Goal: Task Accomplishment & Management: Manage account settings

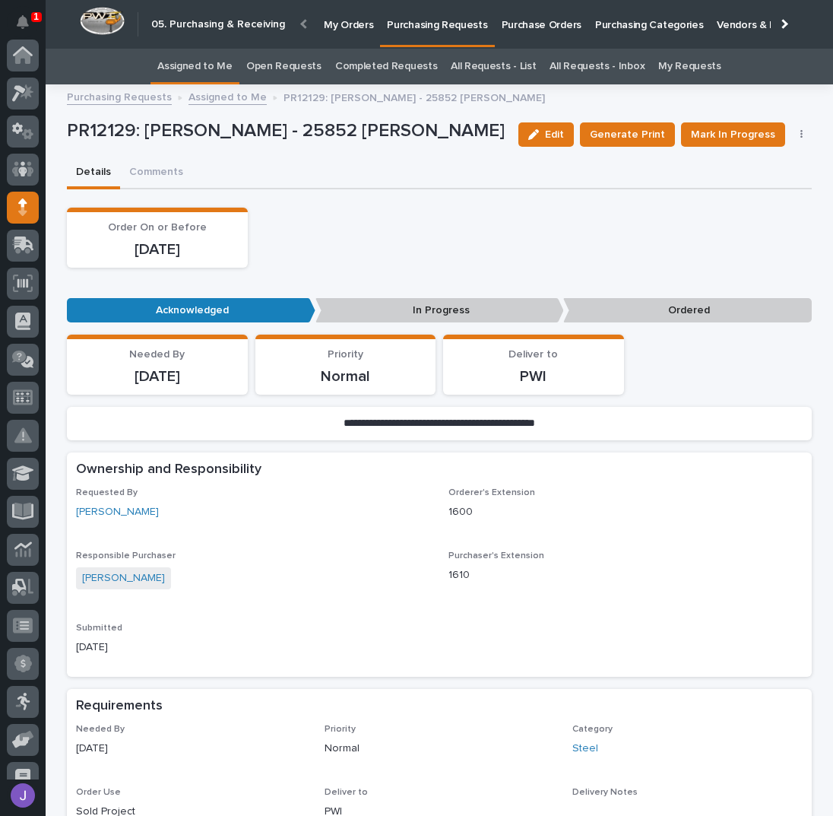
scroll to position [152, 0]
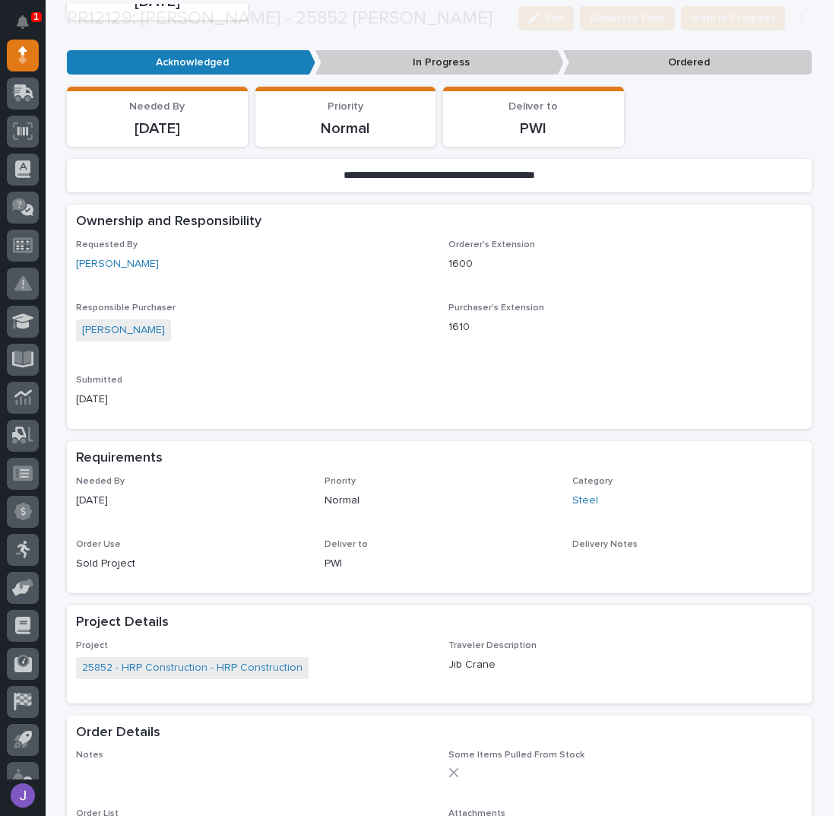
scroll to position [506, 0]
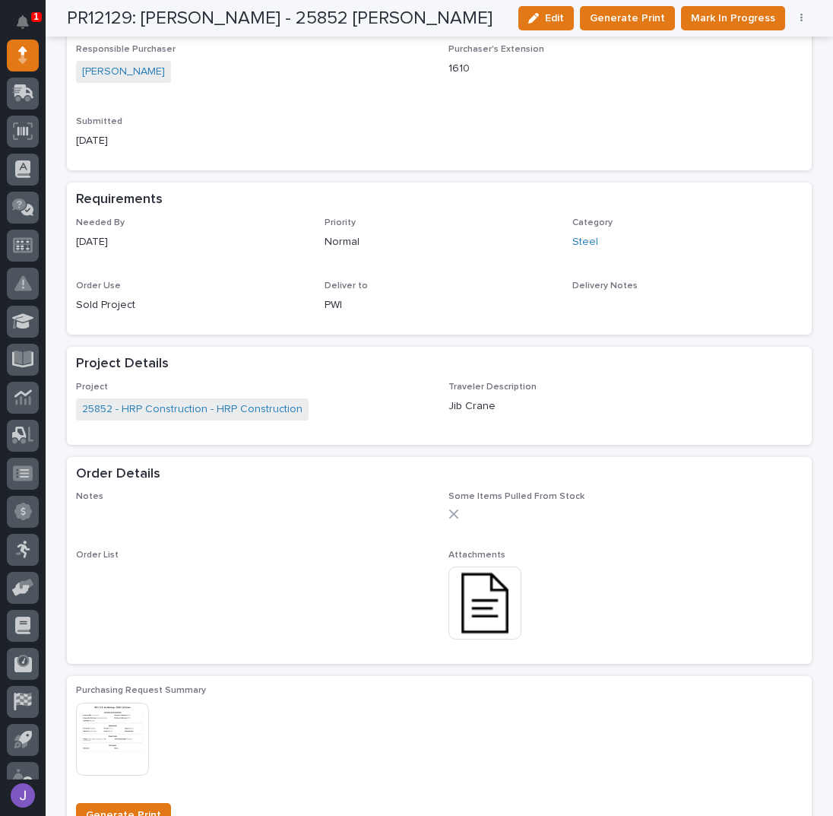
click at [462, 582] on img at bounding box center [485, 603] width 73 height 73
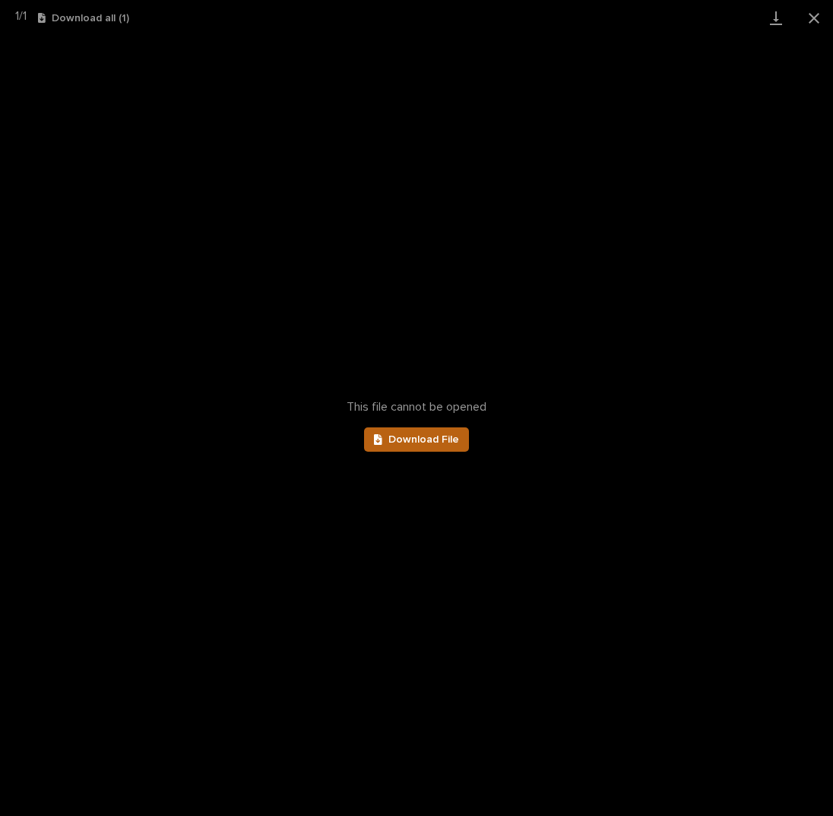
click at [446, 430] on link "Download File" at bounding box center [416, 439] width 105 height 24
click at [809, 13] on button "Close gallery" at bounding box center [814, 18] width 38 height 36
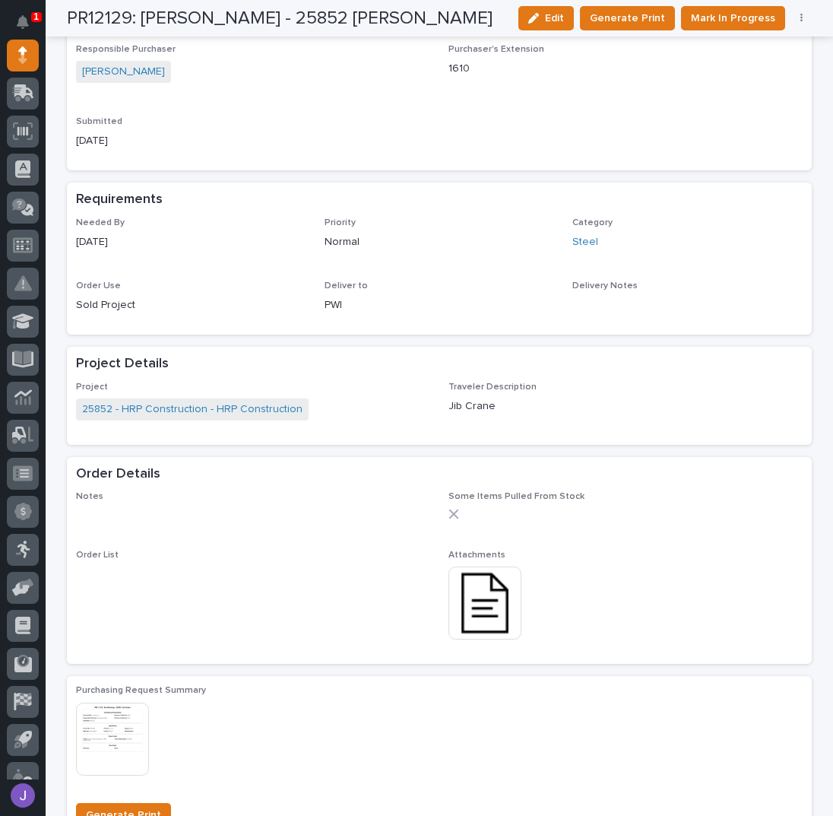
click at [281, 154] on div "Submitted [DATE]" at bounding box center [253, 138] width 354 height 45
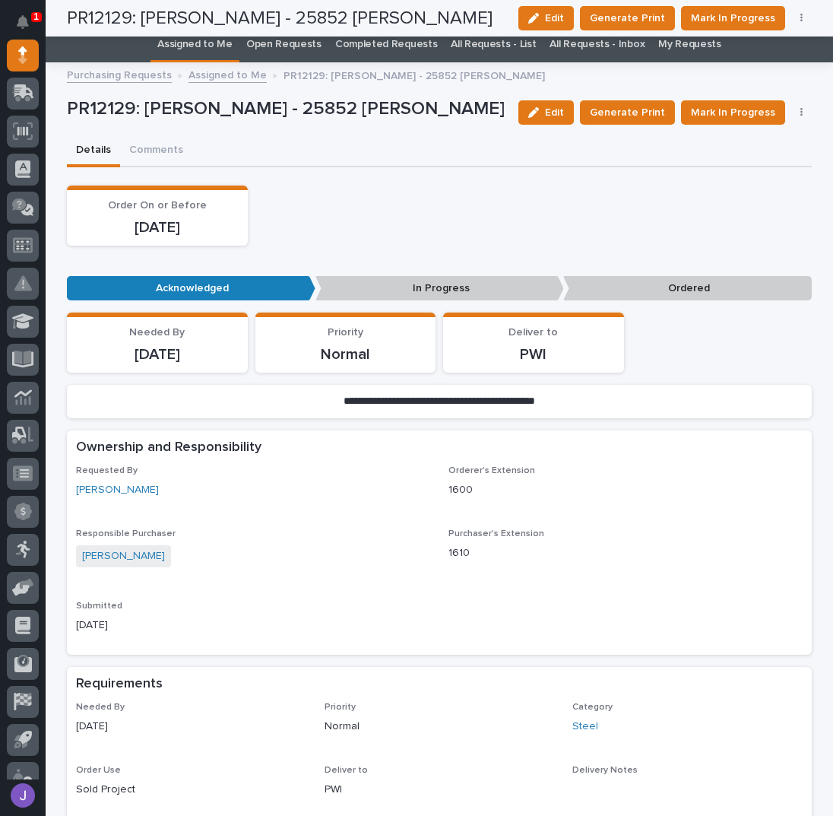
scroll to position [0, 0]
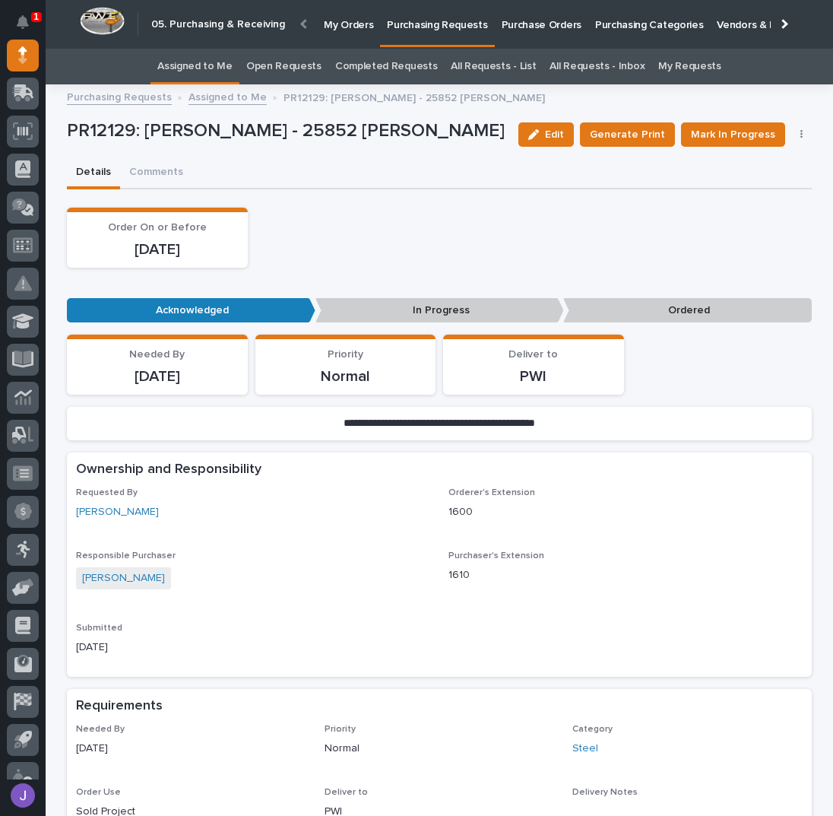
click at [205, 75] on link "Assigned to Me" at bounding box center [194, 67] width 75 height 36
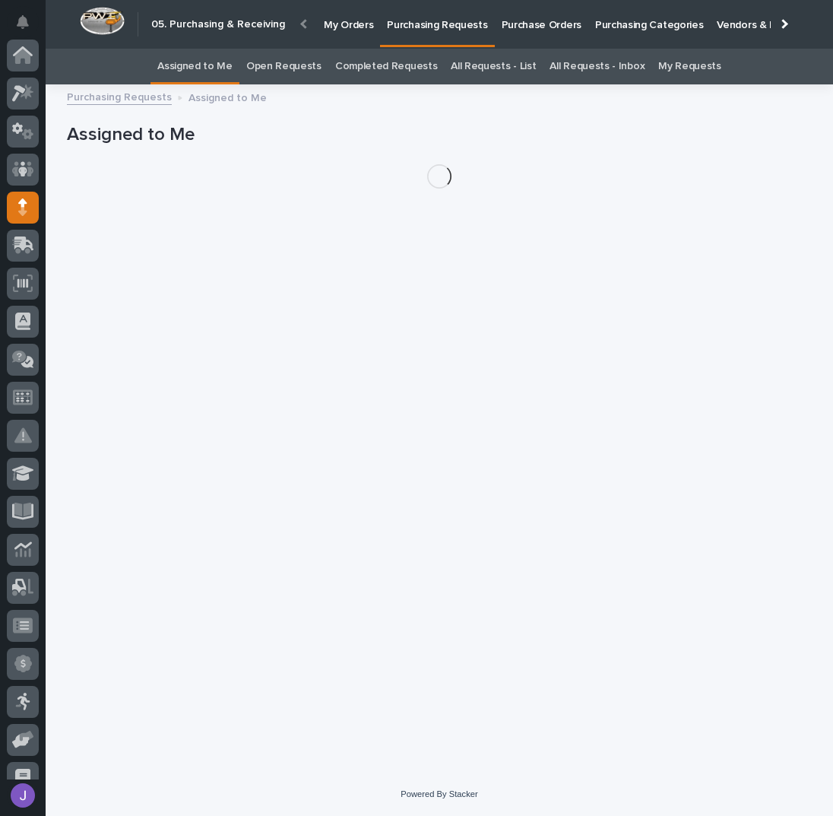
scroll to position [152, 0]
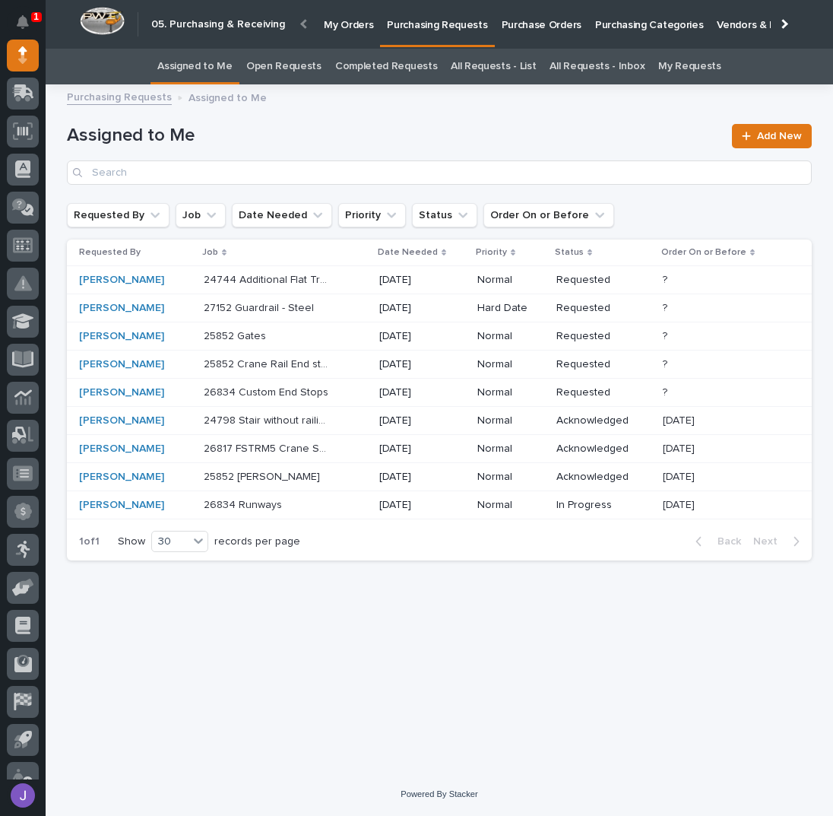
click at [348, 284] on div "24744 Additional Flat Track PDI - Steel 24744 Additional Flat Track PDI - Steel" at bounding box center [285, 280] width 163 height 25
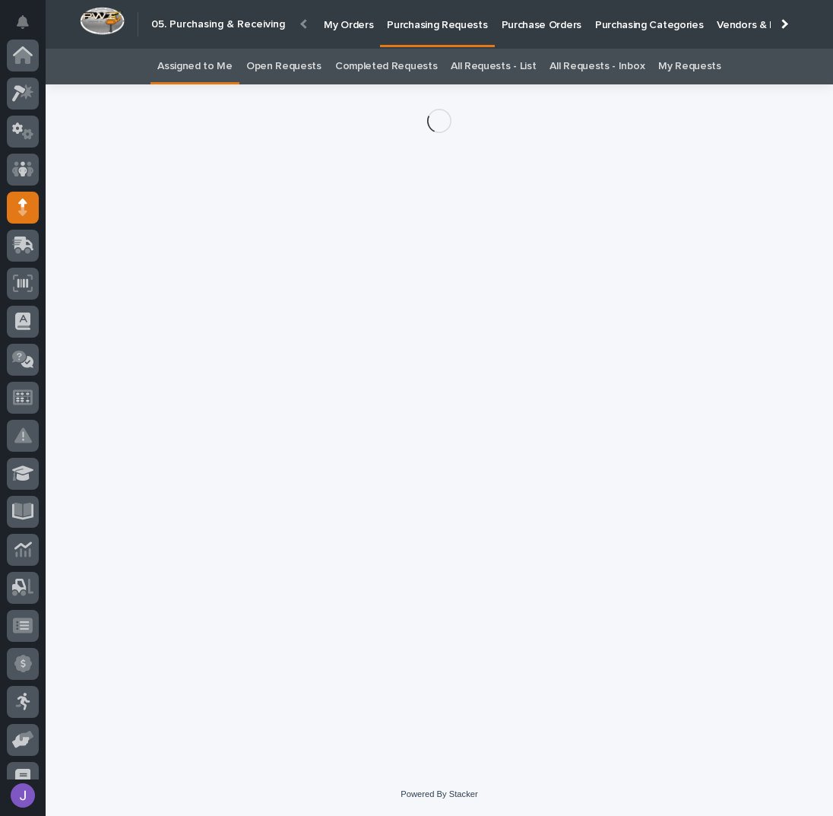
scroll to position [152, 0]
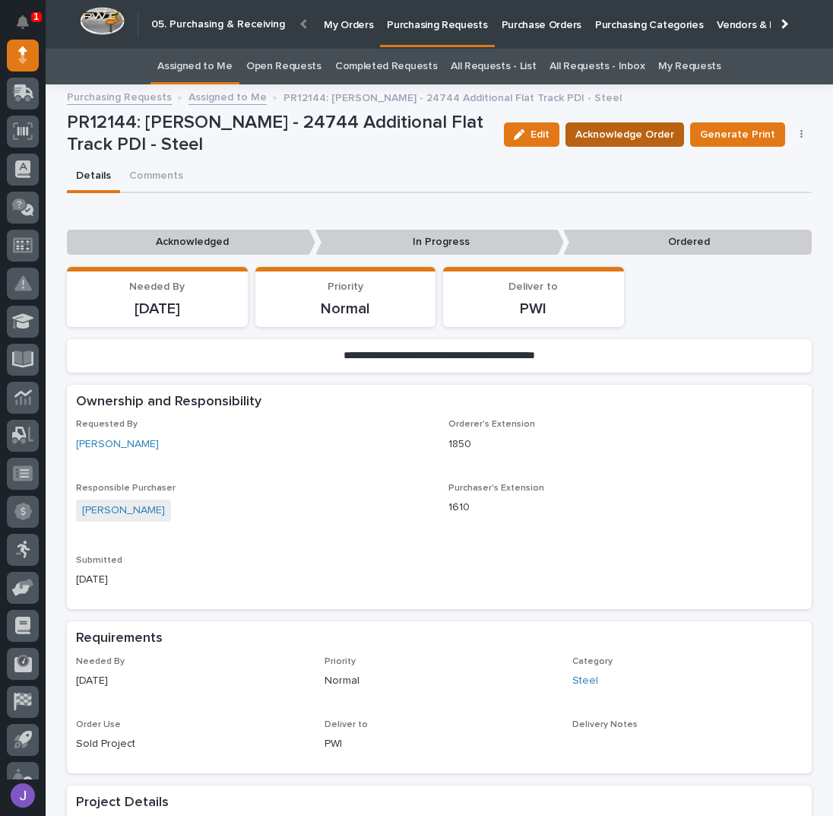
click at [580, 132] on span "Acknowledge Order" at bounding box center [625, 134] width 99 height 18
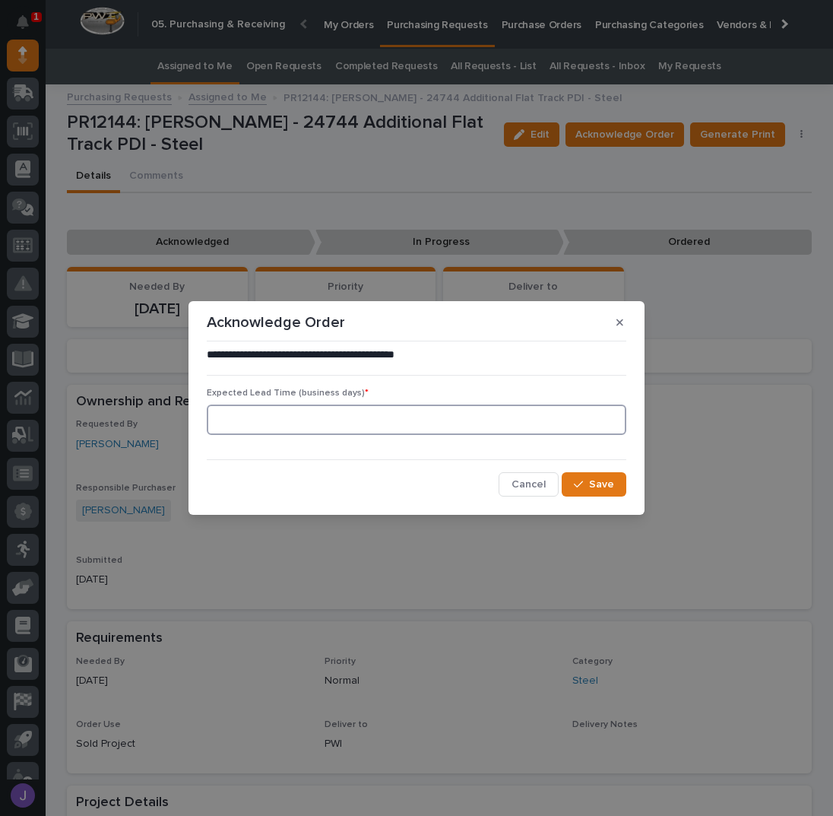
click at [338, 411] on input at bounding box center [417, 420] width 420 height 30
type input "0"
click at [608, 484] on span "Save" at bounding box center [601, 485] width 25 height 14
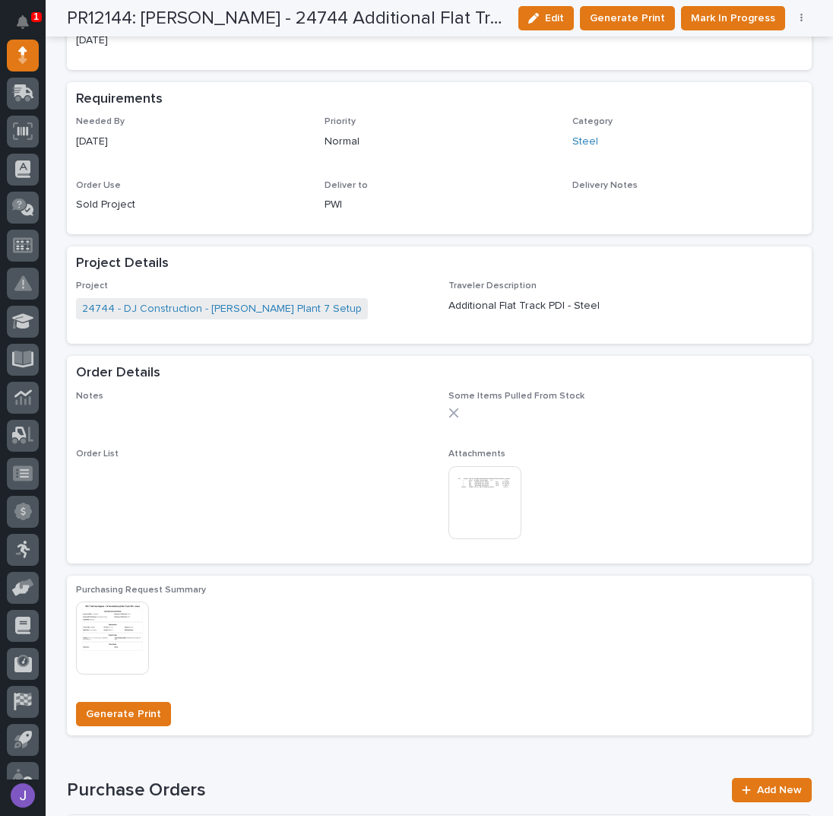
scroll to position [709, 0]
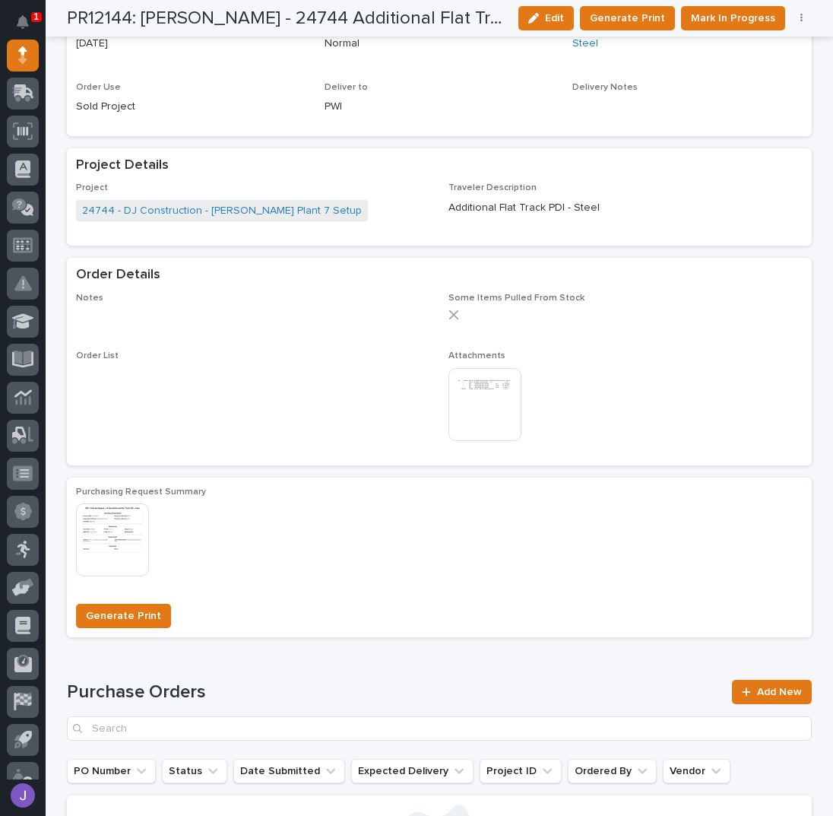
click at [481, 406] on img at bounding box center [485, 404] width 73 height 73
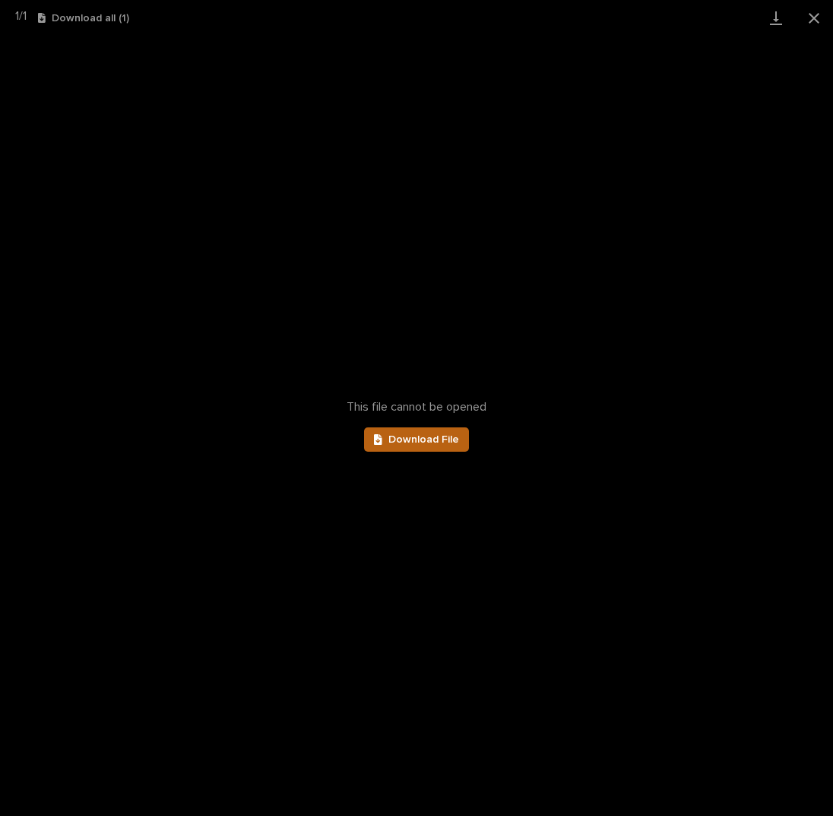
click at [422, 450] on link "Download File" at bounding box center [416, 439] width 105 height 24
click at [819, 15] on button "Close gallery" at bounding box center [814, 18] width 38 height 36
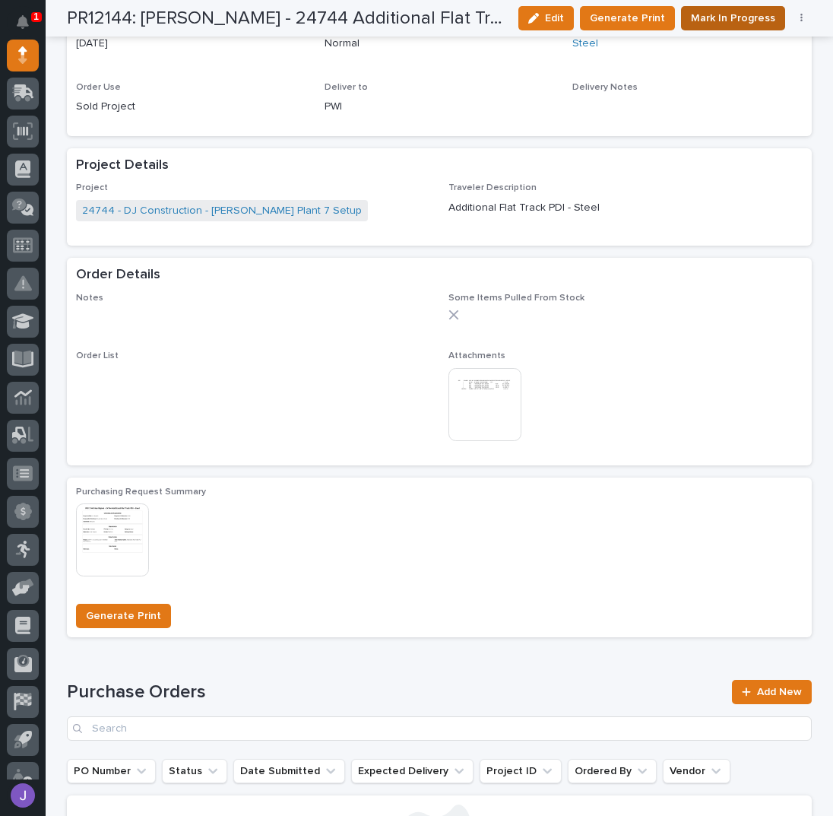
click at [701, 16] on span "Mark In Progress" at bounding box center [733, 18] width 84 height 18
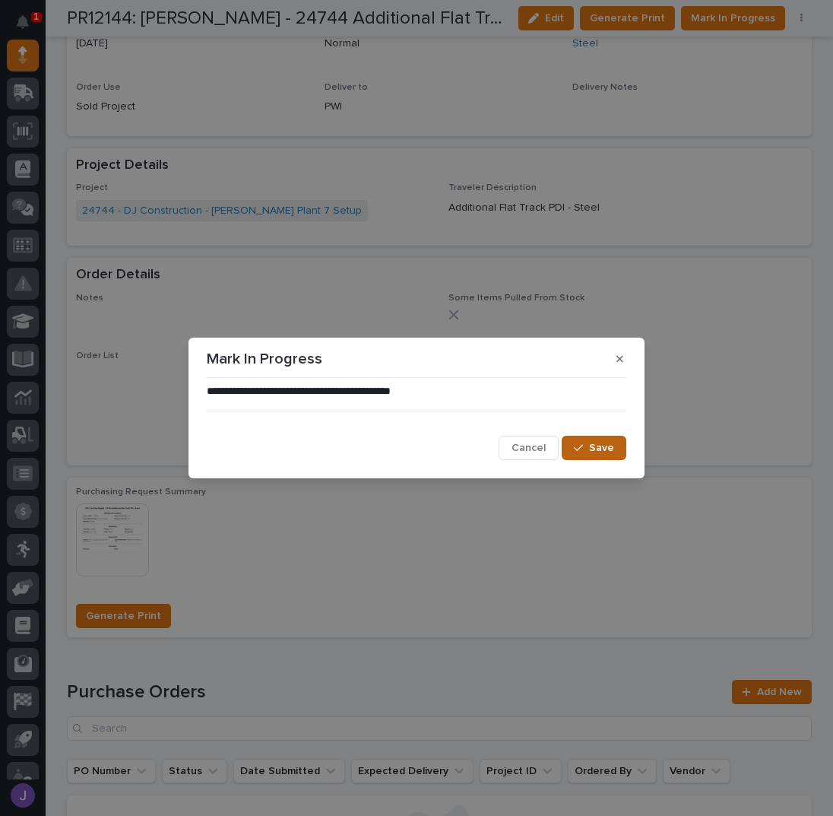
click at [605, 443] on span "Save" at bounding box center [601, 448] width 25 height 14
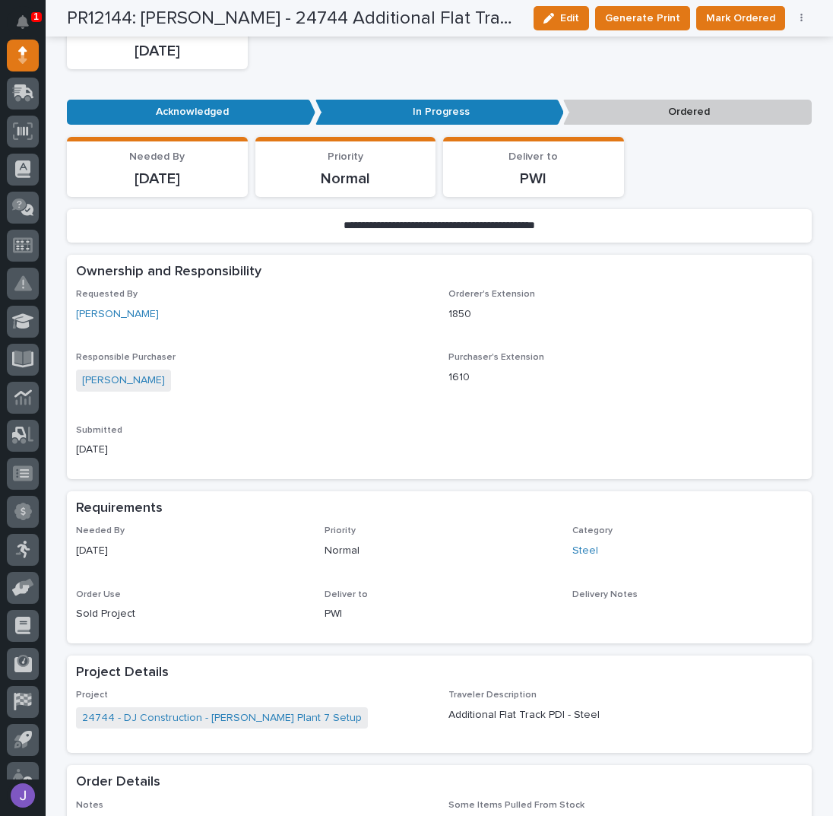
scroll to position [0, 0]
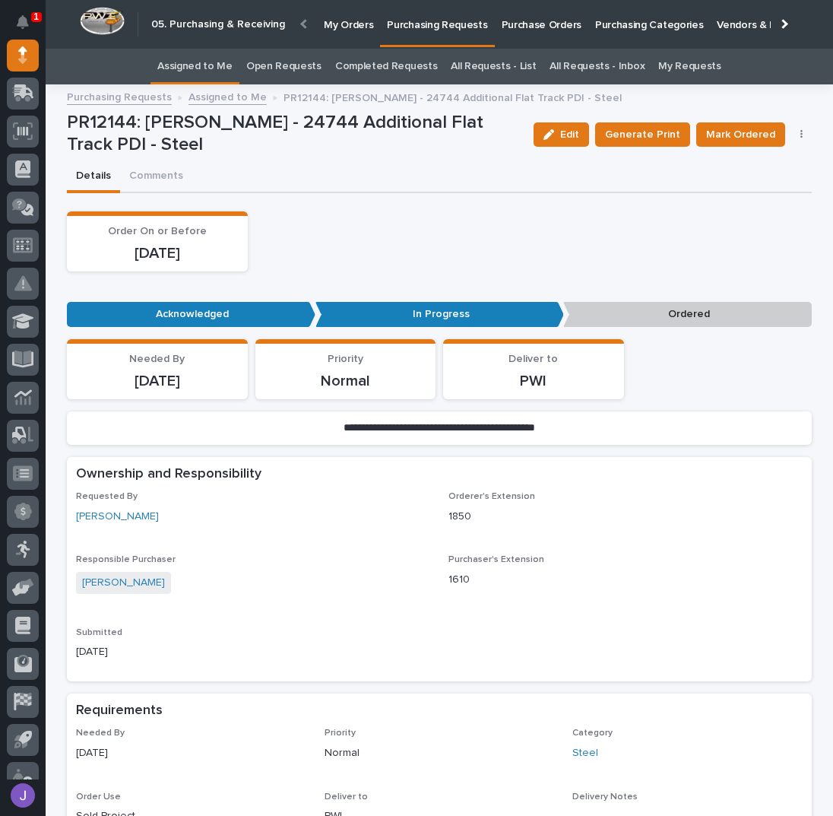
click at [190, 68] on link "Assigned to Me" at bounding box center [194, 67] width 75 height 36
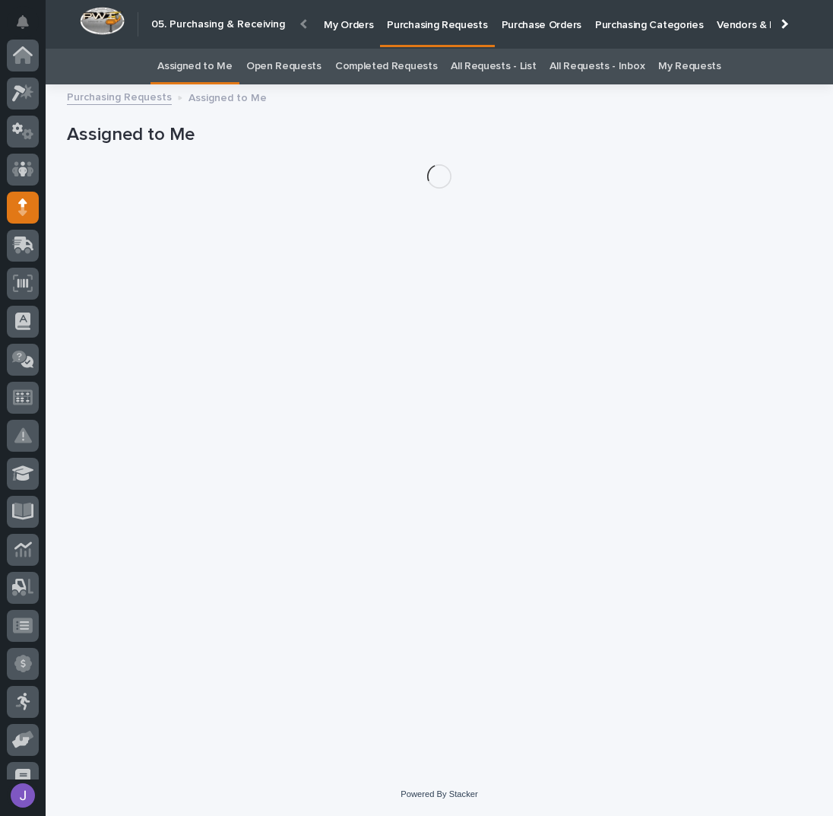
scroll to position [152, 0]
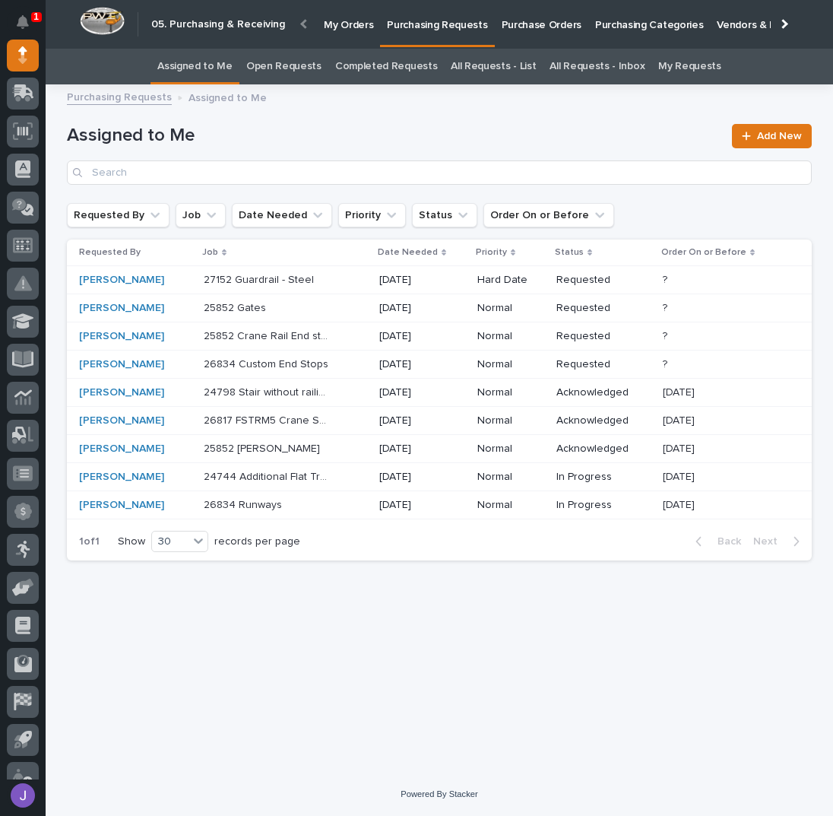
click at [308, 305] on p at bounding box center [267, 308] width 127 height 13
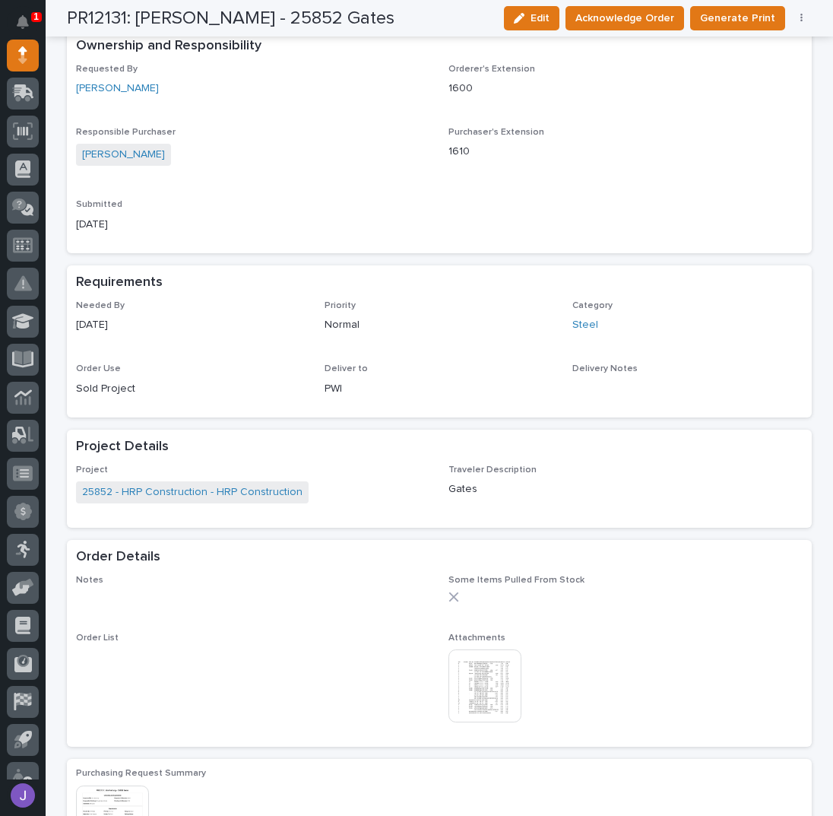
scroll to position [506, 0]
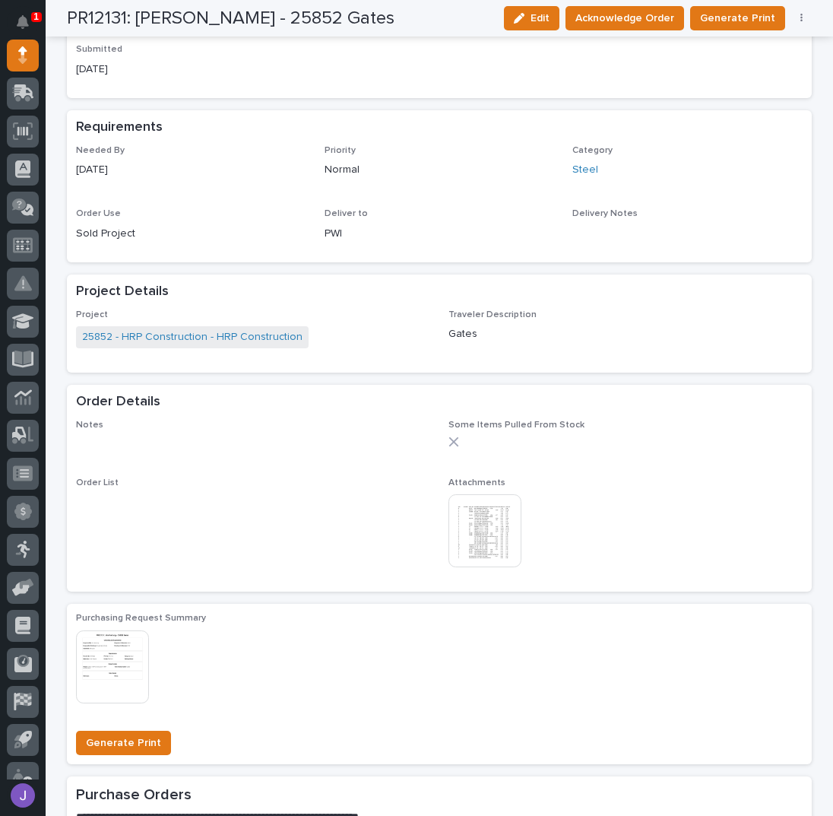
click at [476, 522] on img at bounding box center [485, 530] width 73 height 73
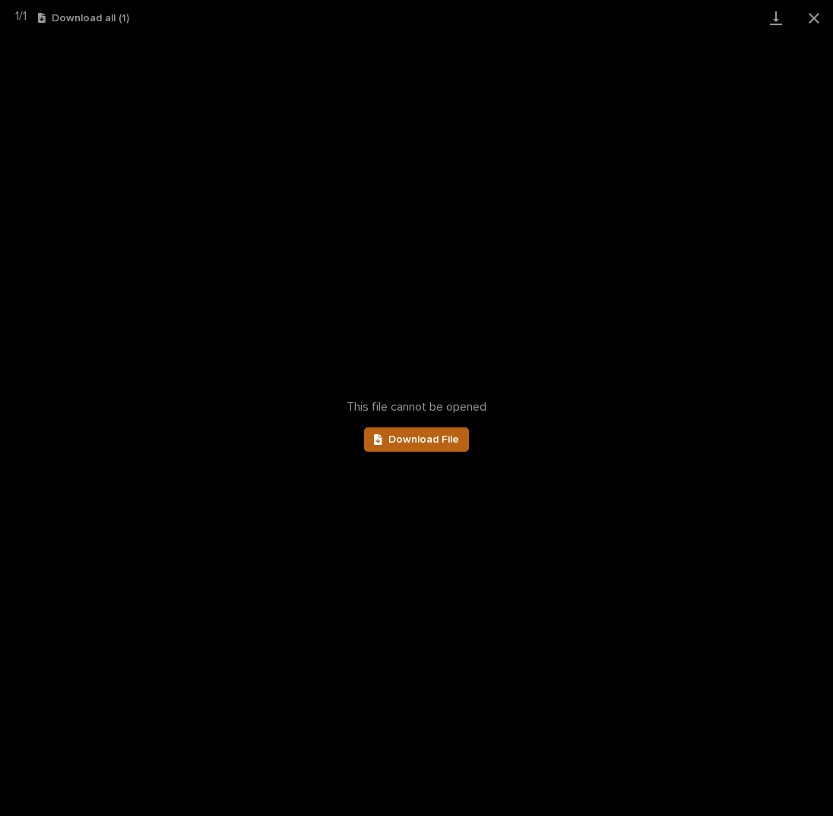
click at [410, 432] on link "Download File" at bounding box center [416, 439] width 105 height 24
click at [808, 12] on button "Close gallery" at bounding box center [814, 18] width 38 height 36
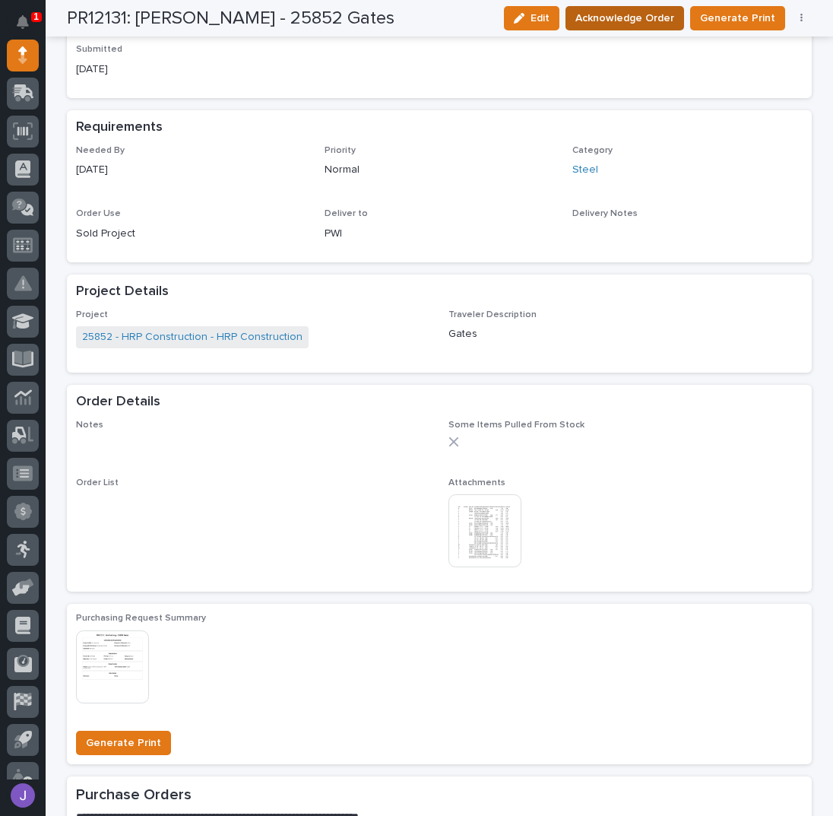
click at [678, 16] on button "Acknowledge Order" at bounding box center [625, 18] width 119 height 24
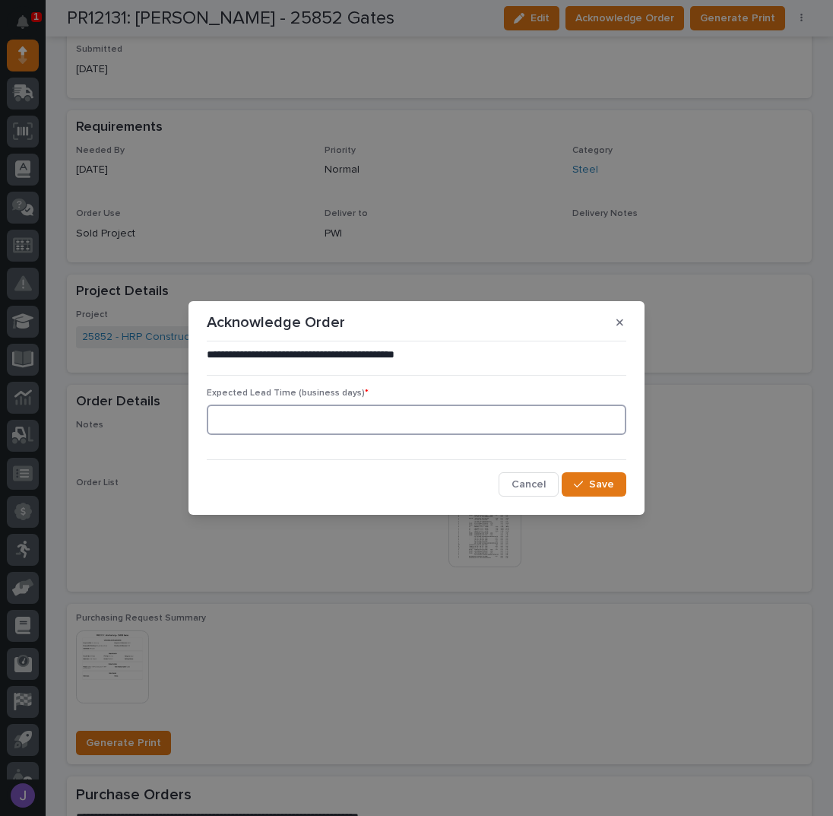
click at [373, 414] on input at bounding box center [417, 420] width 420 height 30
type input "0"
click at [597, 477] on button "Save" at bounding box center [594, 484] width 65 height 24
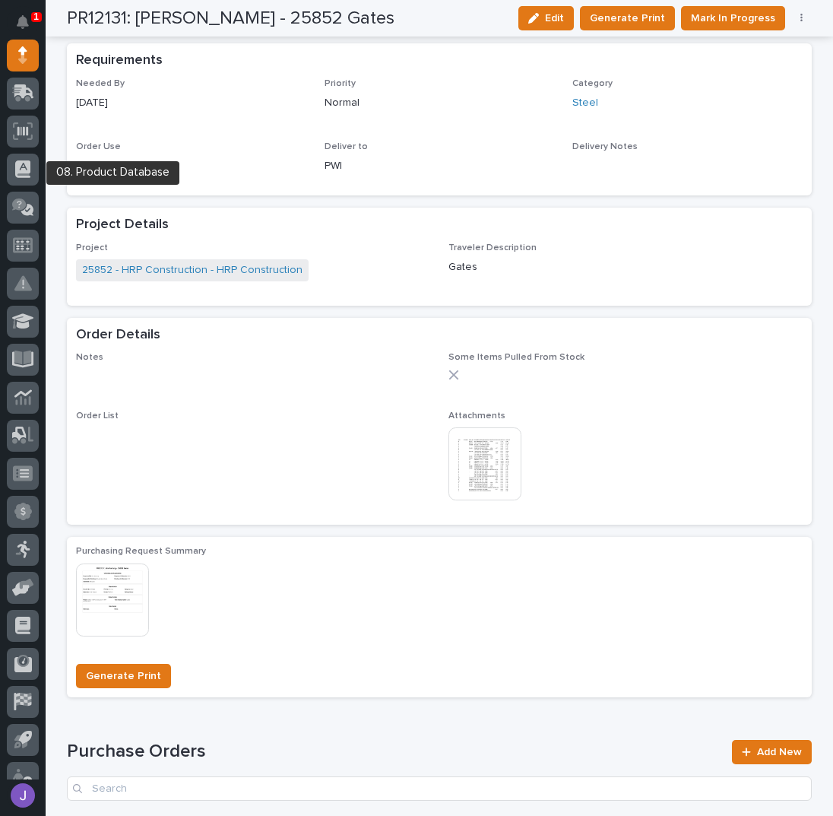
scroll to position [0, 0]
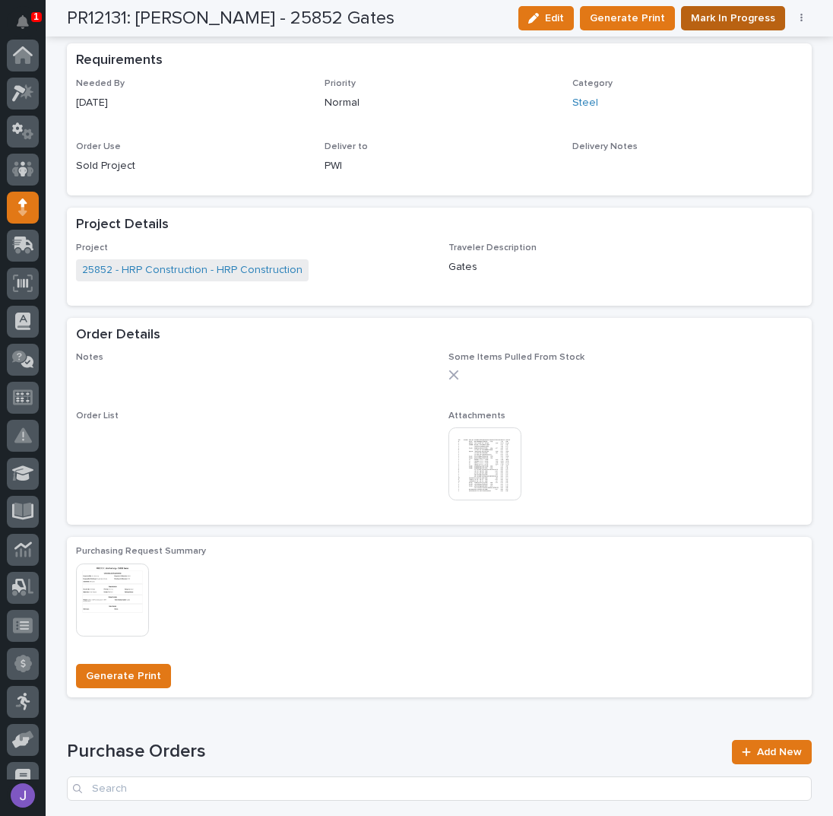
click at [706, 19] on span "Mark In Progress" at bounding box center [733, 18] width 84 height 18
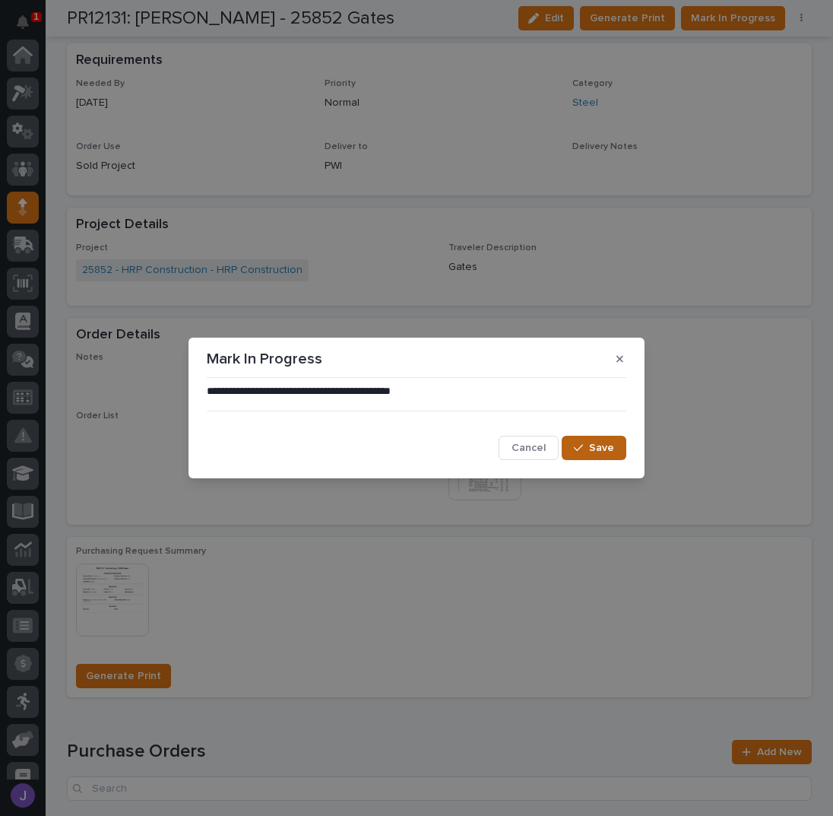
click at [576, 452] on icon "button" at bounding box center [578, 448] width 9 height 11
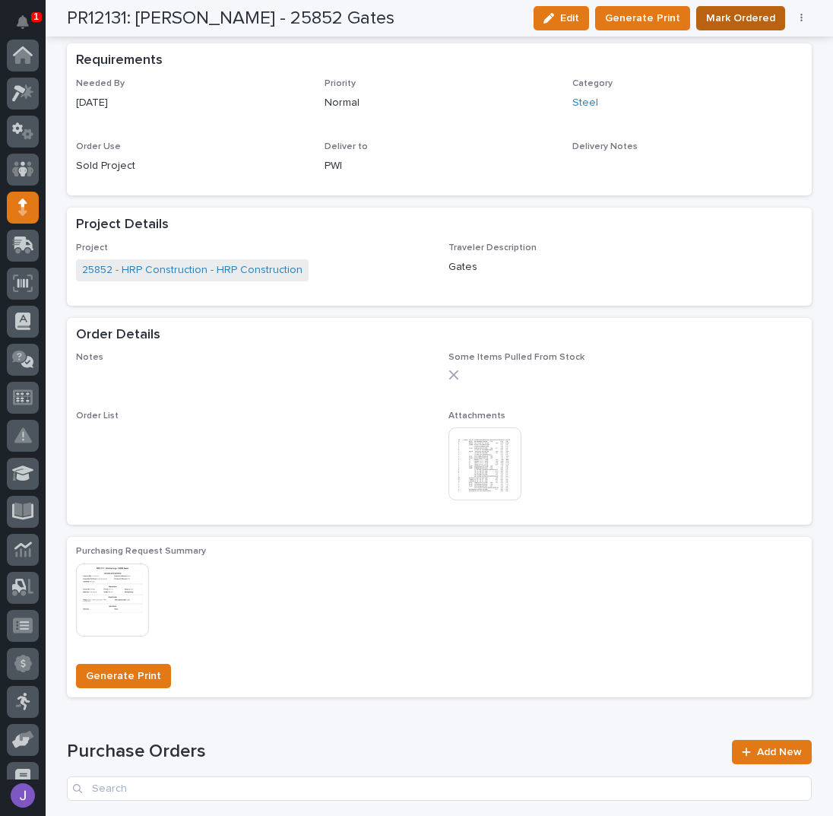
click at [722, 27] on button "Mark Ordered" at bounding box center [741, 18] width 89 height 24
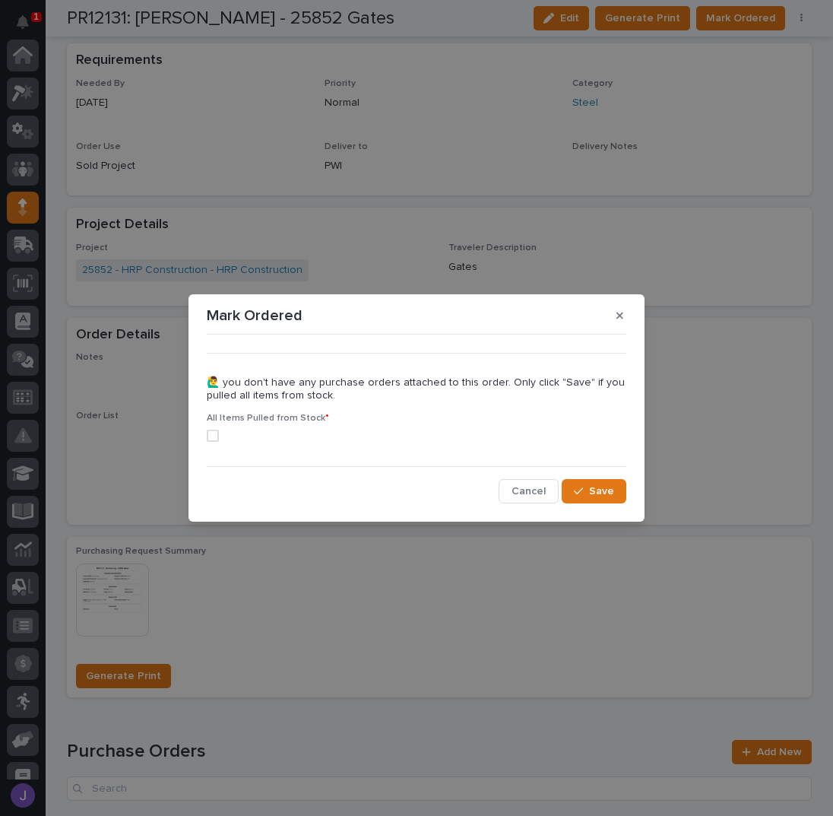
click at [214, 438] on span at bounding box center [213, 436] width 12 height 12
click at [602, 487] on span "Save" at bounding box center [601, 491] width 25 height 14
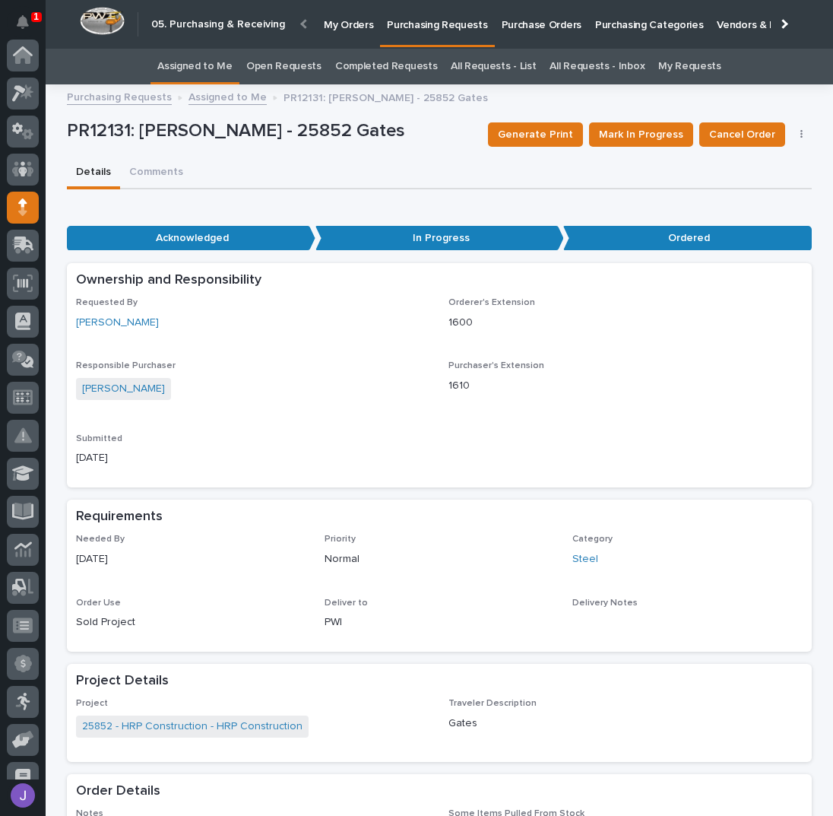
click at [227, 66] on link "Assigned to Me" at bounding box center [194, 67] width 75 height 36
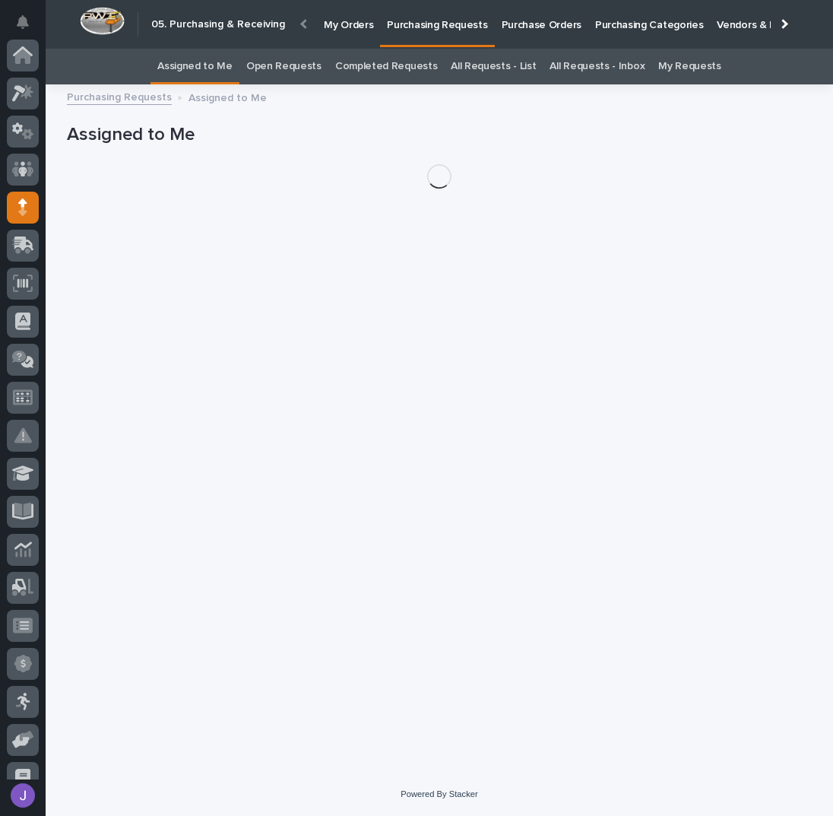
scroll to position [152, 0]
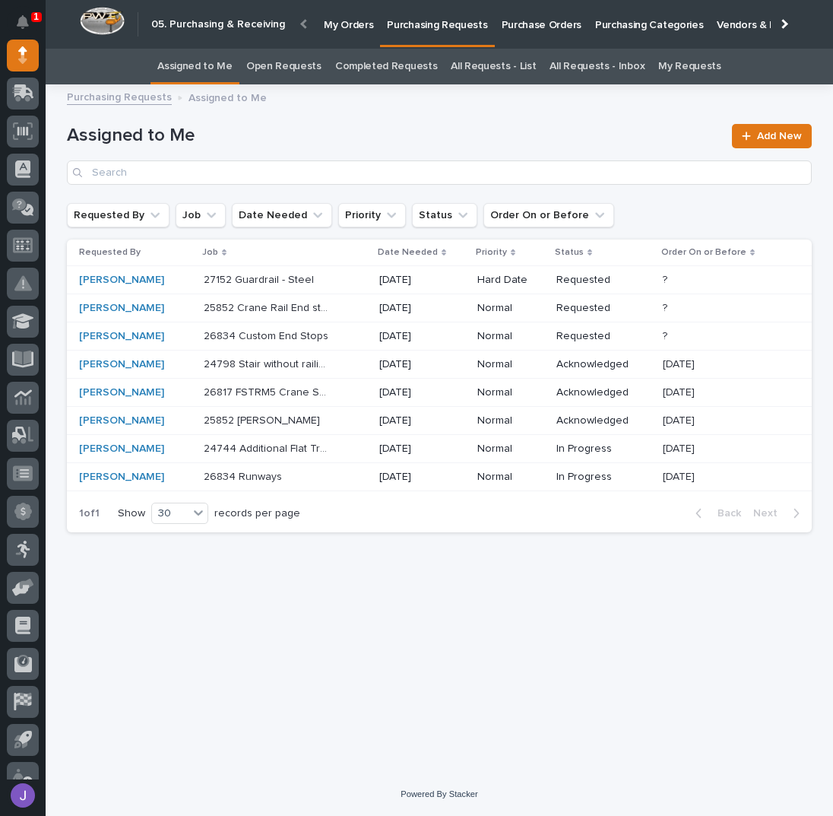
click at [347, 316] on div "25852 Crane Rail End stops and Electrotrack 25852 Crane Rail End stops and Elec…" at bounding box center [285, 308] width 163 height 25
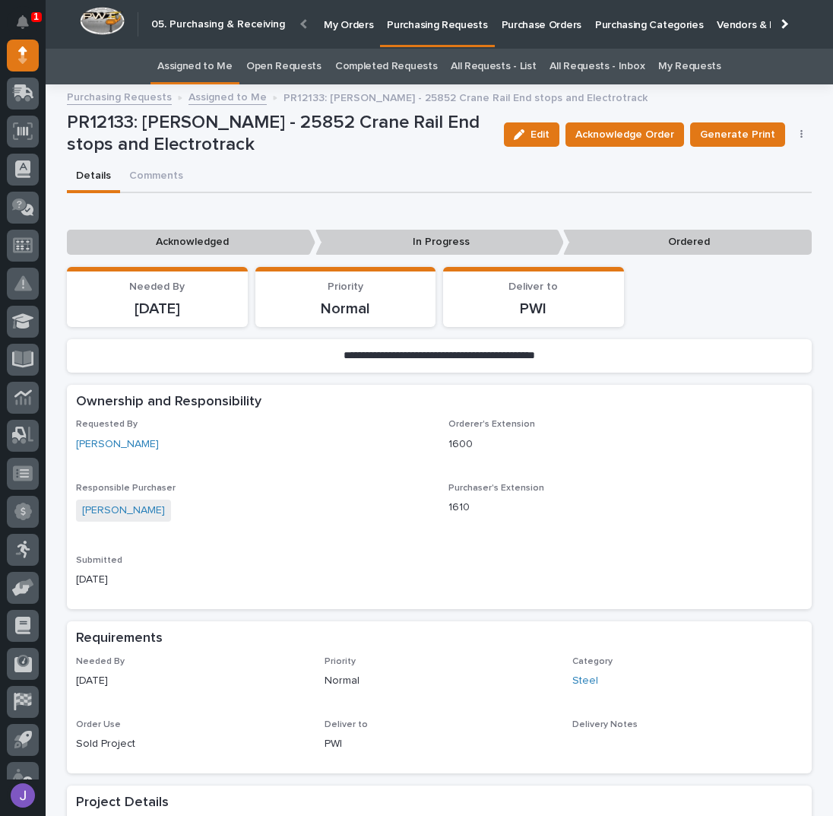
scroll to position [405, 0]
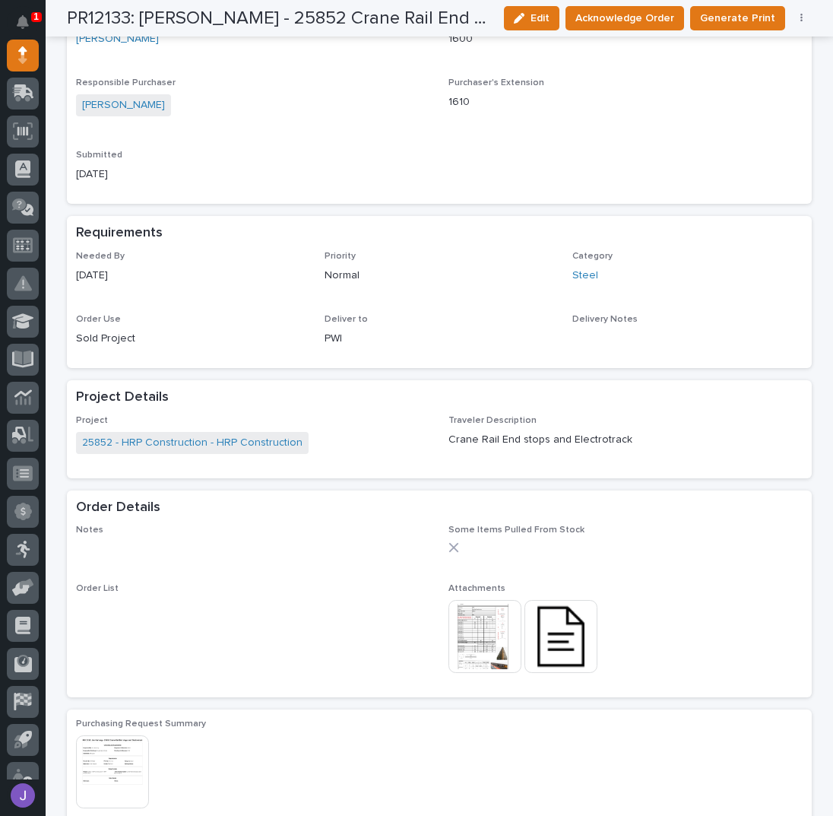
click at [500, 621] on img at bounding box center [485, 636] width 73 height 73
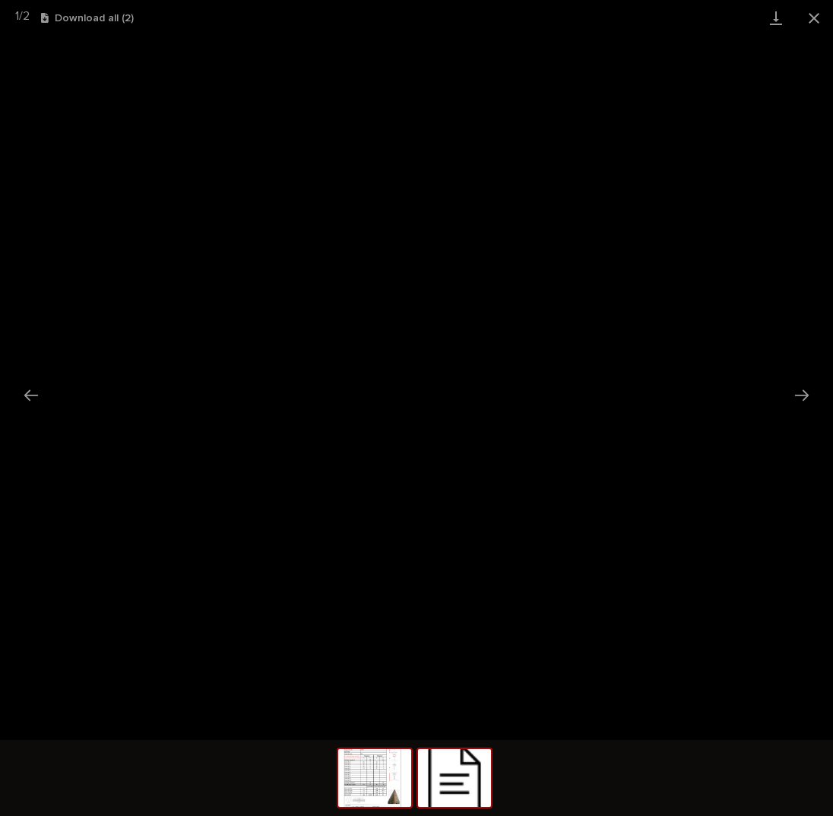
click at [448, 767] on img at bounding box center [454, 778] width 73 height 58
click at [418, 388] on div "This file cannot be opened Download File" at bounding box center [416, 388] width 833 height 704
click at [416, 401] on span "Download File" at bounding box center [424, 401] width 71 height 11
click at [814, 27] on button "Close gallery" at bounding box center [814, 18] width 38 height 36
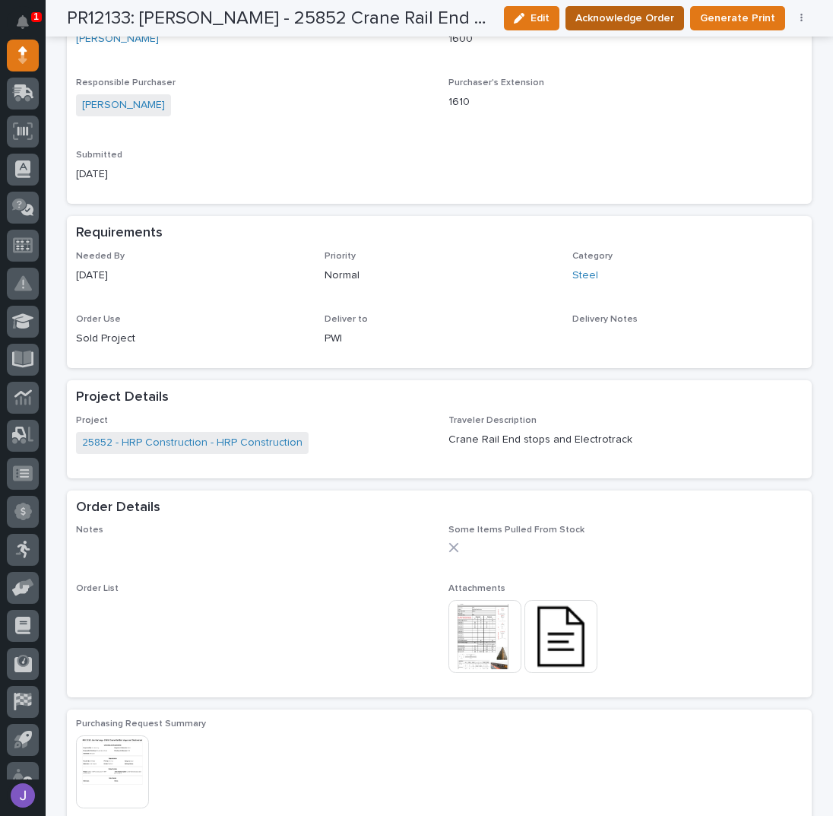
click at [658, 19] on span "Acknowledge Order" at bounding box center [625, 18] width 99 height 18
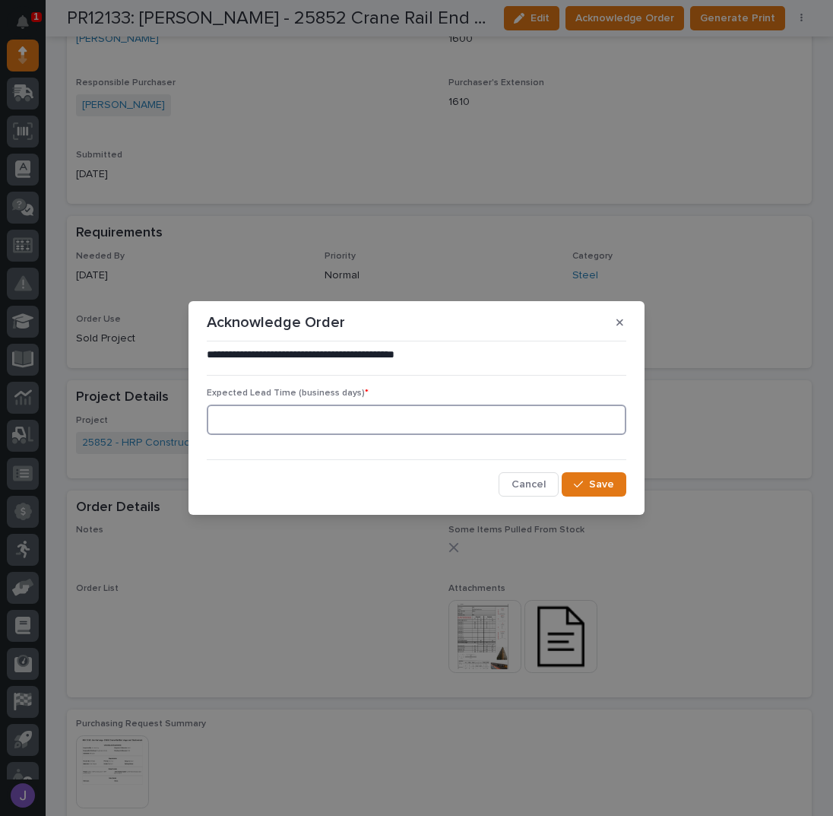
click at [271, 419] on input at bounding box center [417, 420] width 420 height 30
type input "0"
click at [583, 481] on icon "button" at bounding box center [578, 484] width 9 height 11
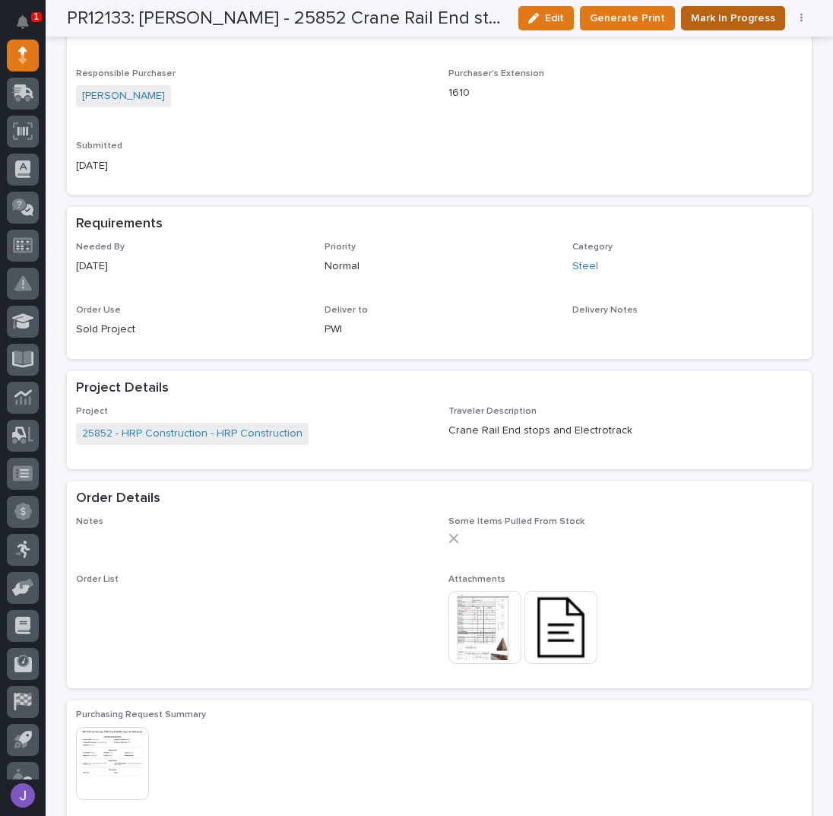
click at [738, 7] on button "Mark In Progress" at bounding box center [733, 18] width 104 height 24
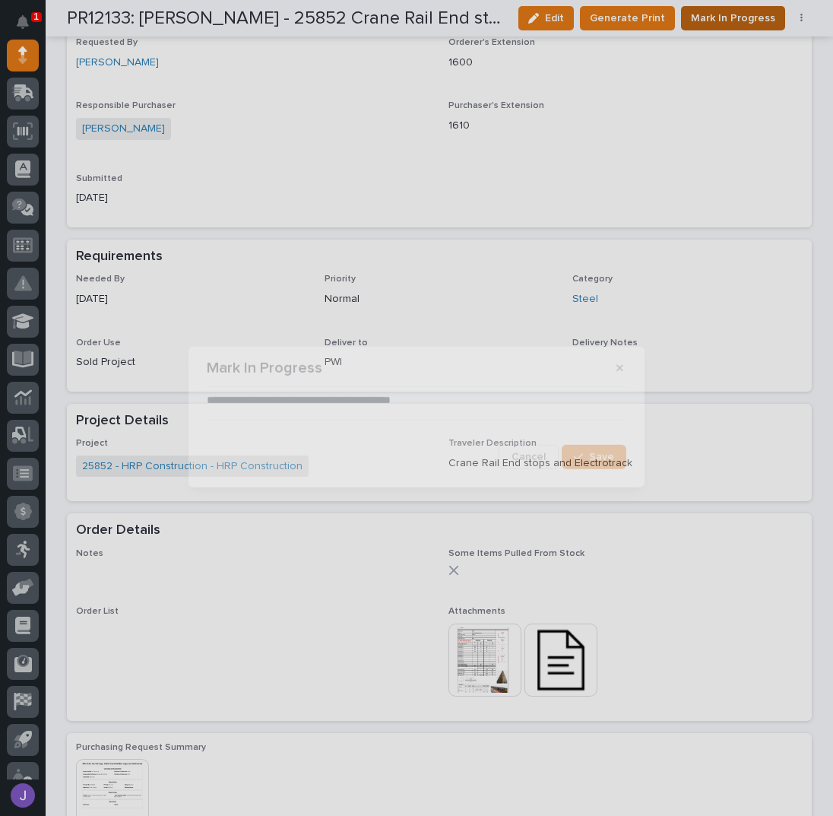
scroll to position [544, 0]
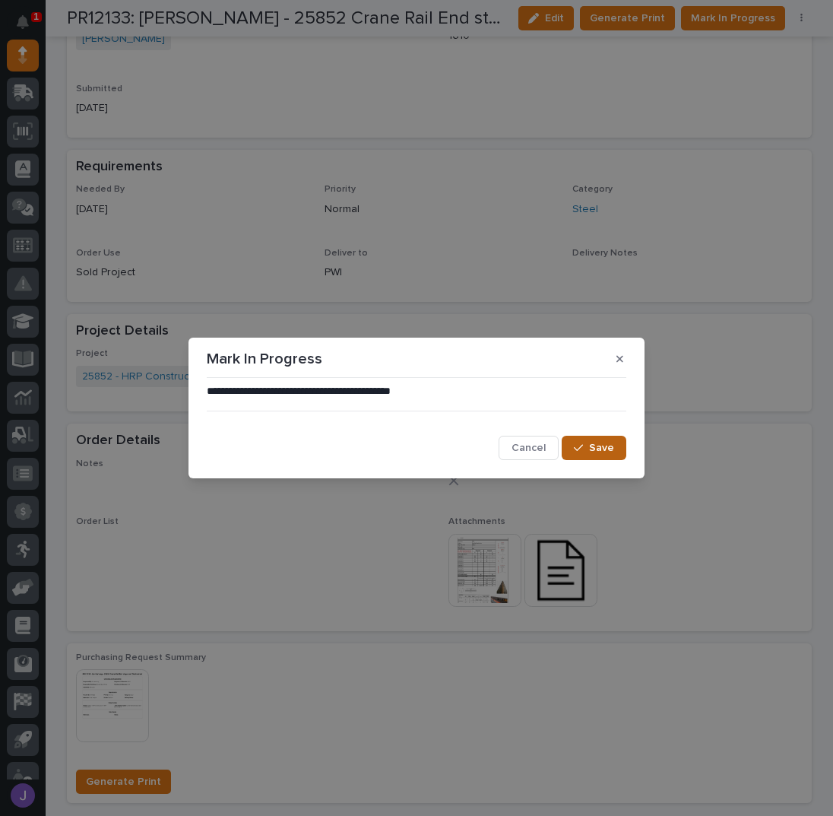
click at [595, 444] on span "Save" at bounding box center [601, 448] width 25 height 14
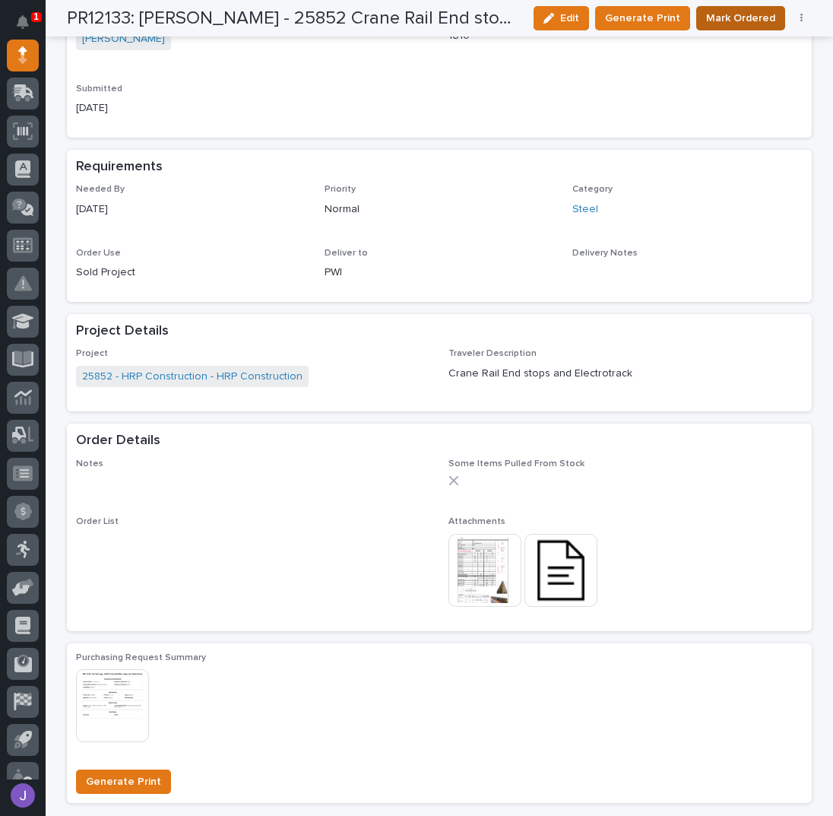
click at [732, 10] on span "Mark Ordered" at bounding box center [740, 18] width 69 height 18
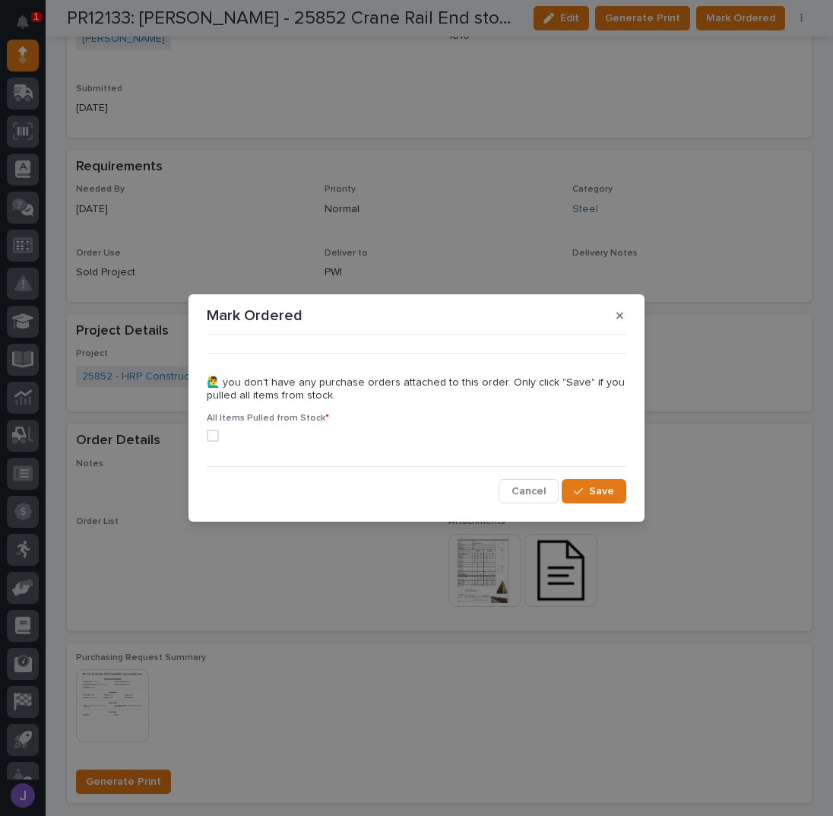
click at [217, 436] on span at bounding box center [213, 436] width 12 height 12
click at [608, 479] on button "Save" at bounding box center [594, 491] width 65 height 24
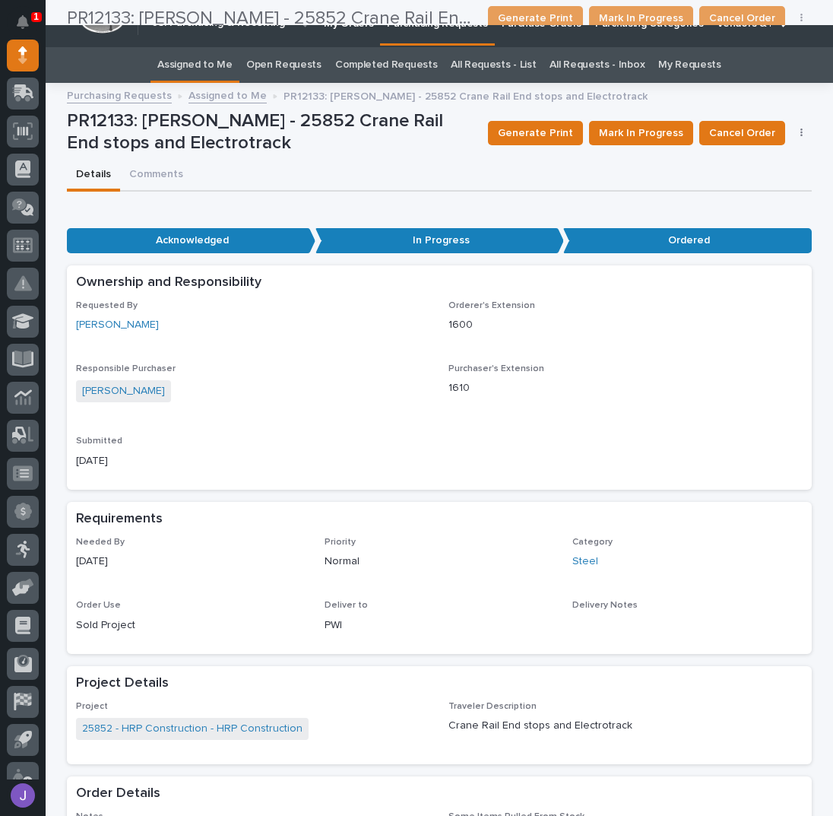
scroll to position [0, 0]
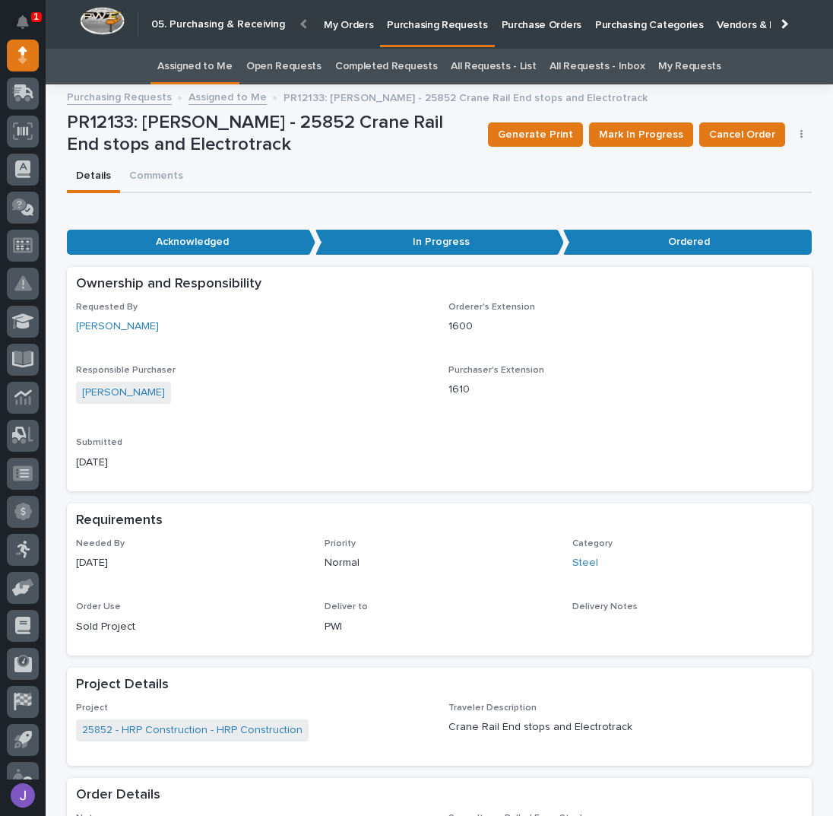
click at [190, 66] on link "Assigned to Me" at bounding box center [194, 67] width 75 height 36
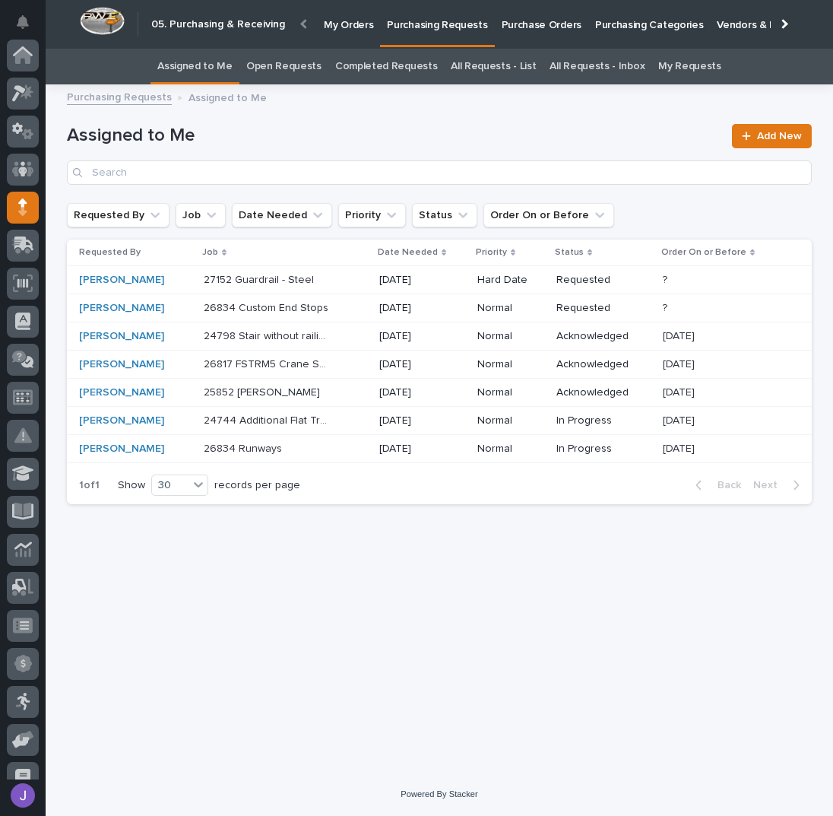
scroll to position [152, 0]
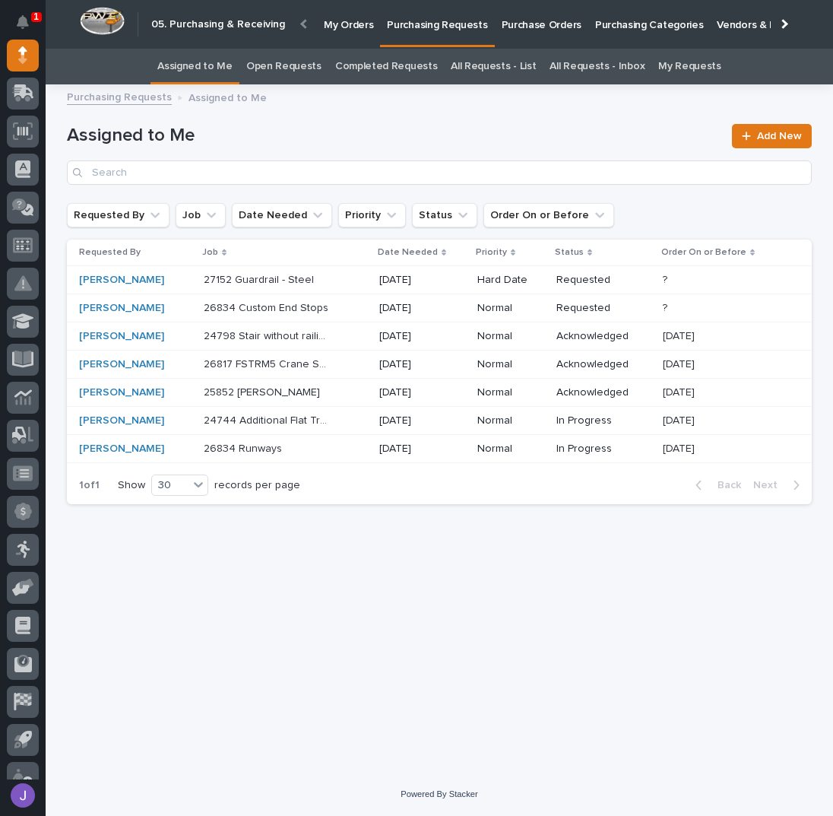
click at [523, 28] on p "Purchase Orders" at bounding box center [542, 16] width 80 height 32
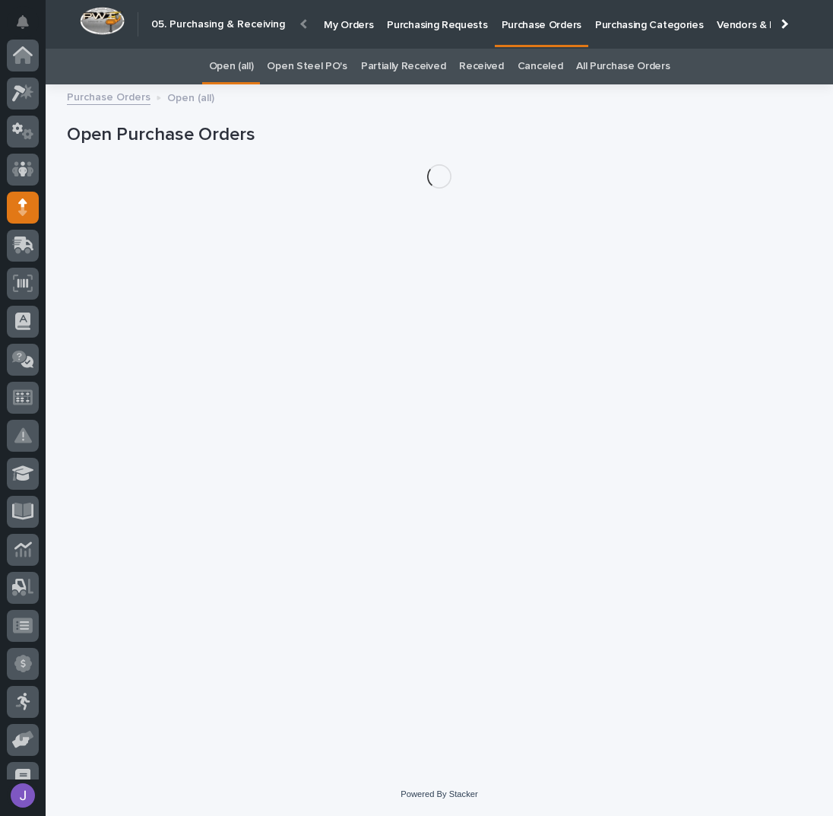
scroll to position [152, 0]
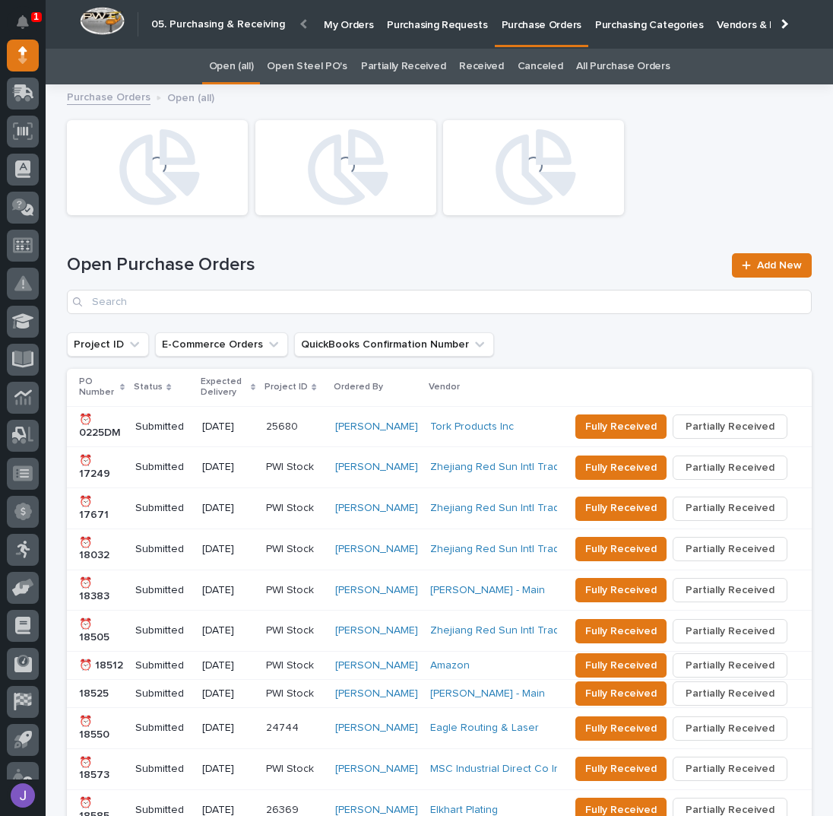
click at [414, 27] on p "Purchasing Requests" at bounding box center [437, 16] width 100 height 32
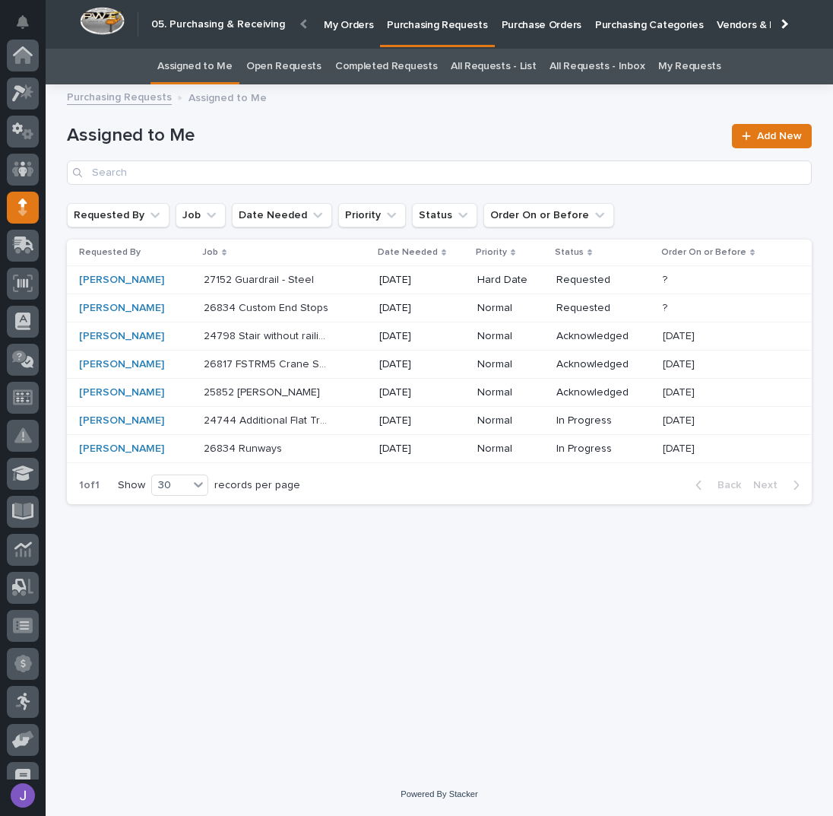
scroll to position [152, 0]
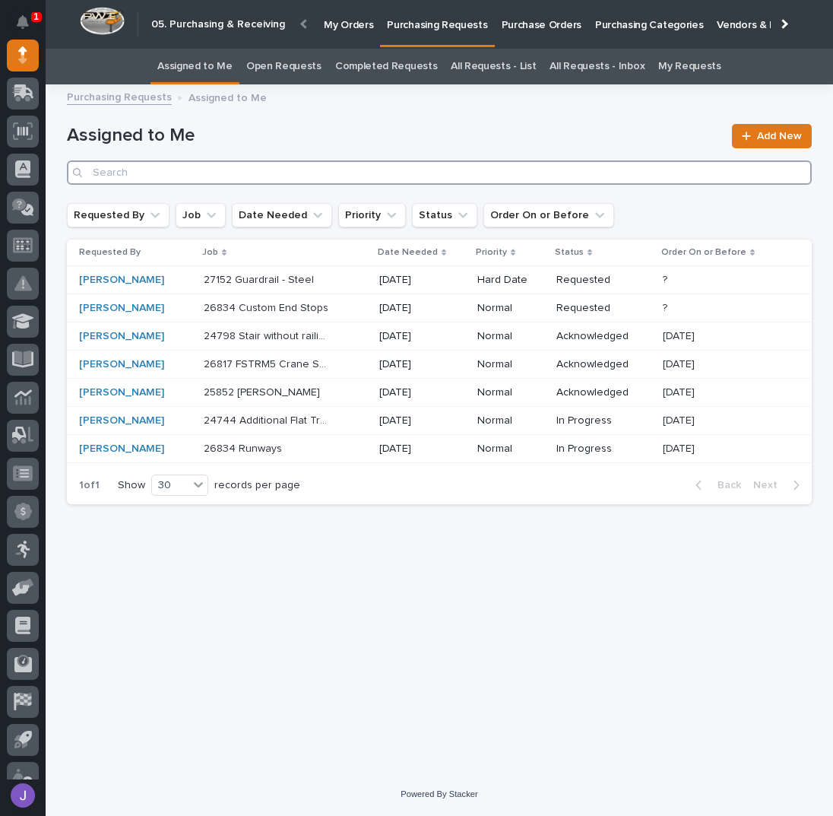
click at [228, 167] on input "Search" at bounding box center [439, 172] width 745 height 24
click at [213, 171] on input "Search" at bounding box center [439, 172] width 745 height 24
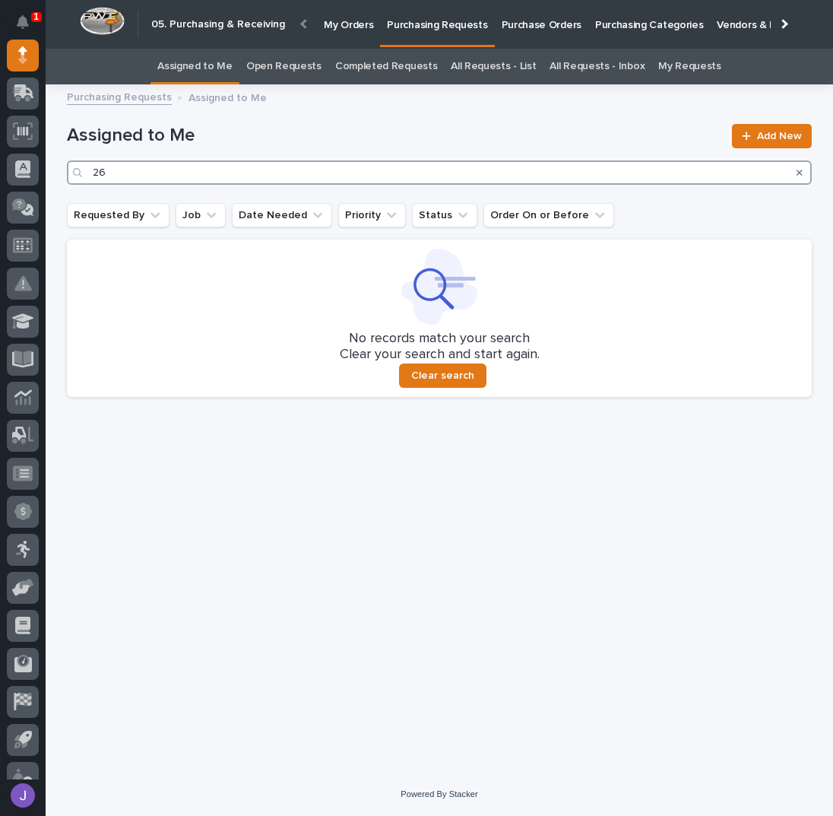
type input "2"
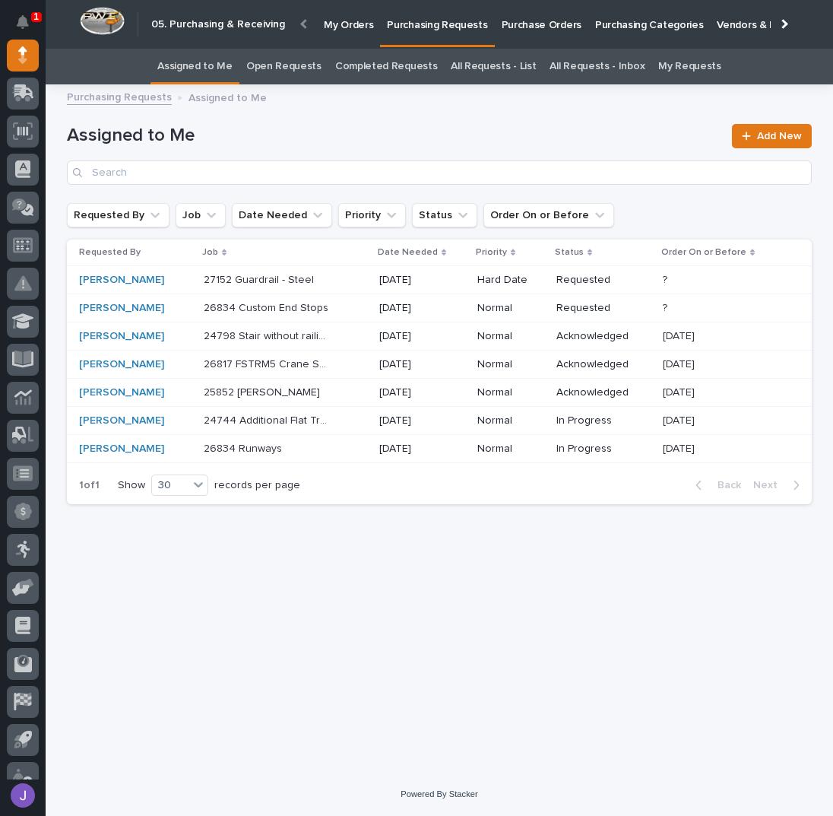
click at [491, 71] on link "All Requests - List" at bounding box center [493, 67] width 85 height 36
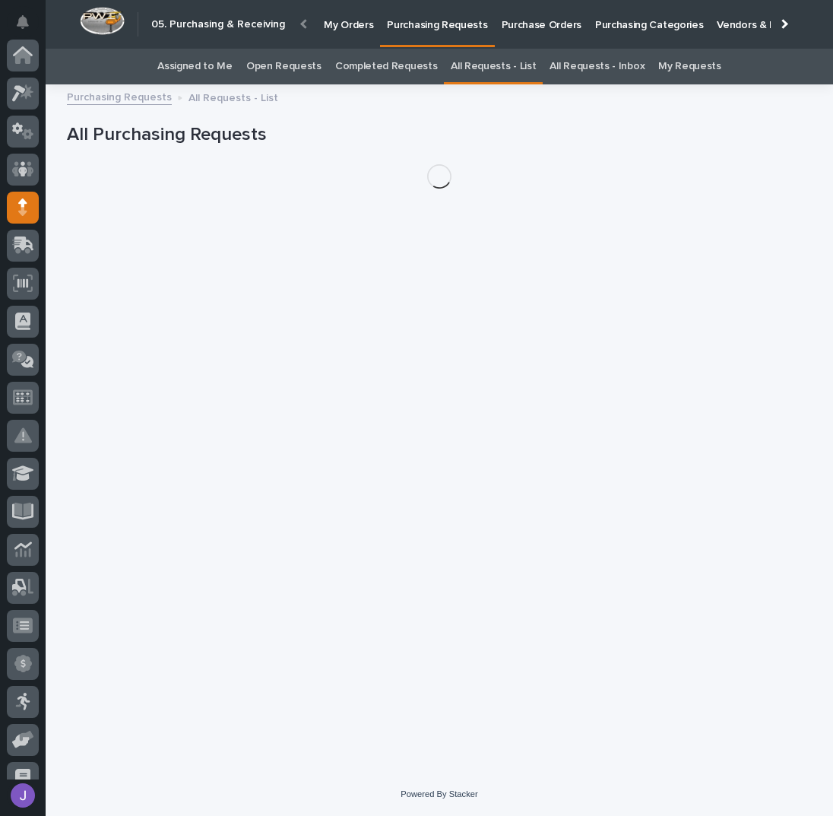
scroll to position [152, 0]
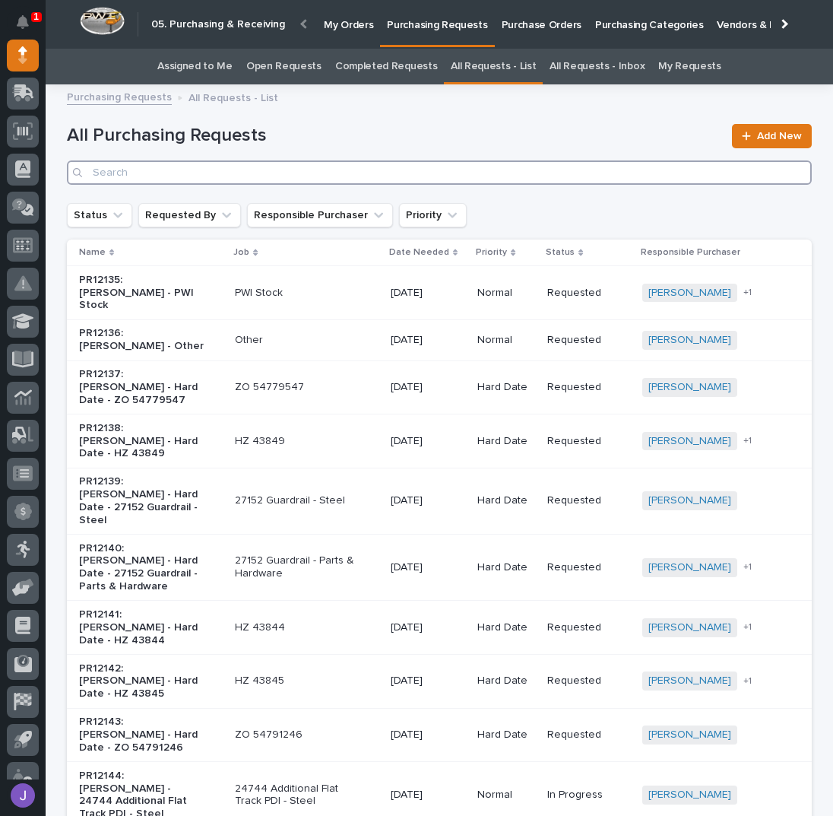
click at [142, 175] on input "Search" at bounding box center [439, 172] width 745 height 24
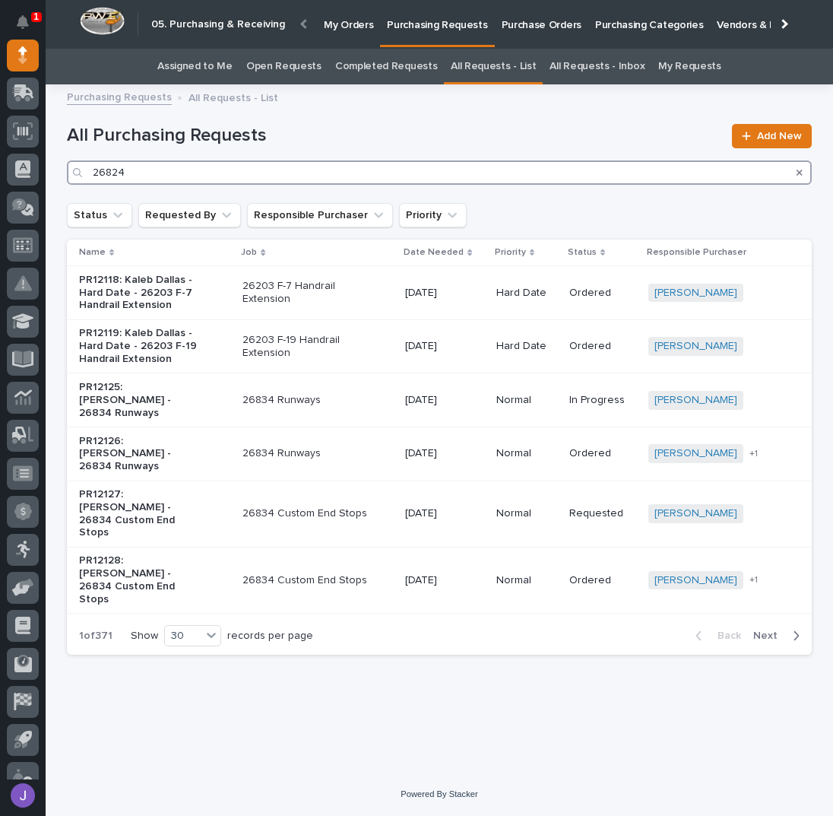
type input "26824"
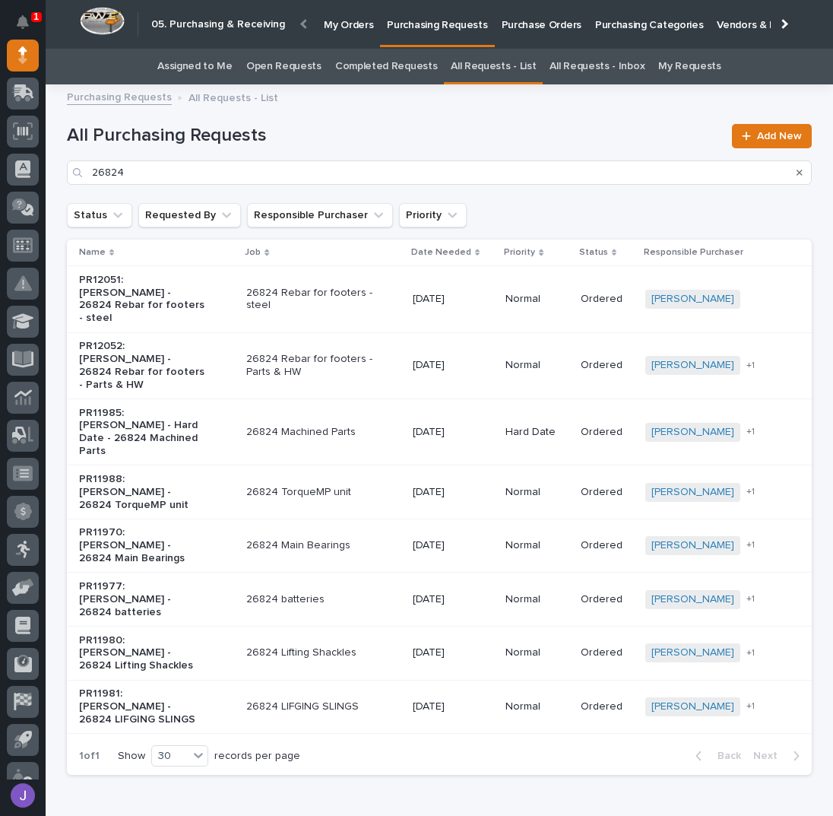
click at [219, 297] on div "PR12051: [PERSON_NAME] - 26824 Rebar for footers - steel" at bounding box center [156, 299] width 155 height 63
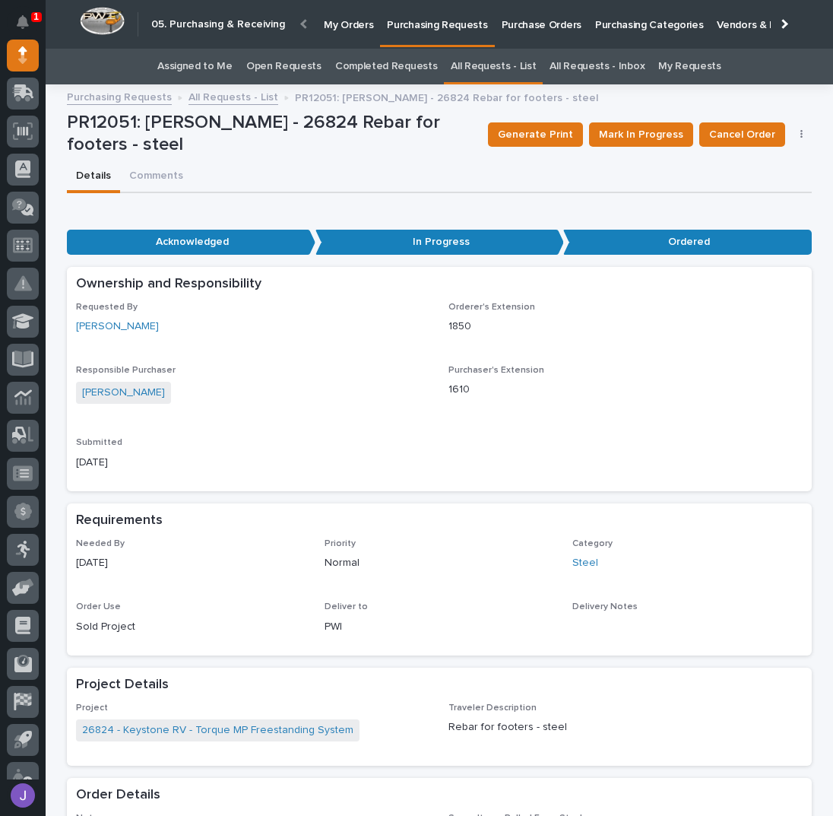
click at [488, 67] on link "All Requests - List" at bounding box center [493, 67] width 85 height 36
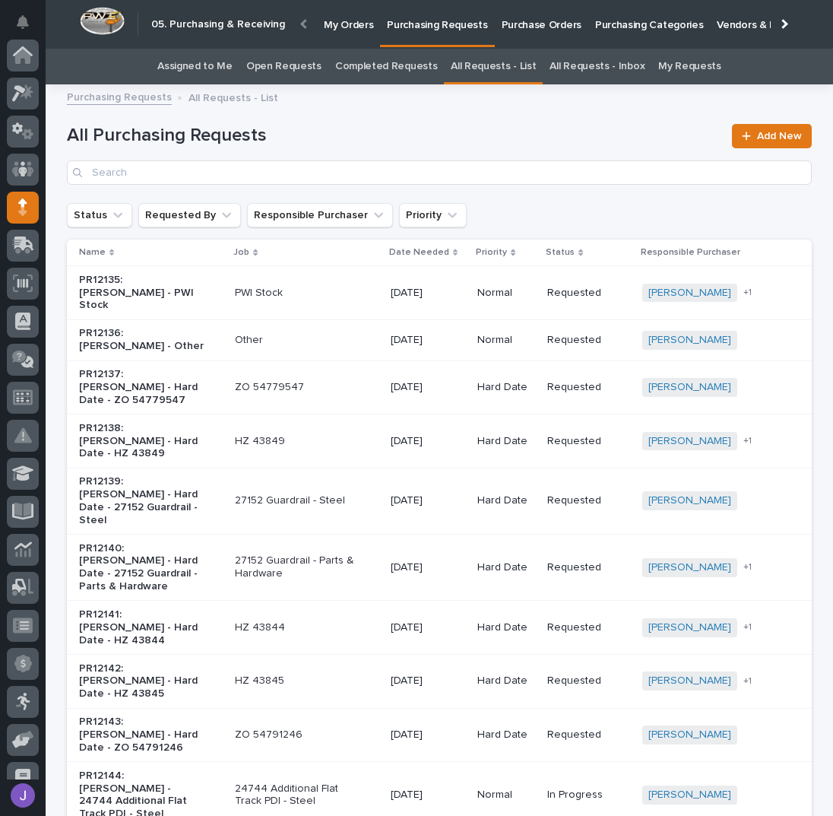
scroll to position [152, 0]
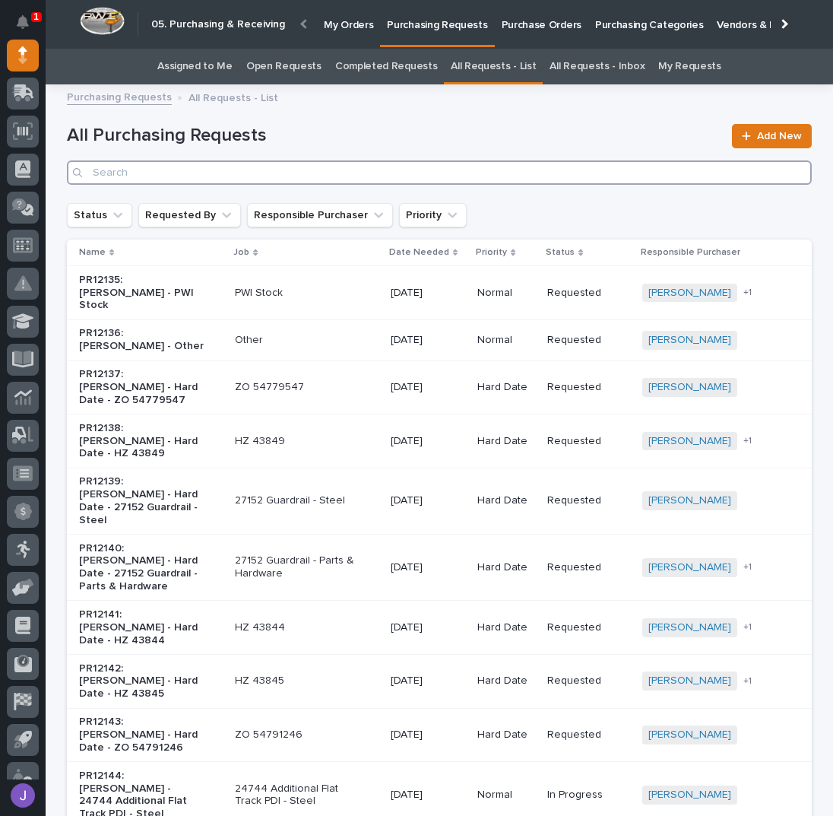
click at [223, 170] on input "Search" at bounding box center [439, 172] width 745 height 24
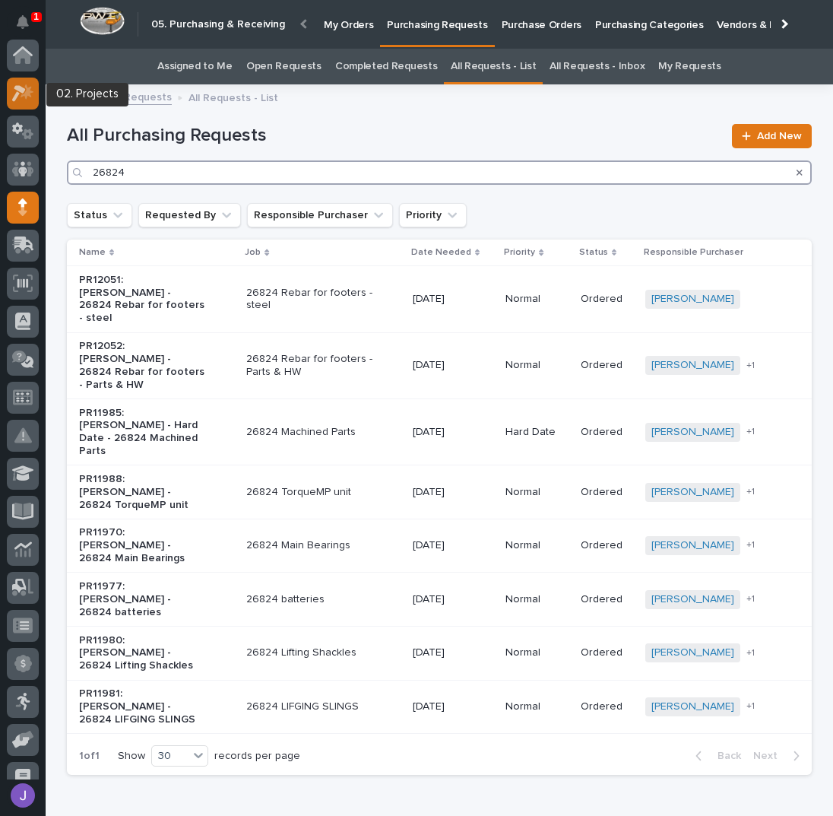
type input "26824"
click at [158, 176] on input "26824" at bounding box center [439, 172] width 745 height 24
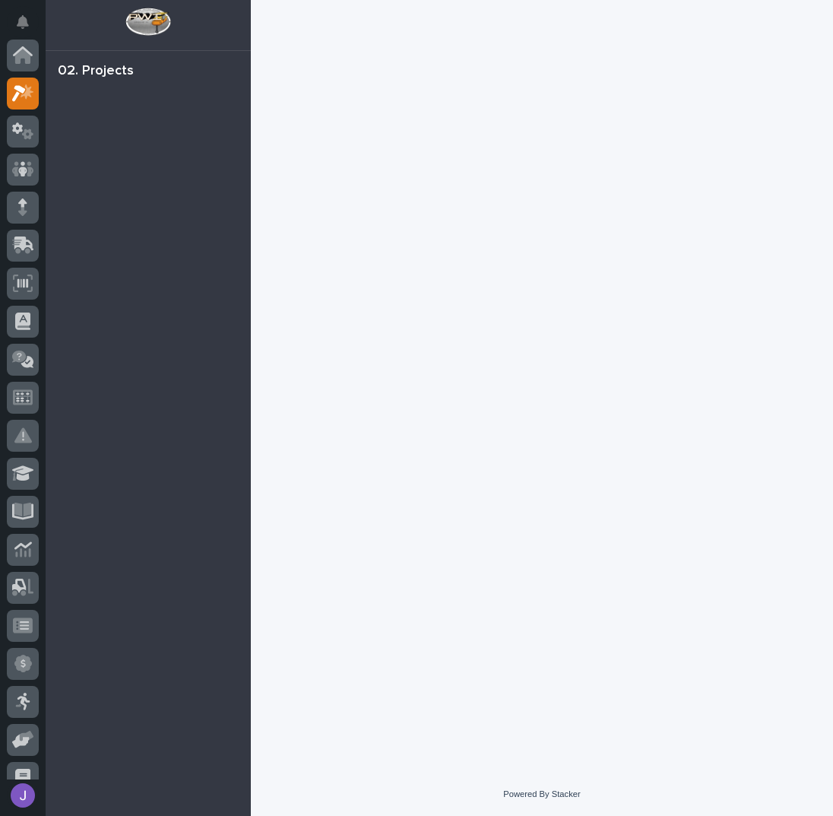
scroll to position [38, 0]
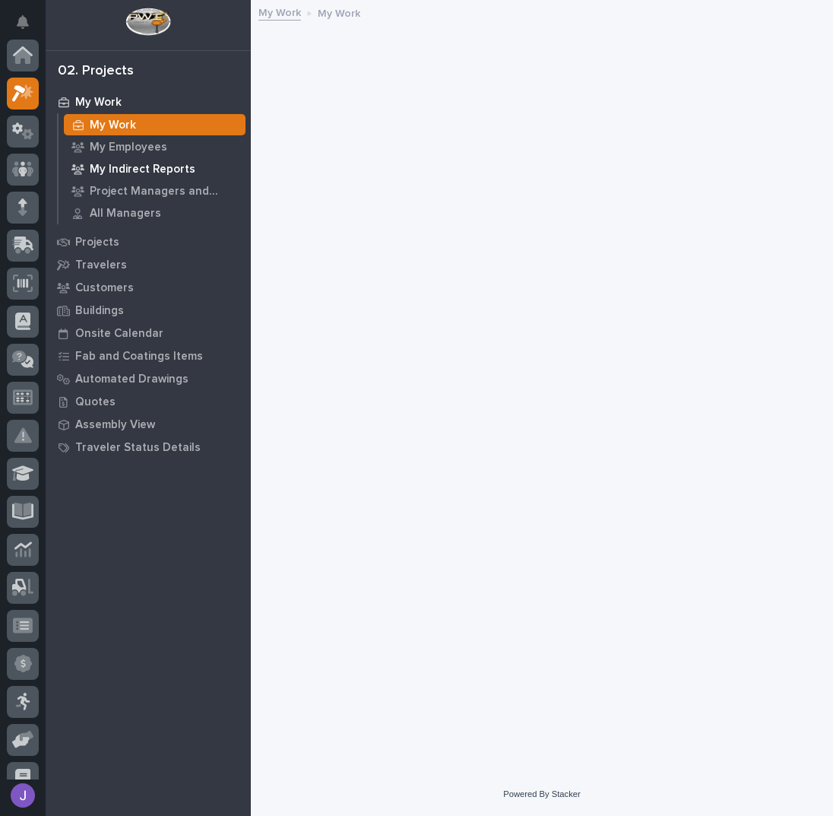
scroll to position [38, 0]
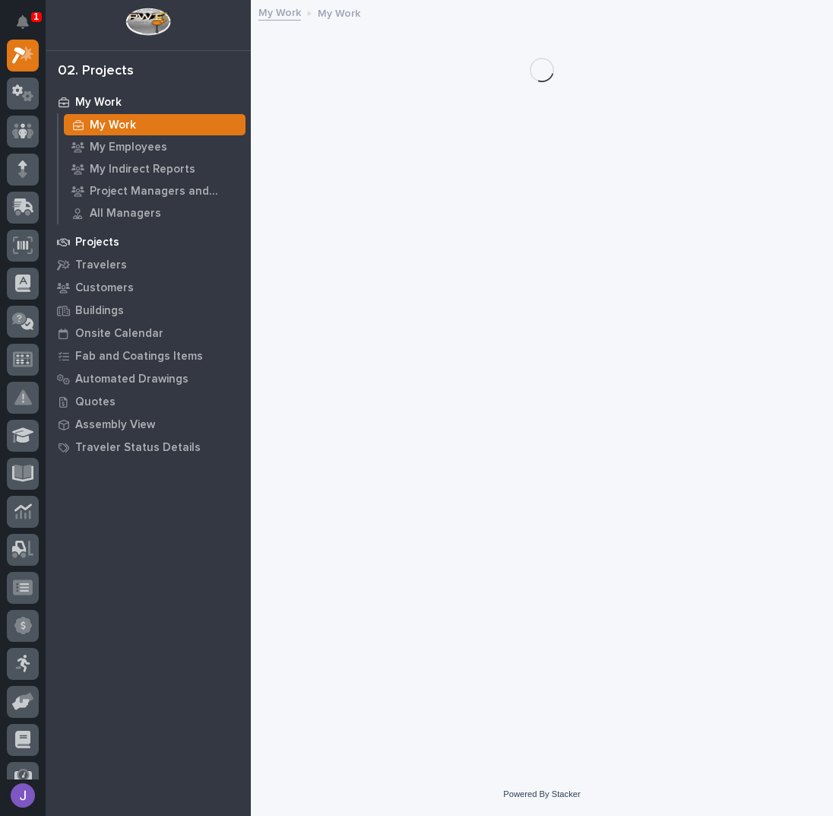
click at [128, 240] on div "Projects" at bounding box center [148, 241] width 198 height 21
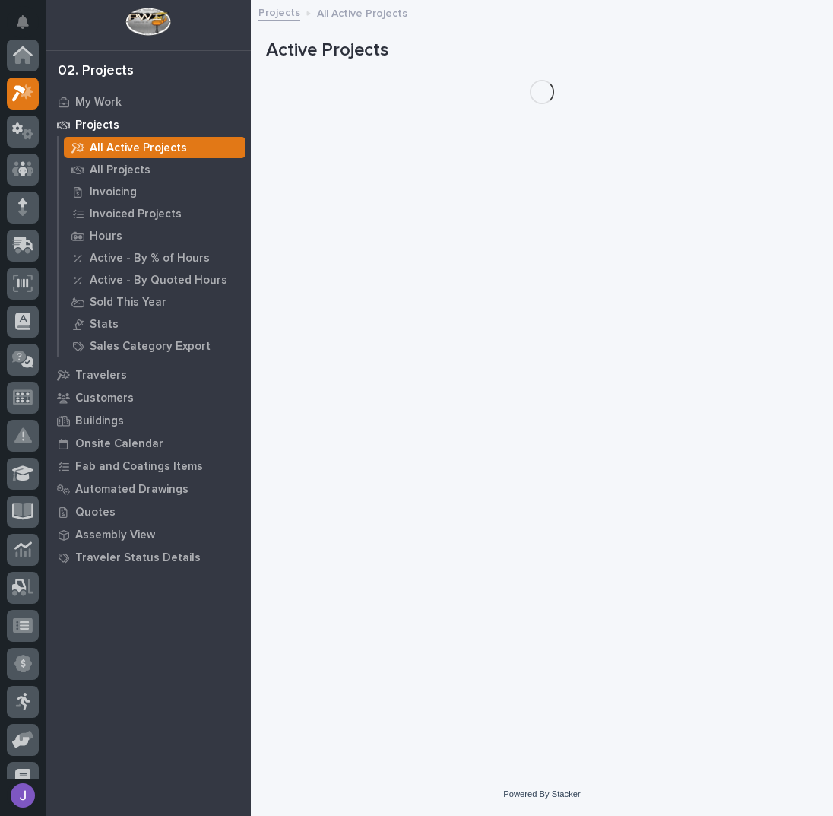
scroll to position [38, 0]
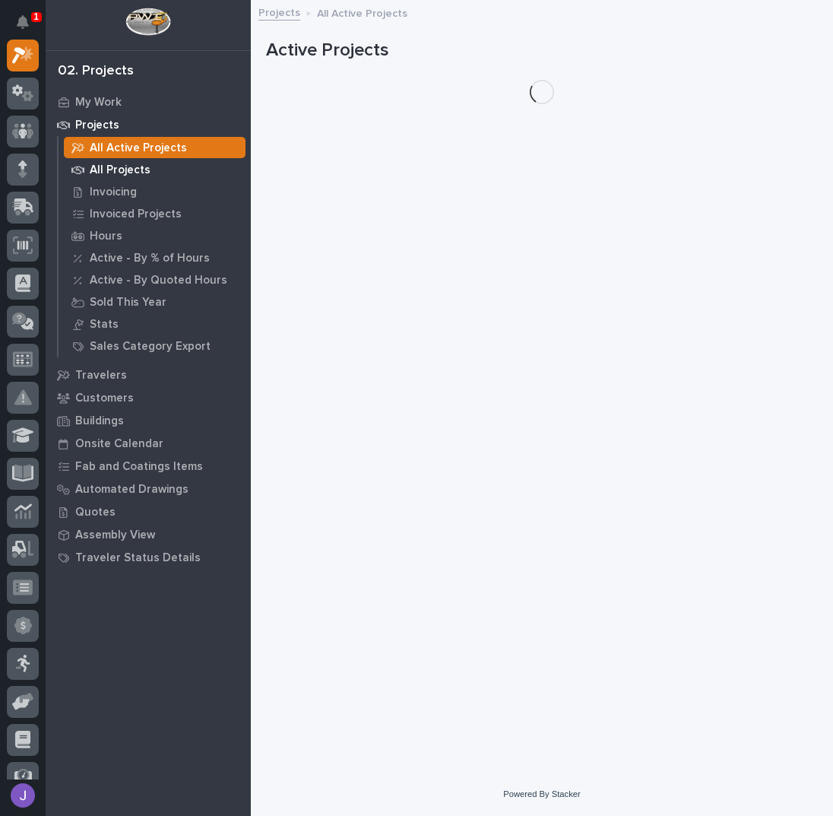
click at [99, 165] on p "All Projects" at bounding box center [120, 170] width 61 height 14
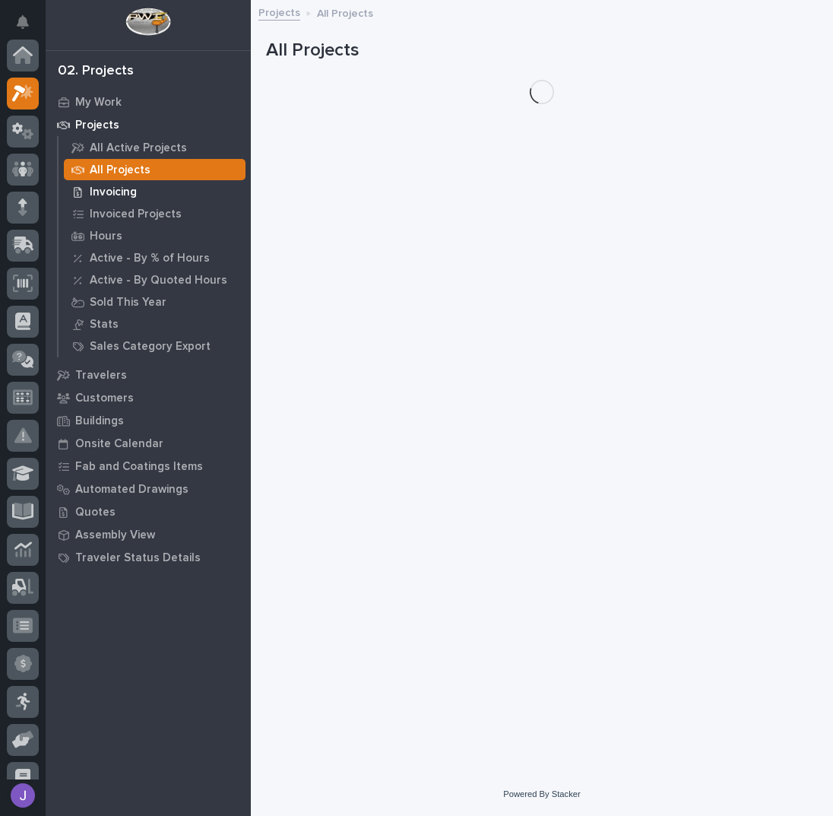
scroll to position [38, 0]
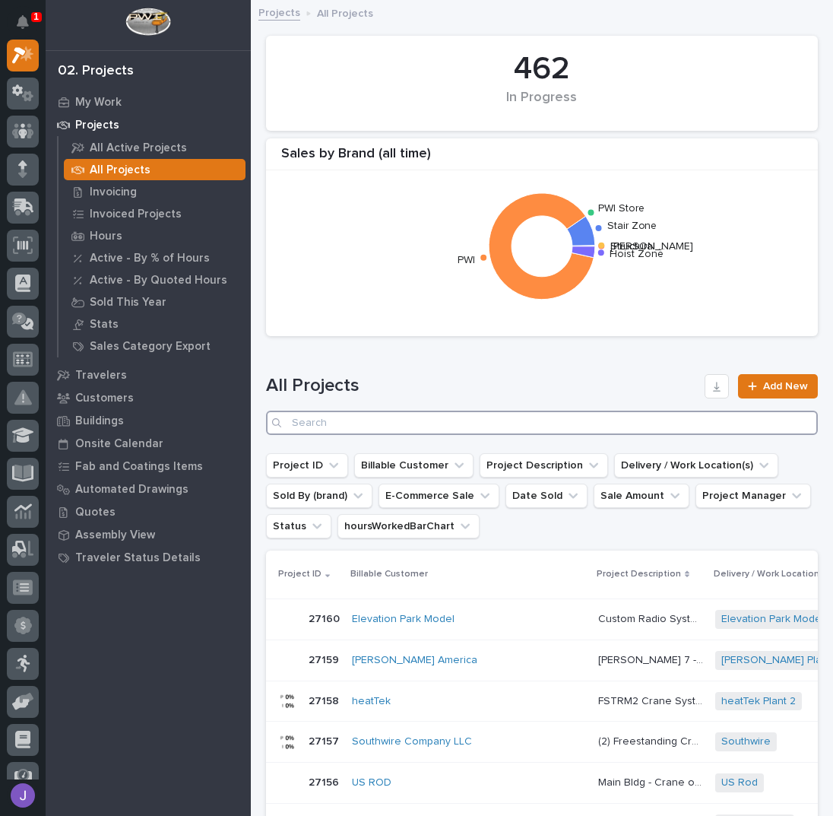
click at [317, 427] on input "Search" at bounding box center [542, 423] width 552 height 24
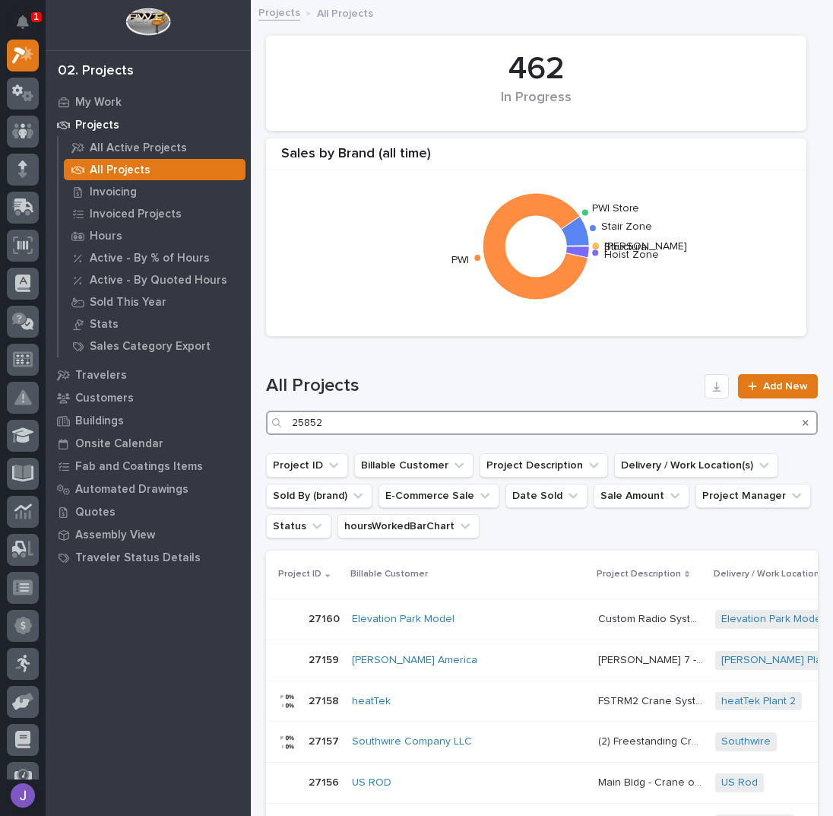
type input "25852"
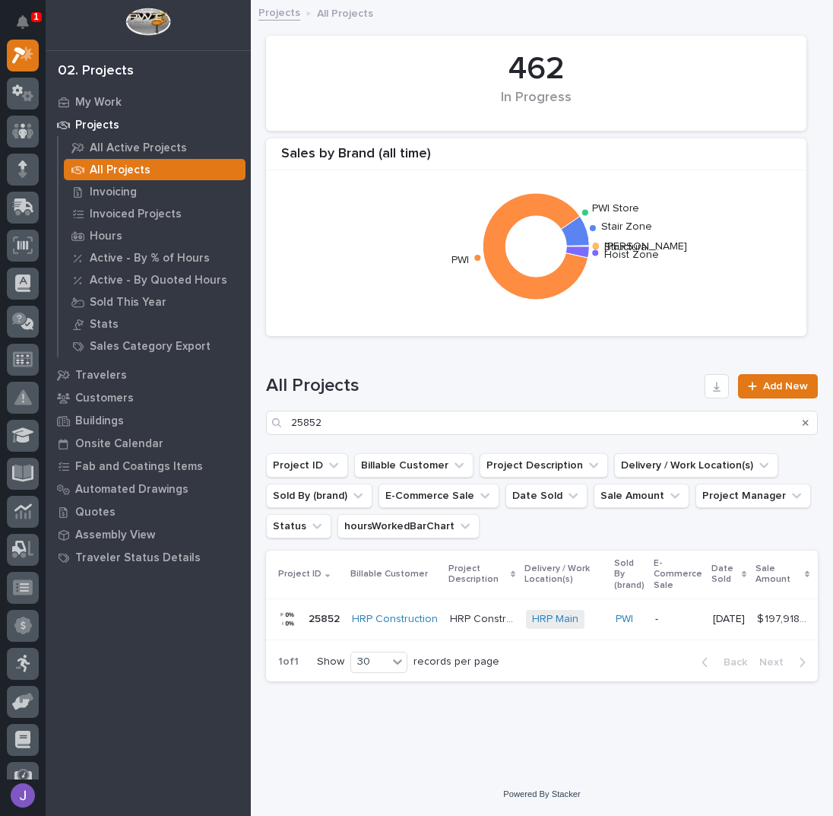
click at [455, 619] on p "HRP Construction" at bounding box center [483, 618] width 67 height 16
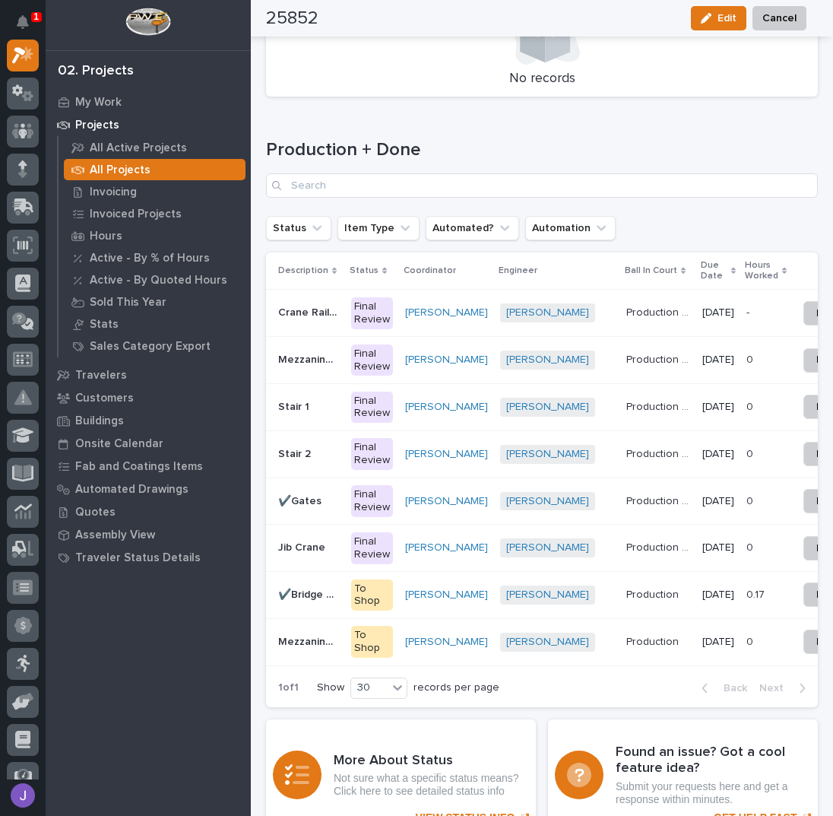
scroll to position [2306, 0]
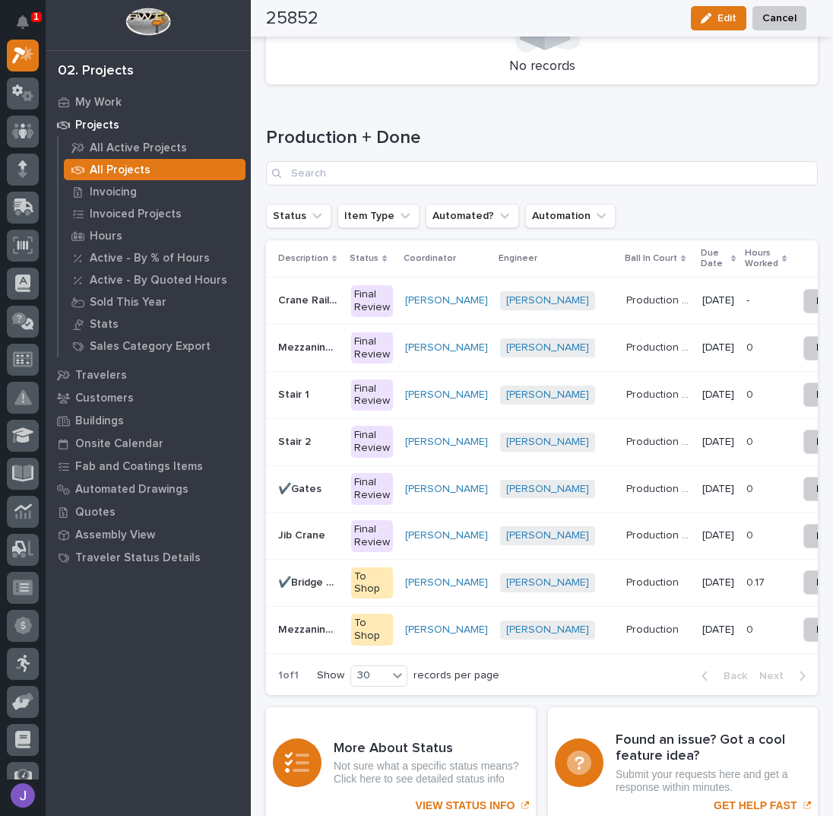
click at [314, 437] on p at bounding box center [308, 442] width 61 height 13
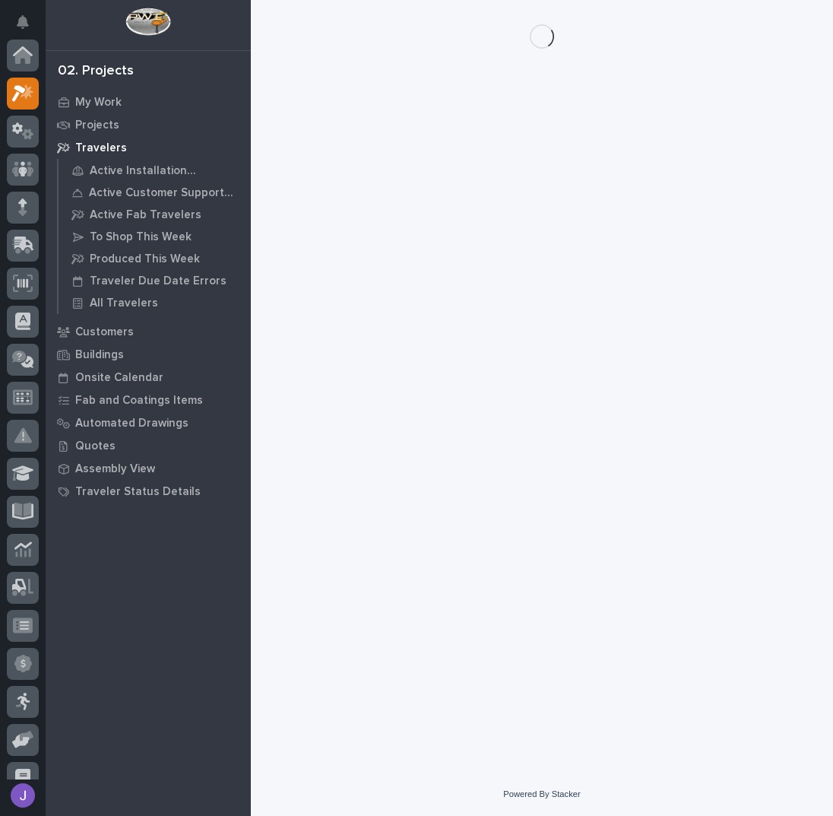
scroll to position [38, 0]
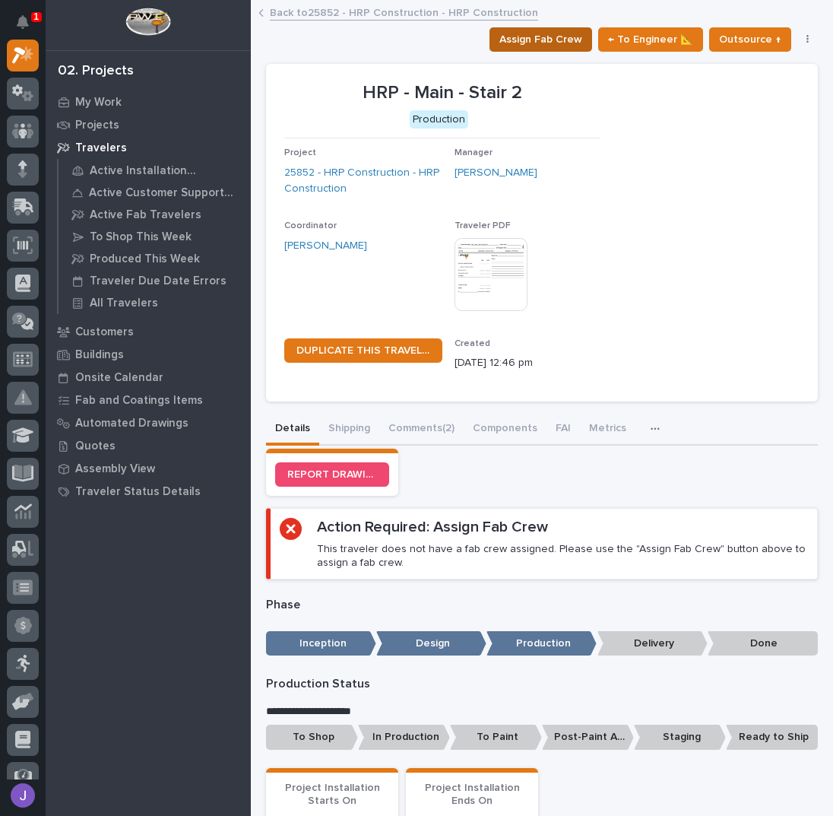
click at [516, 34] on span "Assign Fab Crew" at bounding box center [541, 39] width 83 height 18
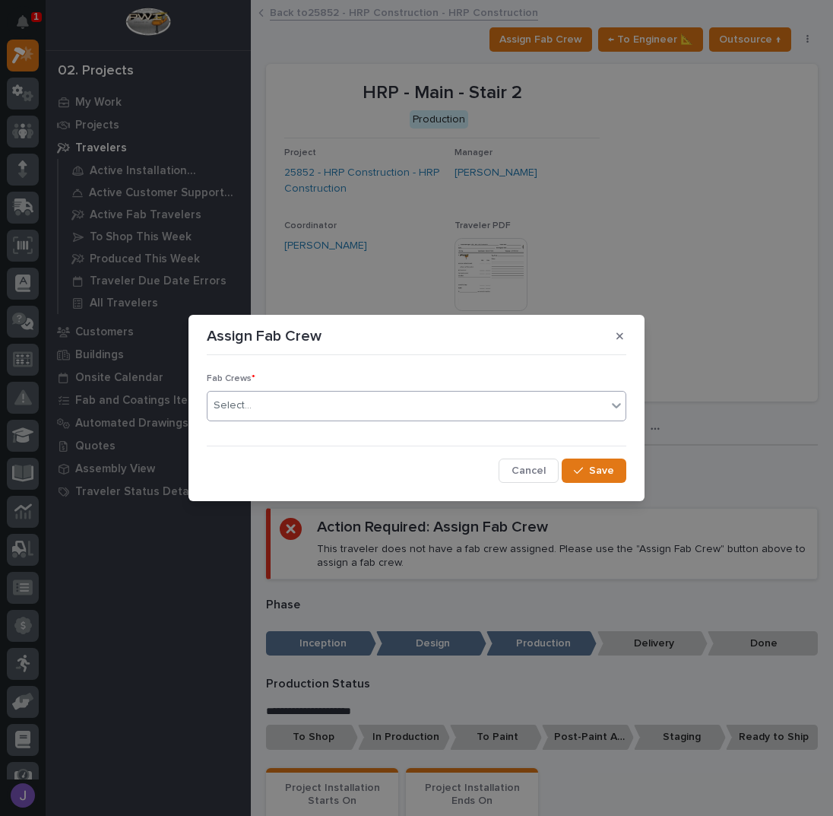
click at [305, 405] on div "Select..." at bounding box center [407, 405] width 399 height 25
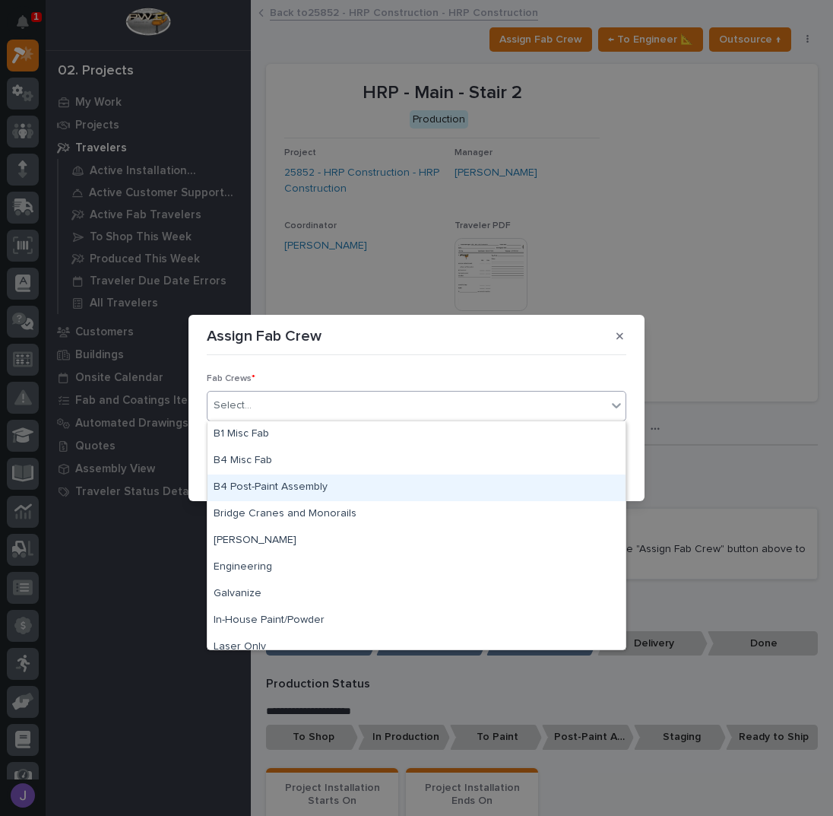
scroll to position [357, 0]
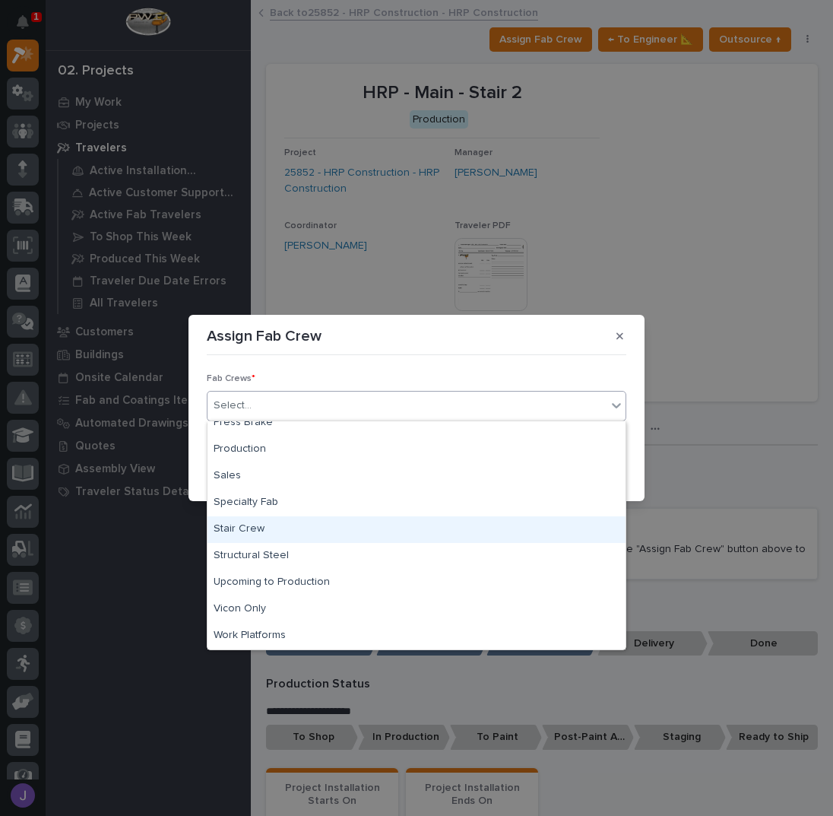
click at [254, 529] on div "Stair Crew" at bounding box center [417, 529] width 418 height 27
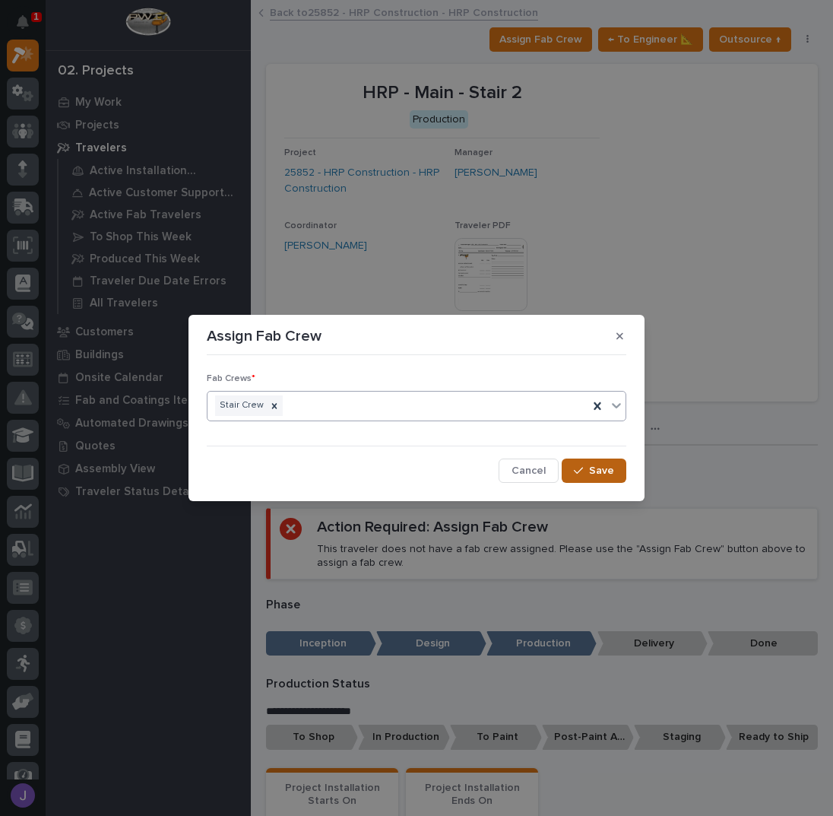
click at [593, 474] on span "Save" at bounding box center [601, 471] width 25 height 14
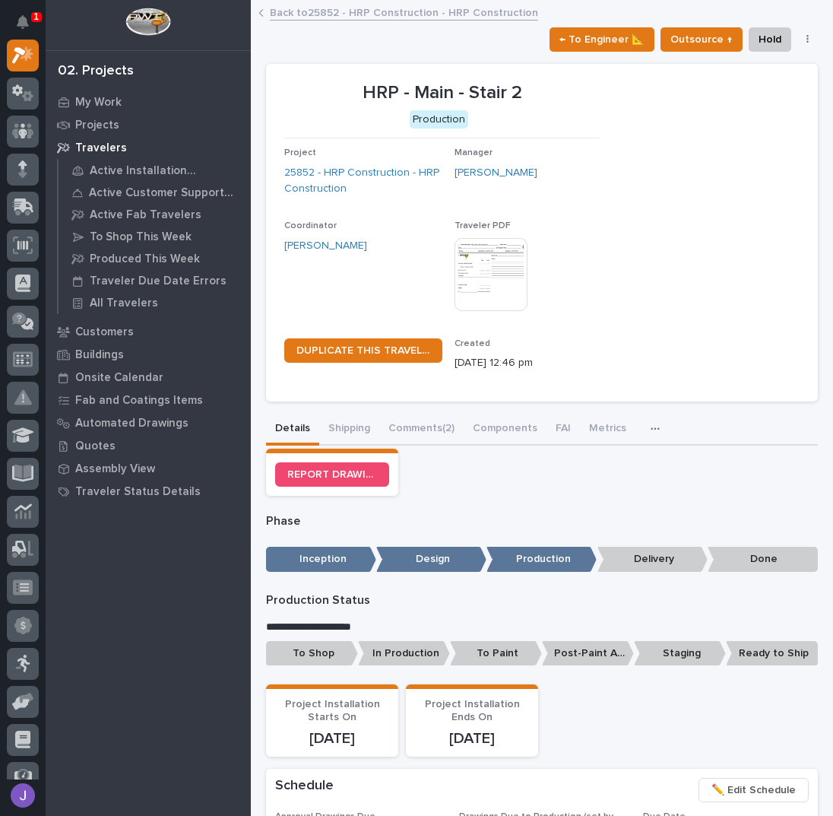
click at [301, 655] on p "To Shop" at bounding box center [312, 653] width 92 height 25
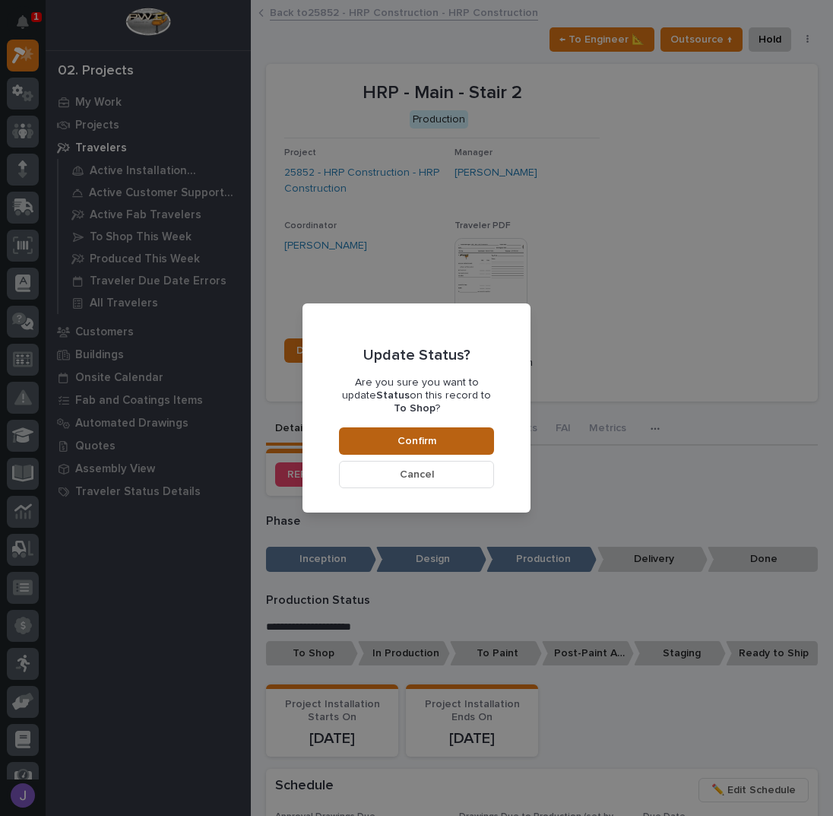
click at [437, 436] on button "Confirm" at bounding box center [416, 440] width 155 height 27
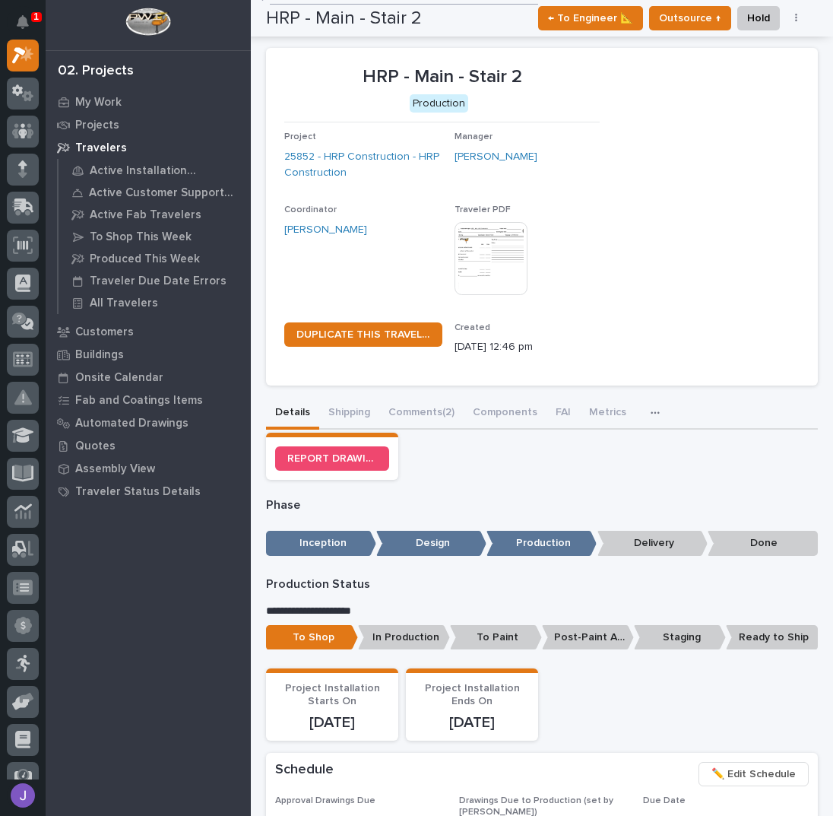
scroll to position [0, 0]
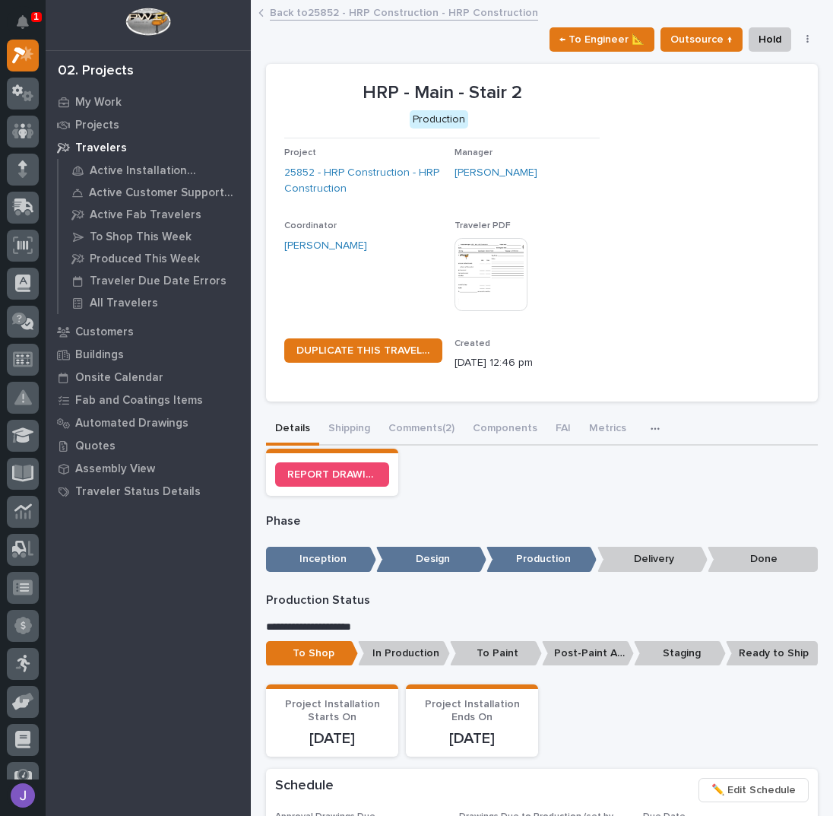
click at [313, 16] on link "Back to 25852 - HRP Construction - HRP Construction" at bounding box center [404, 11] width 268 height 17
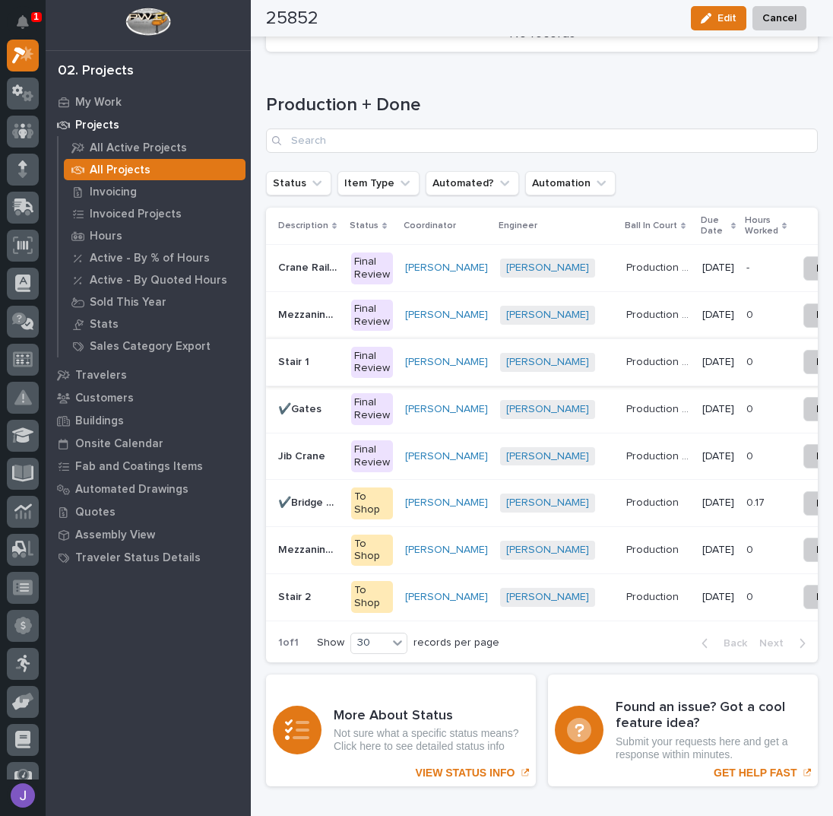
scroll to position [2443, 0]
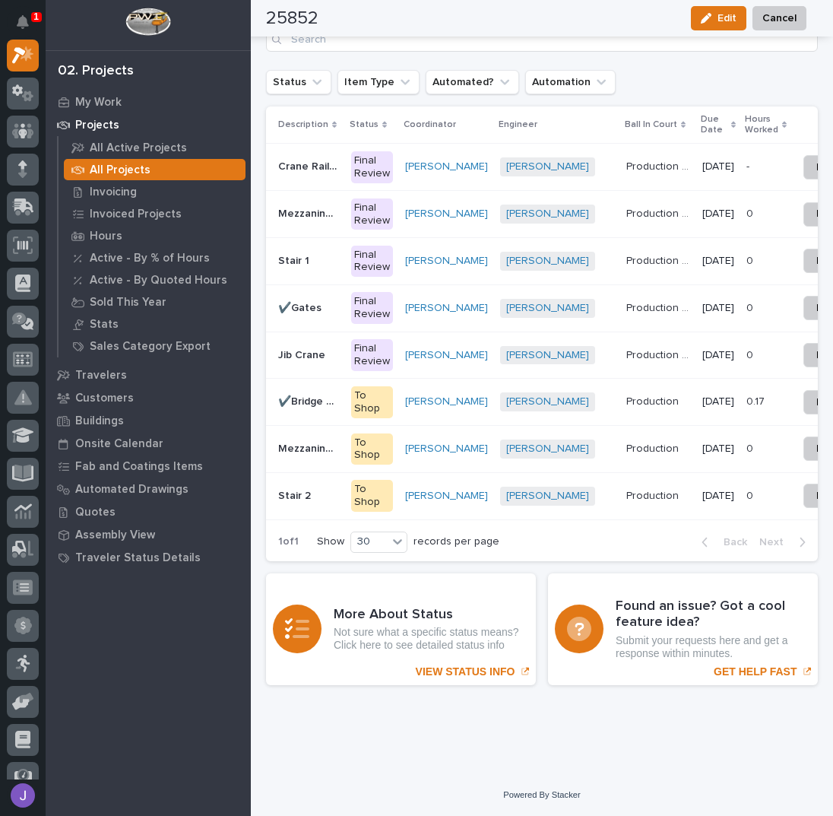
click at [313, 256] on p at bounding box center [308, 261] width 61 height 13
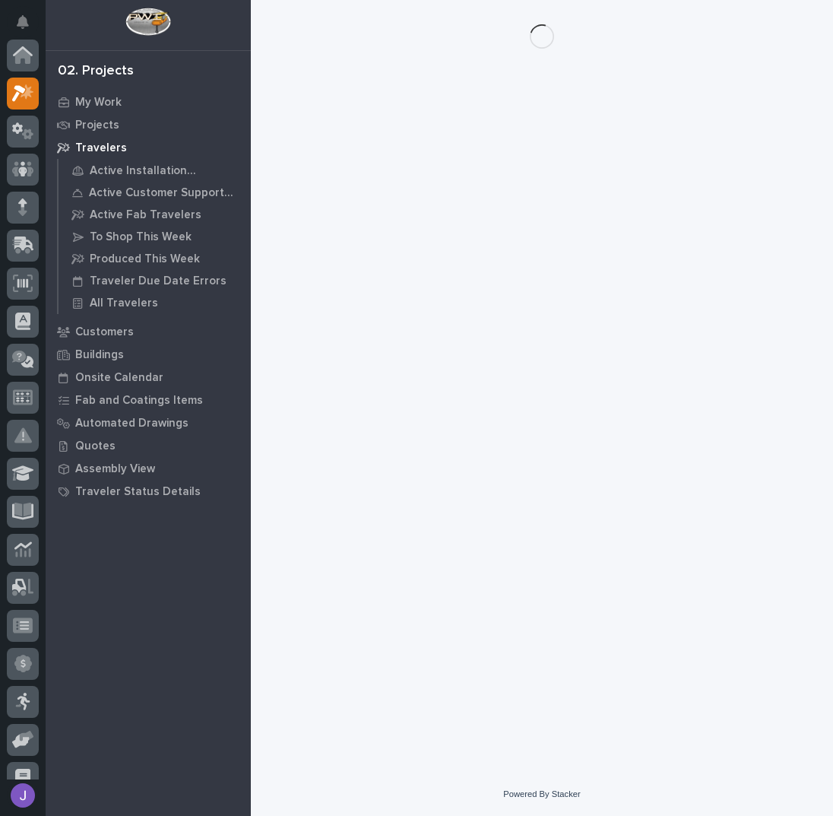
scroll to position [38, 0]
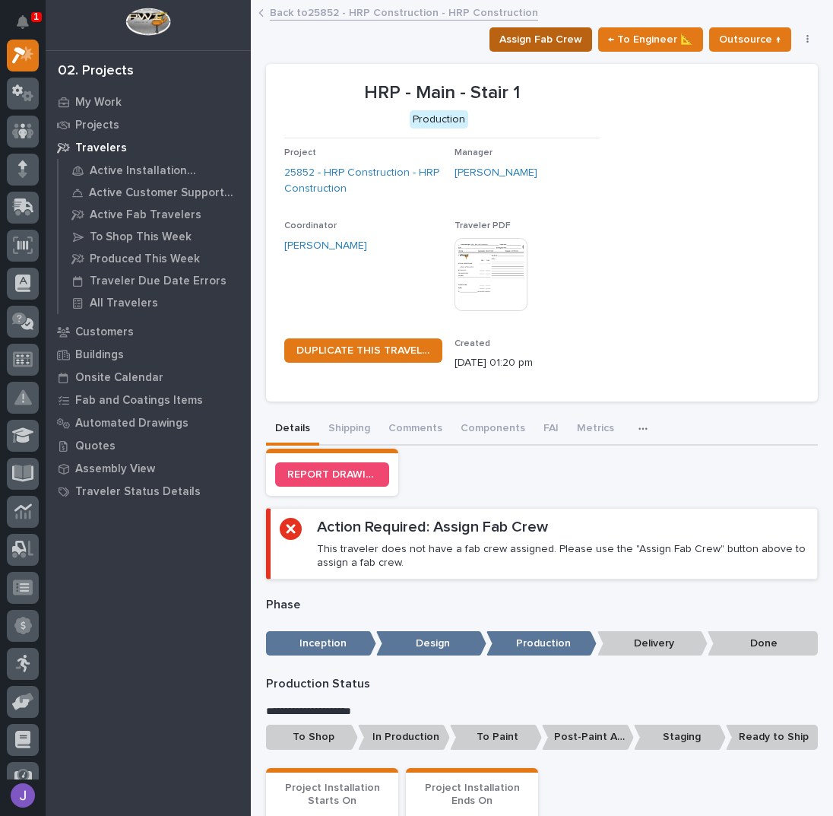
click at [559, 37] on span "Assign Fab Crew" at bounding box center [541, 39] width 83 height 18
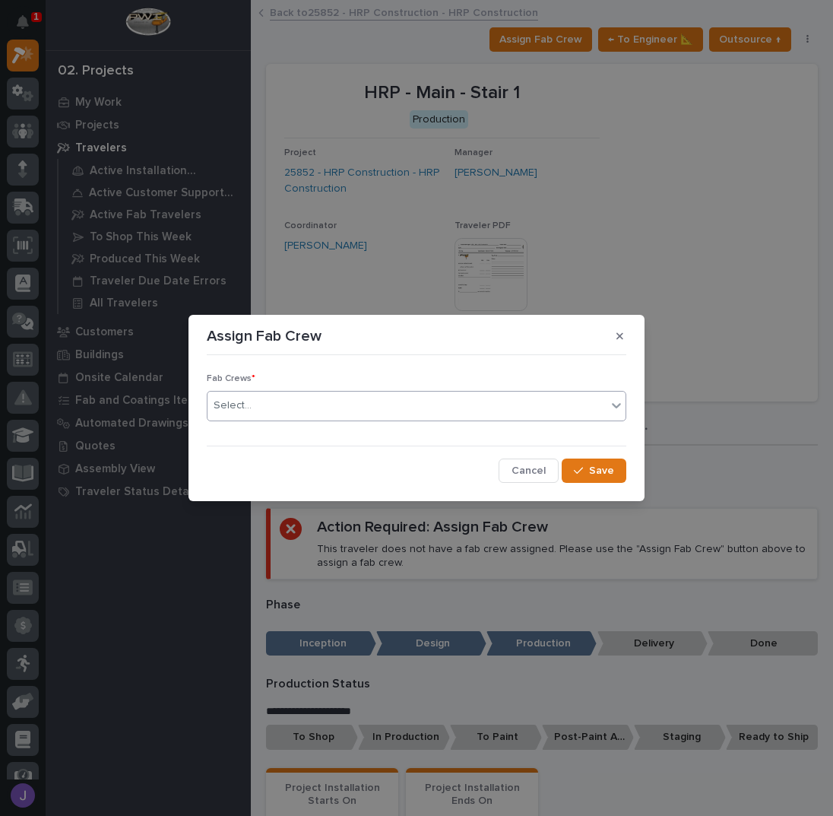
click at [347, 398] on div "Select..." at bounding box center [407, 405] width 399 height 25
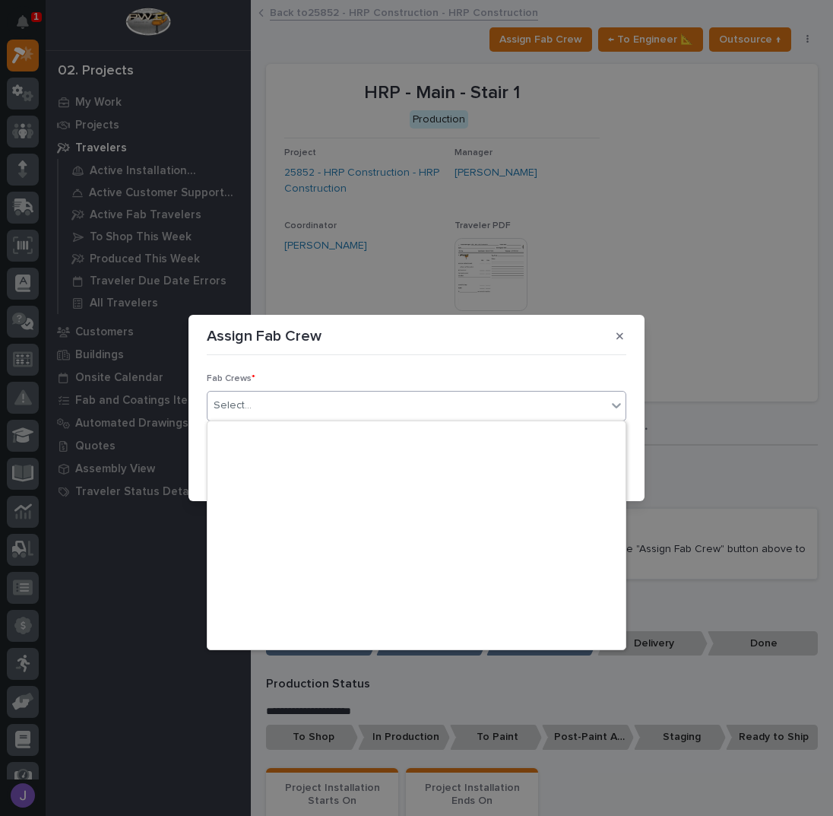
scroll to position [357, 0]
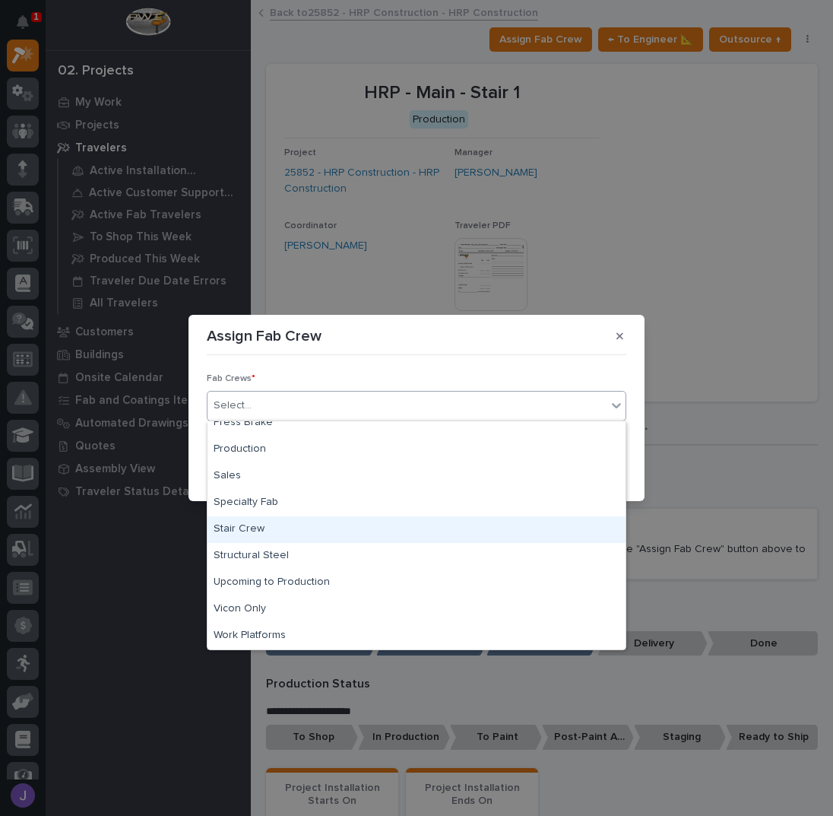
click at [281, 530] on div "Stair Crew" at bounding box center [417, 529] width 418 height 27
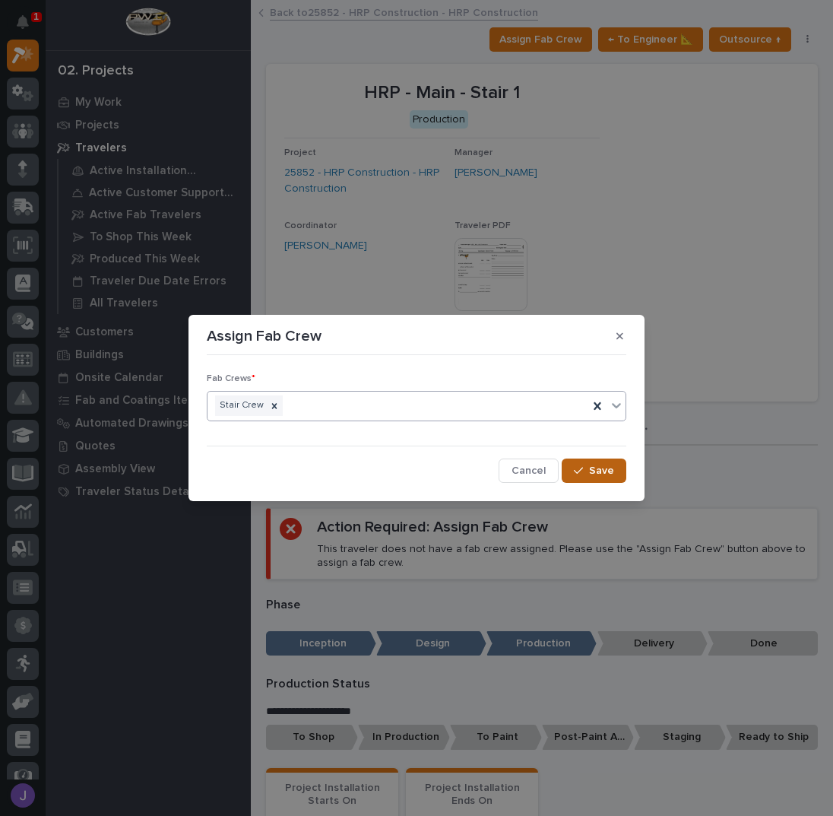
click at [595, 468] on span "Save" at bounding box center [601, 471] width 25 height 14
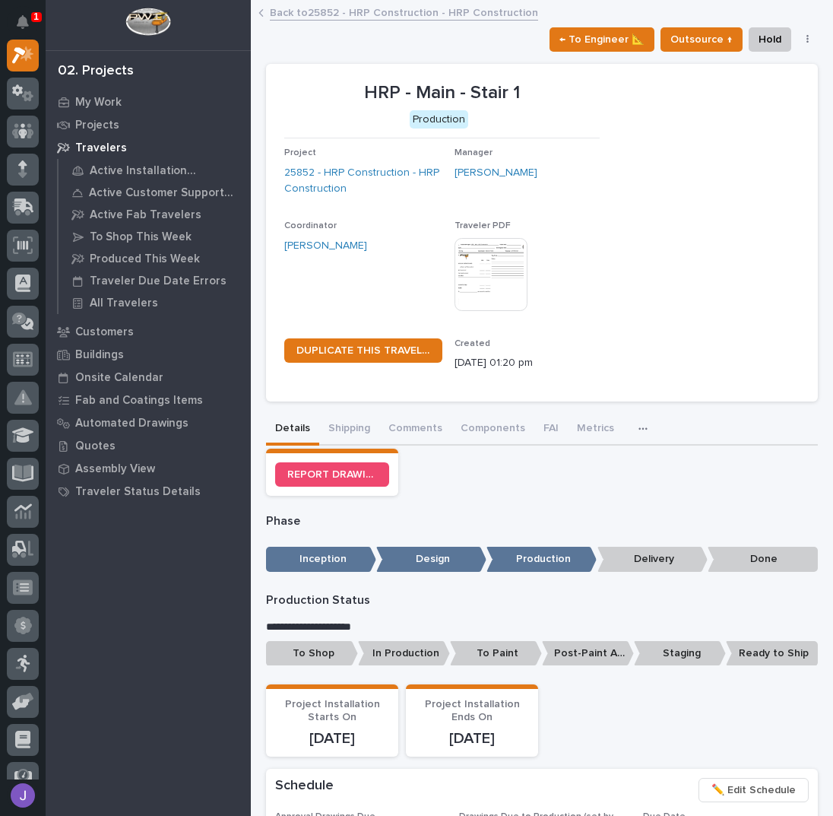
click at [332, 649] on p "To Shop" at bounding box center [312, 653] width 92 height 25
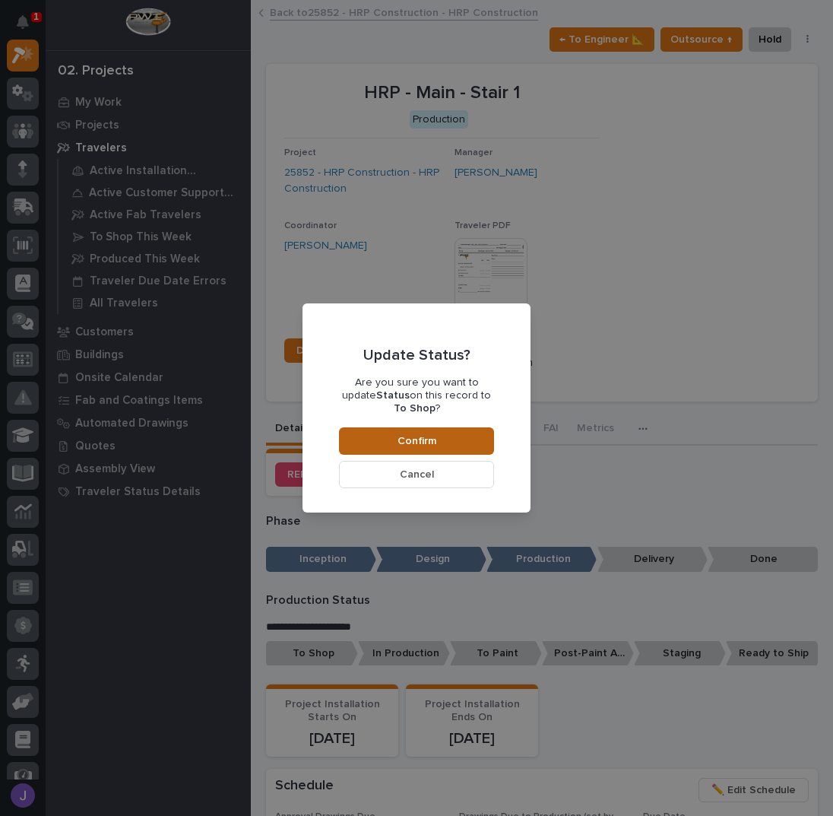
click at [455, 440] on button "Confirm" at bounding box center [416, 440] width 155 height 27
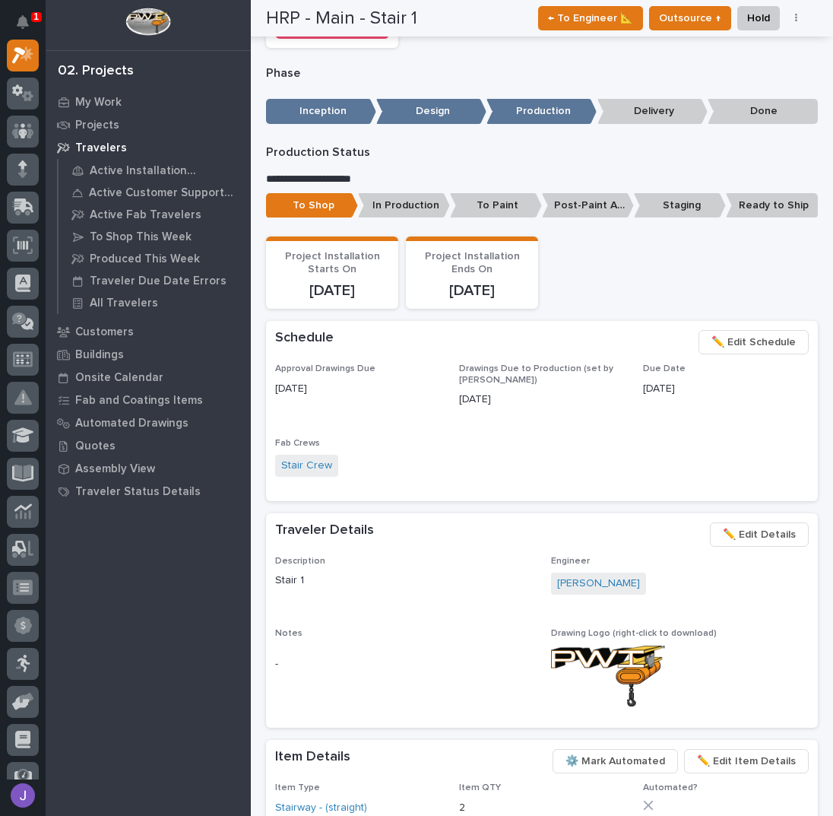
scroll to position [0, 0]
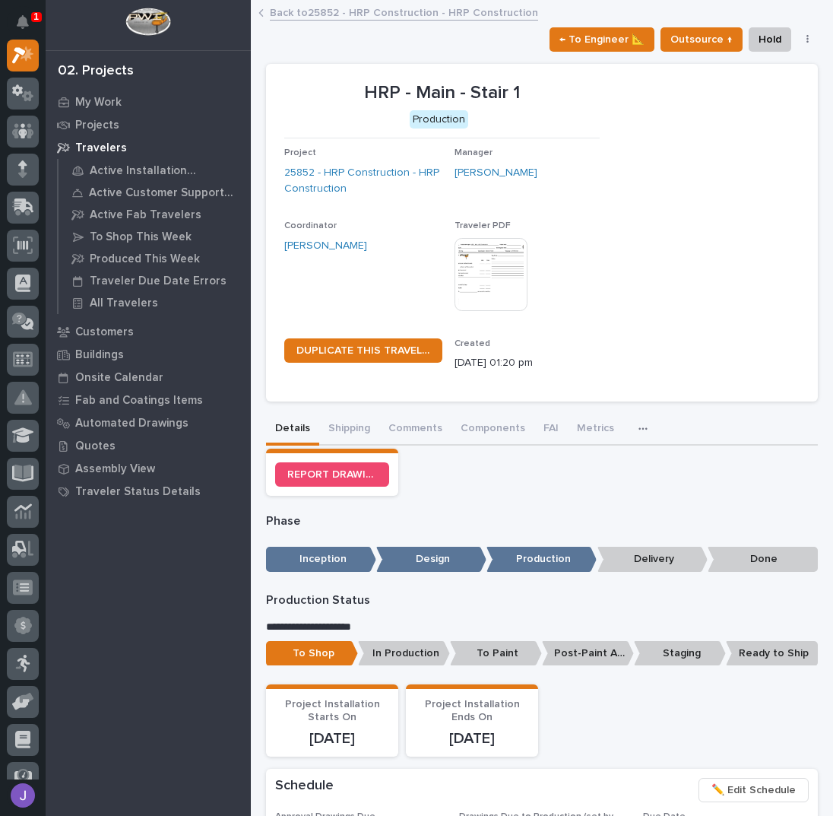
click at [297, 17] on link "Back to 25852 - HRP Construction - HRP Construction" at bounding box center [404, 11] width 268 height 17
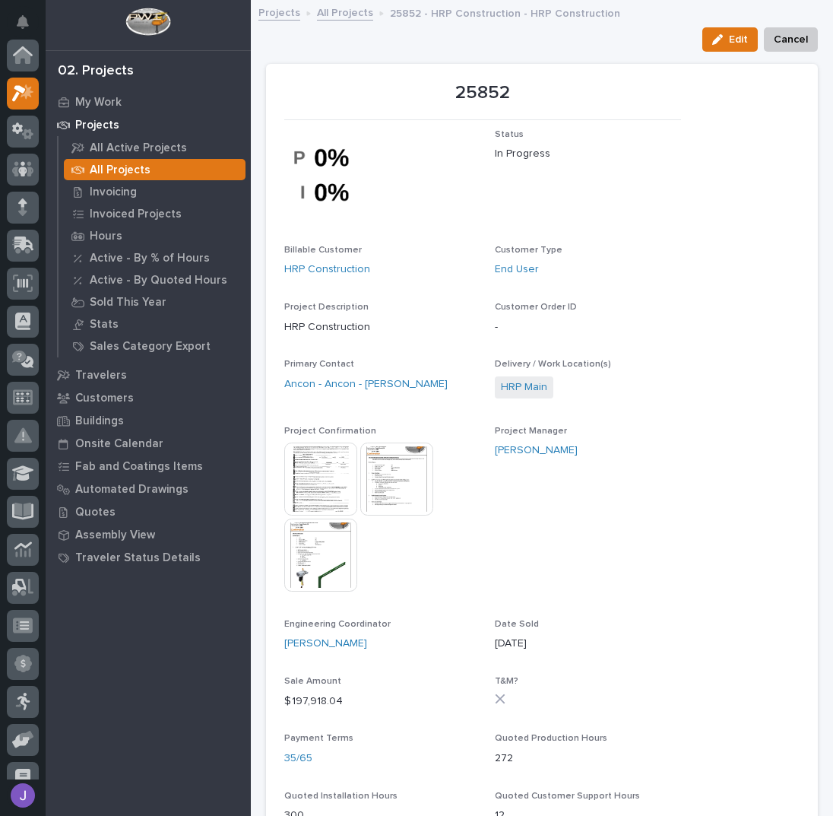
scroll to position [38, 0]
click at [335, 16] on link "All Projects" at bounding box center [345, 11] width 56 height 17
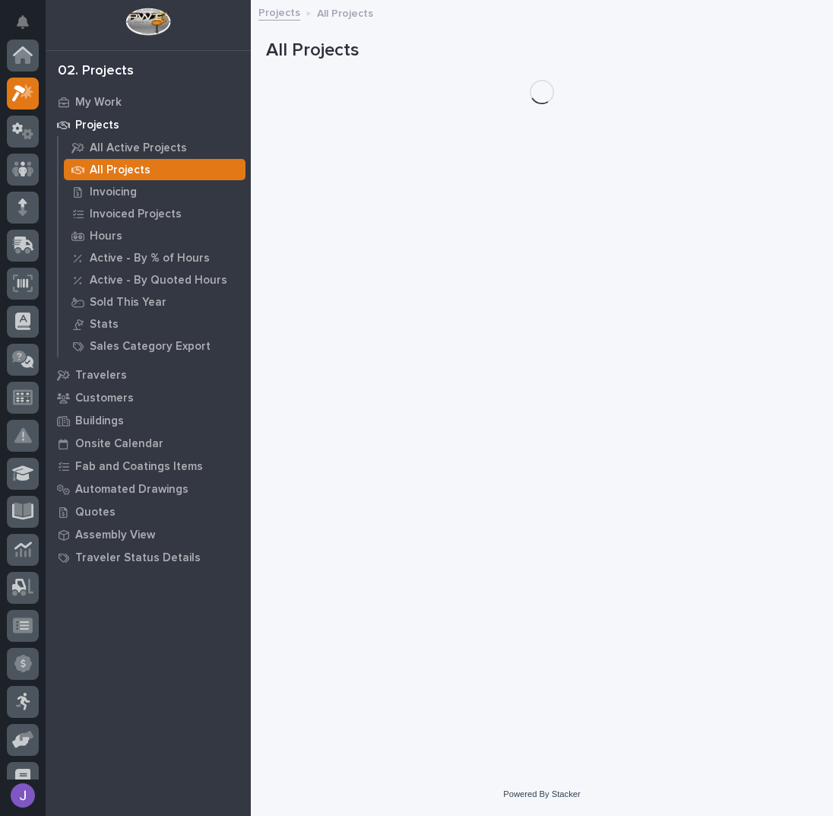
scroll to position [38, 0]
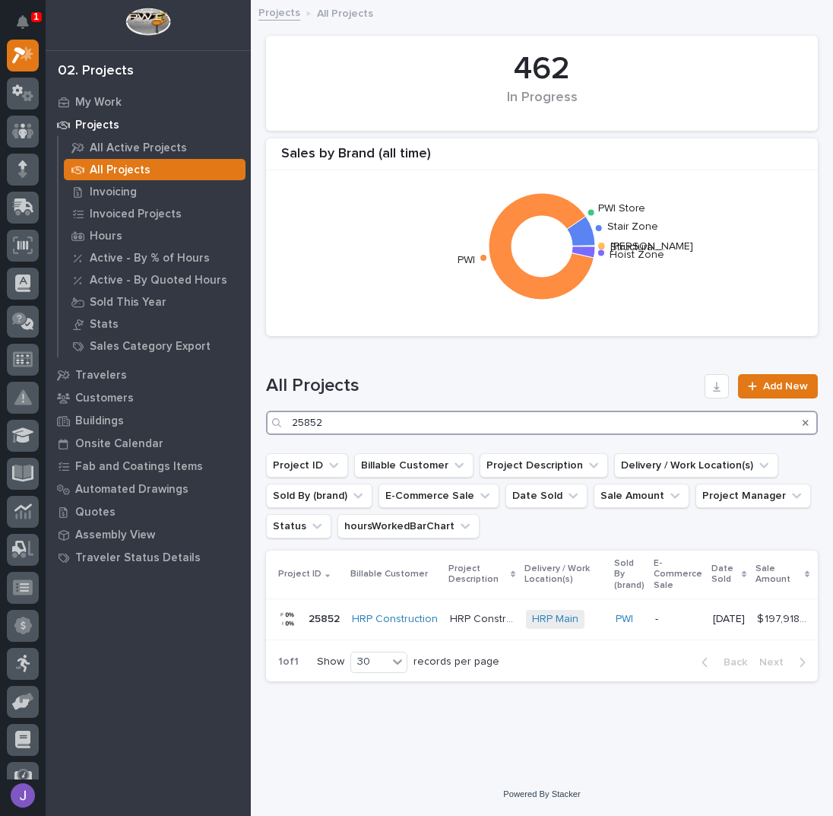
click at [353, 421] on input "25852" at bounding box center [542, 423] width 552 height 24
type input "2"
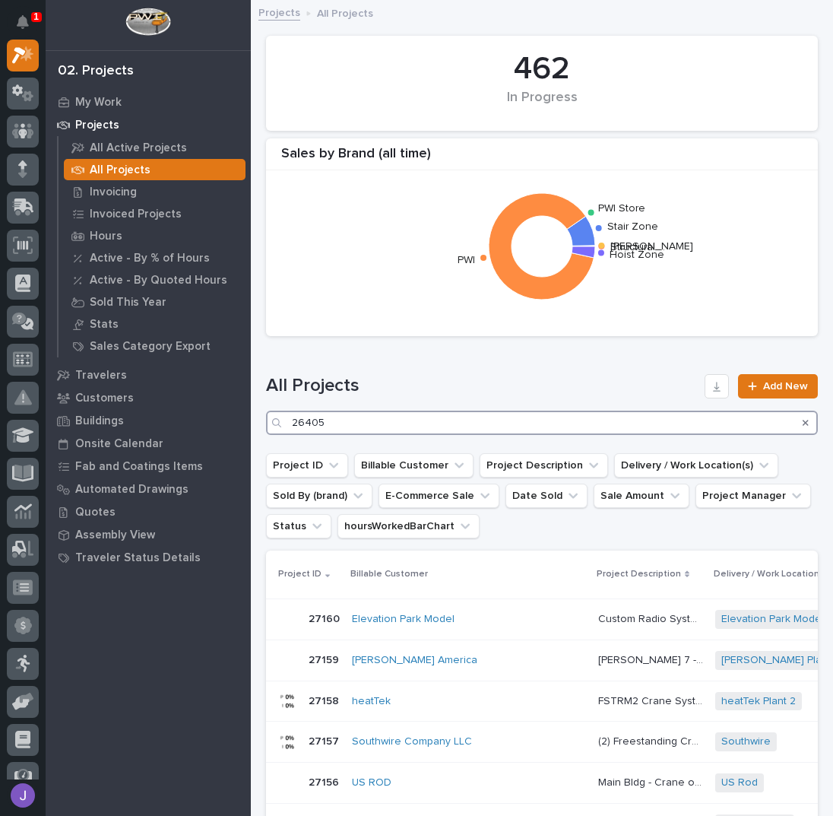
type input "26405"
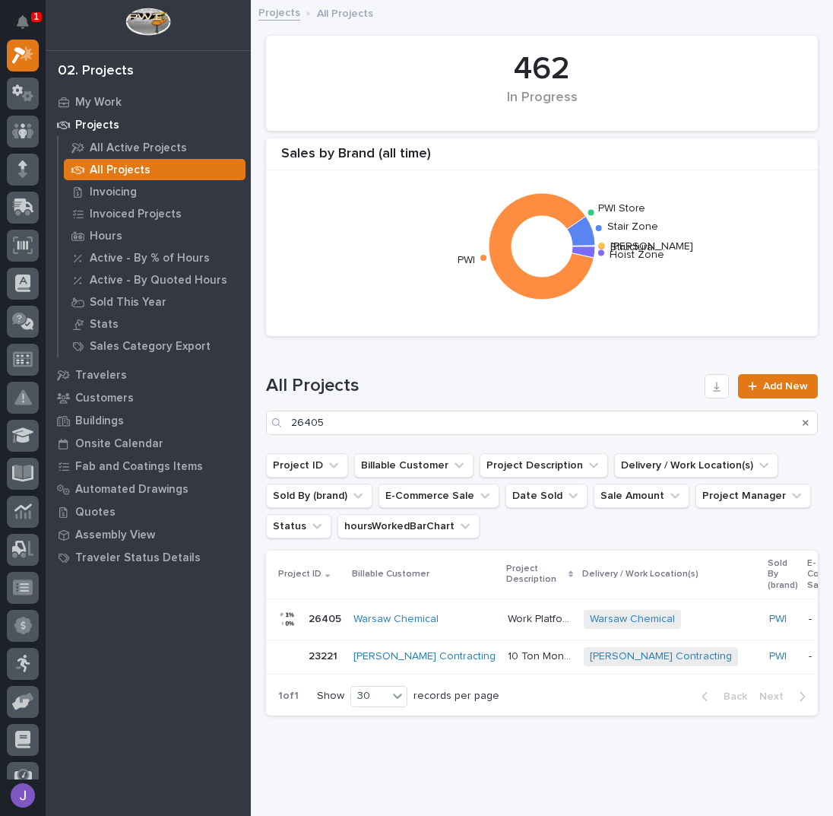
click at [508, 621] on p "Work Platform" at bounding box center [541, 618] width 67 height 16
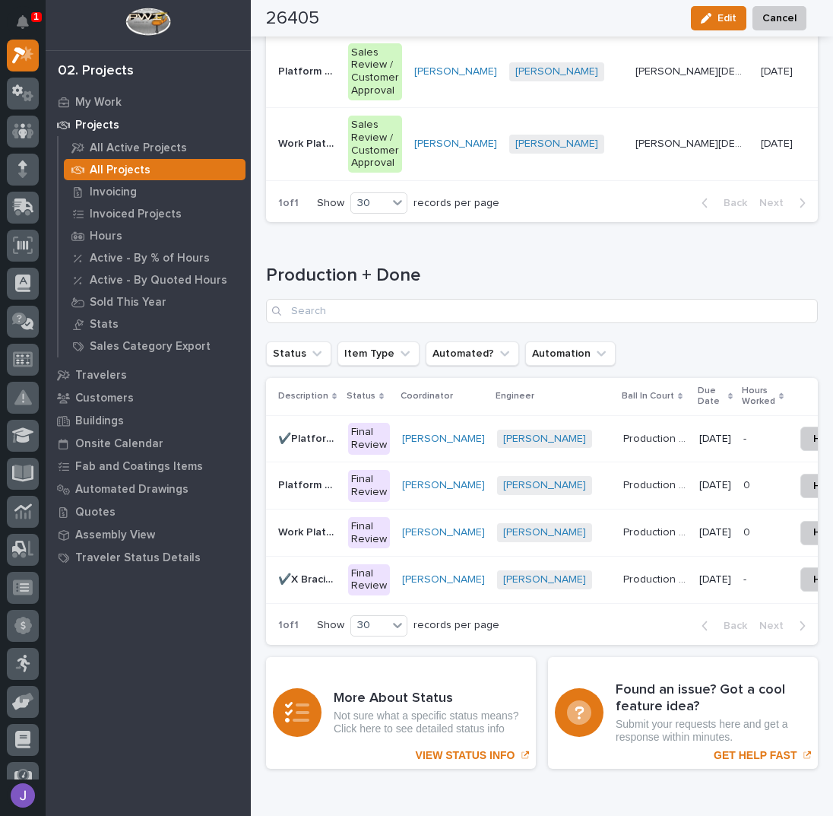
scroll to position [2332, 0]
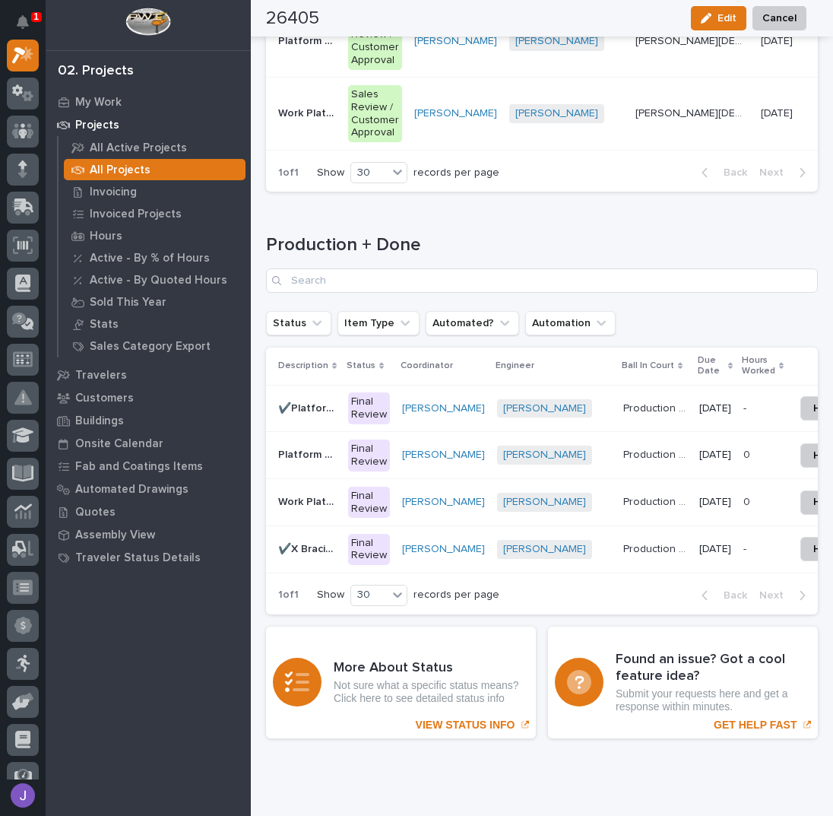
click at [309, 449] on p "Platform A Stairs" at bounding box center [308, 454] width 61 height 16
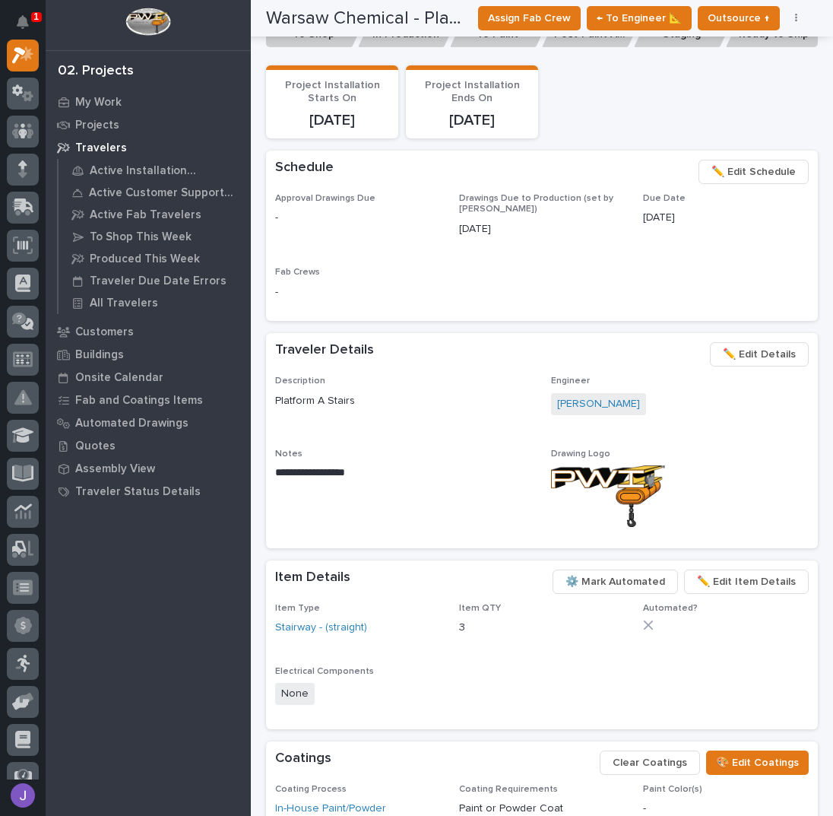
scroll to position [709, 0]
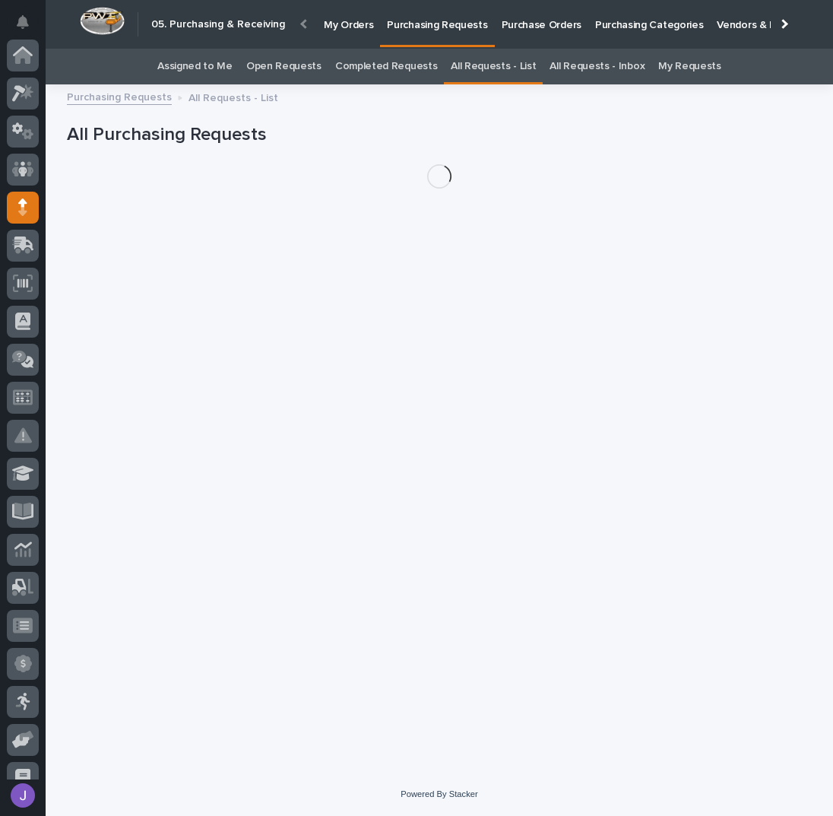
scroll to position [152, 0]
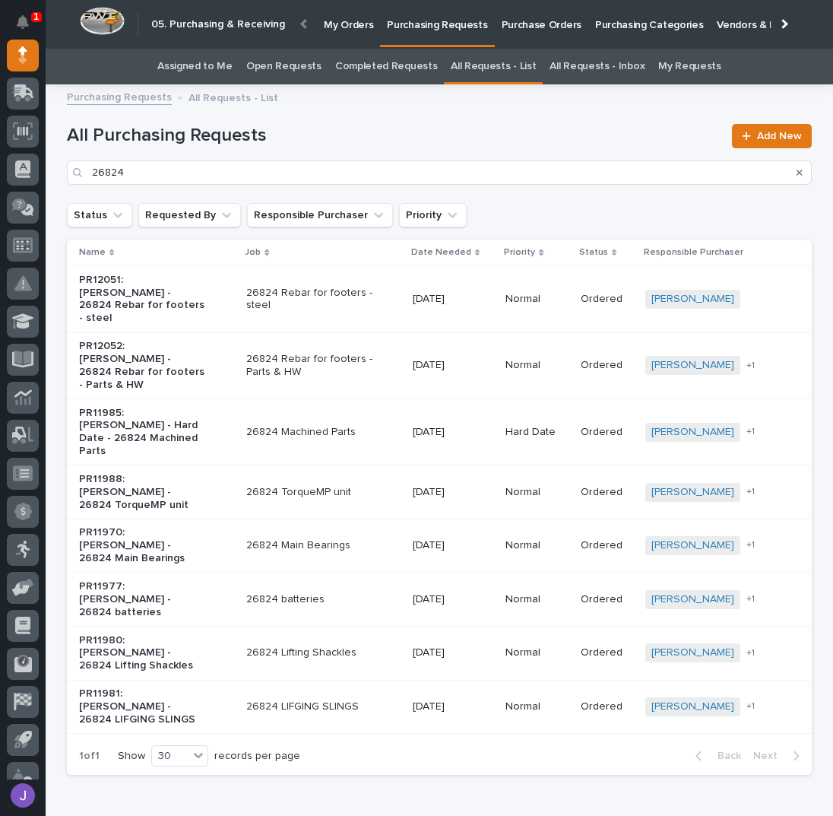
click at [231, 62] on link "Assigned to Me" at bounding box center [194, 67] width 75 height 36
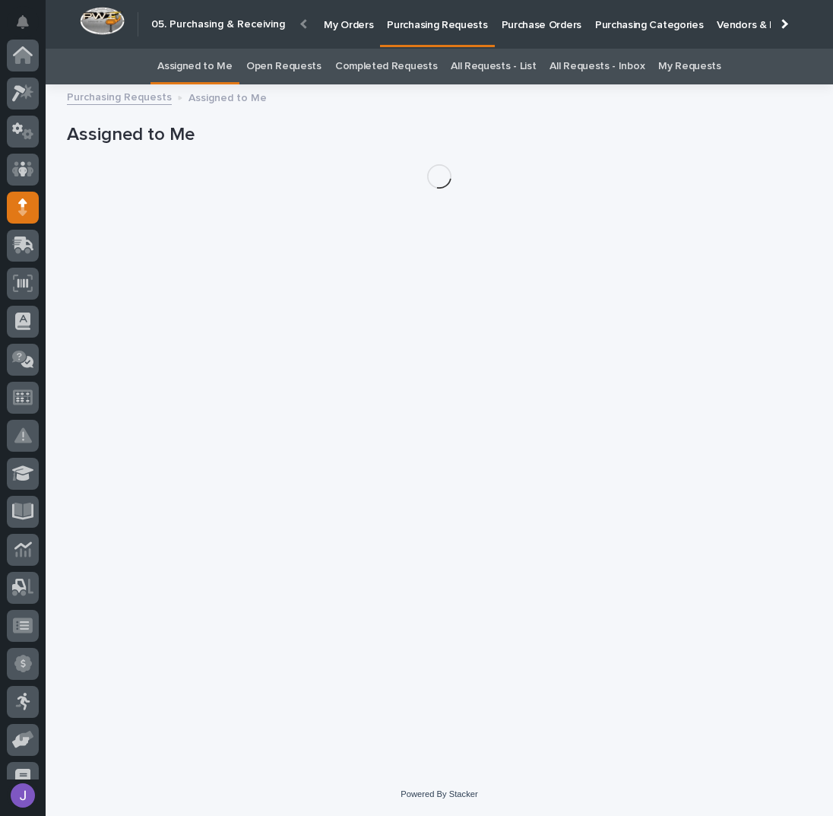
scroll to position [152, 0]
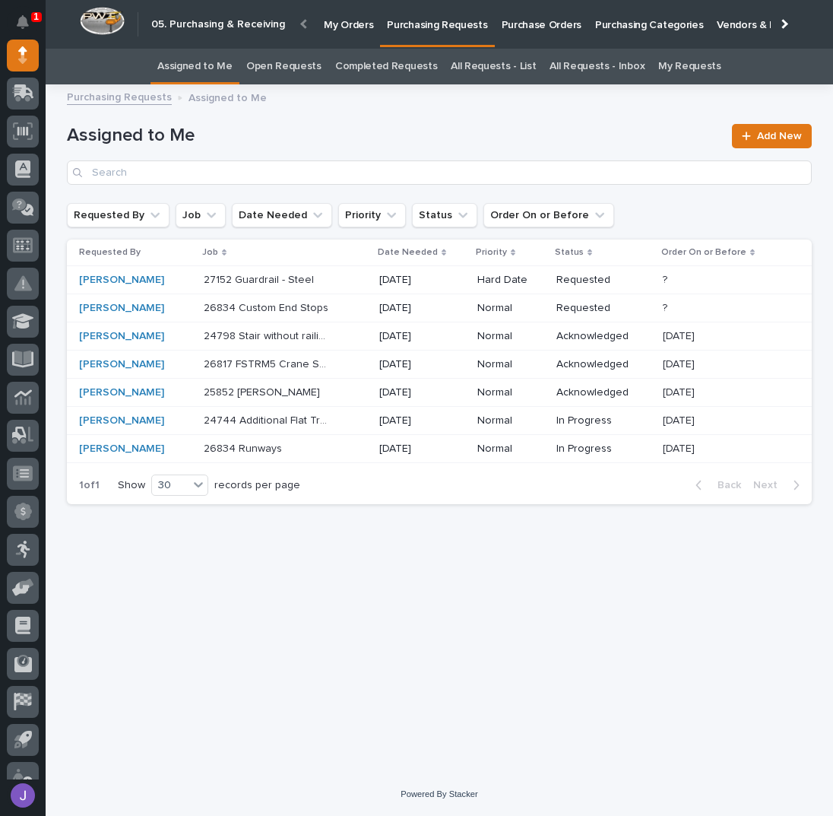
click at [509, 65] on link "All Requests - List" at bounding box center [493, 67] width 85 height 36
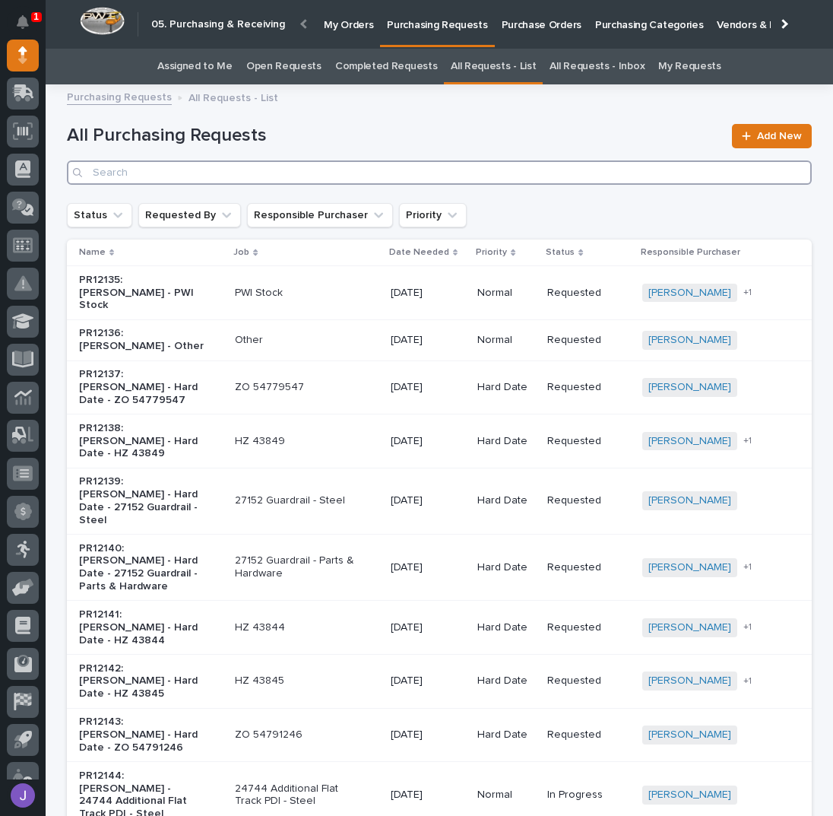
click at [403, 165] on input "Search" at bounding box center [439, 172] width 745 height 24
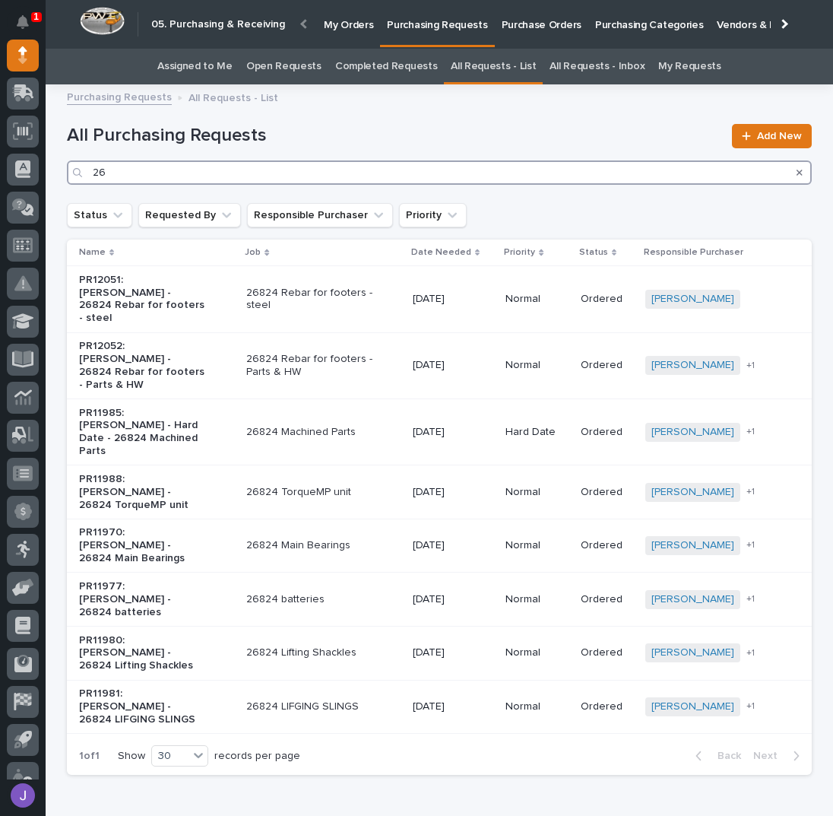
type input "2"
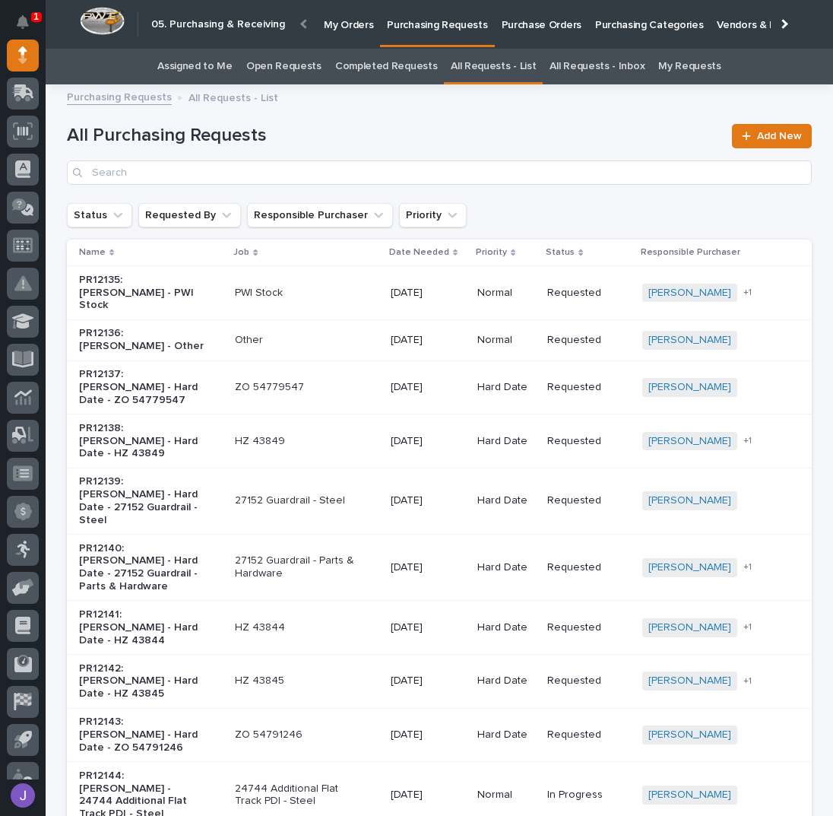
click at [341, 133] on h1 "All Purchasing Requests" at bounding box center [395, 136] width 656 height 22
click at [338, 134] on h1 "All Purchasing Requests" at bounding box center [395, 136] width 656 height 22
